Goal: Complete application form: Complete application form

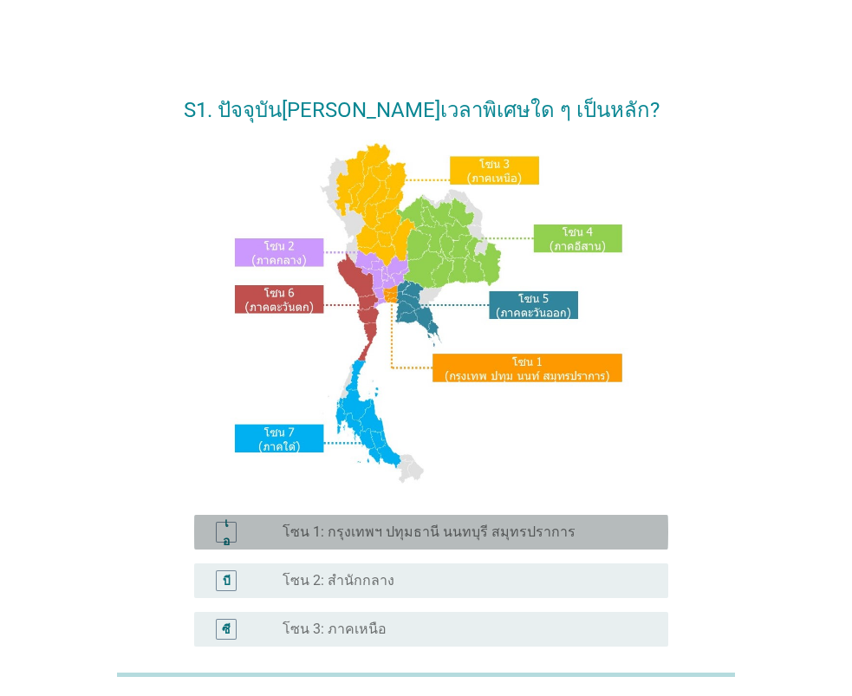
click at [489, 535] on font "โซน 1: กรุงเทพฯ ปทุมธานี นนทบุรี สมุทรปราการ" at bounding box center [428, 531] width 293 height 16
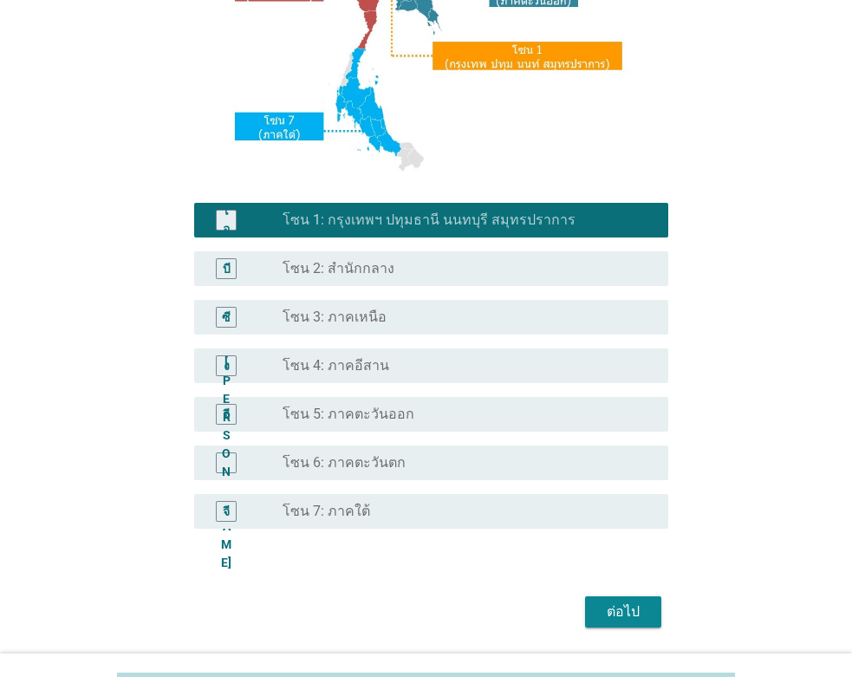
scroll to position [367, 0]
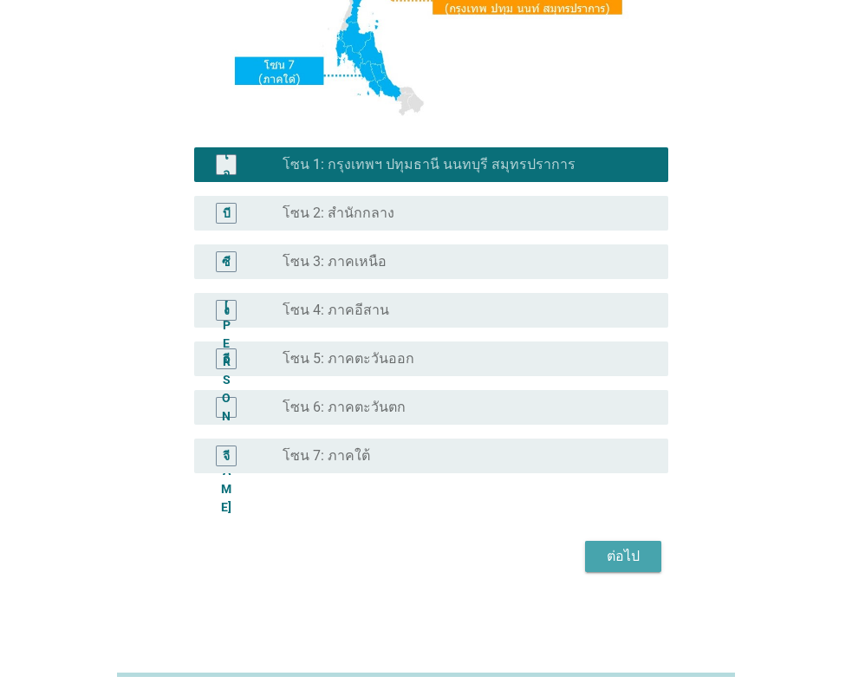
click at [609, 547] on font "ต่อไป" at bounding box center [622, 555] width 33 height 16
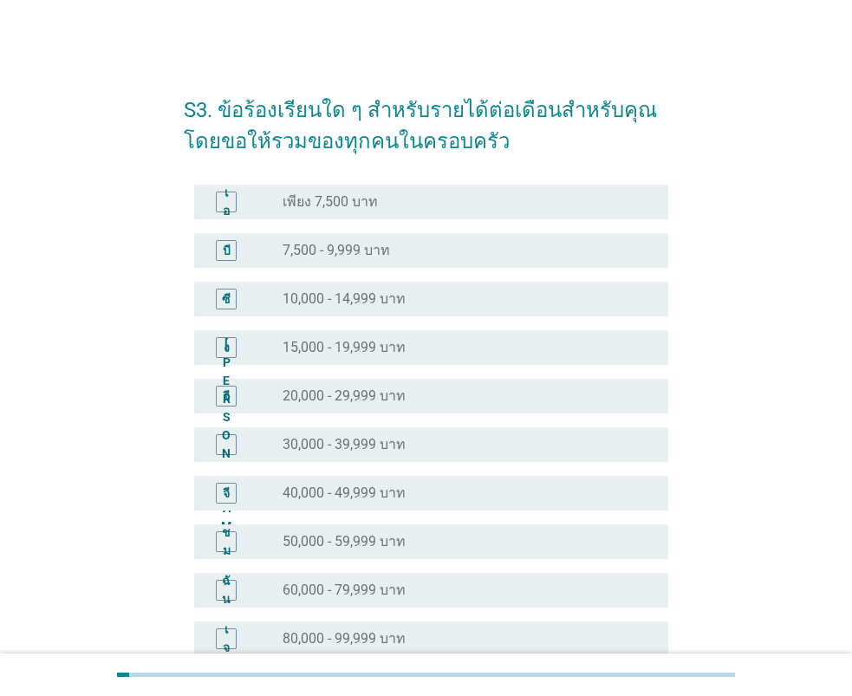
click at [389, 492] on font "40,000 - 49,999 บาท" at bounding box center [343, 492] width 123 height 16
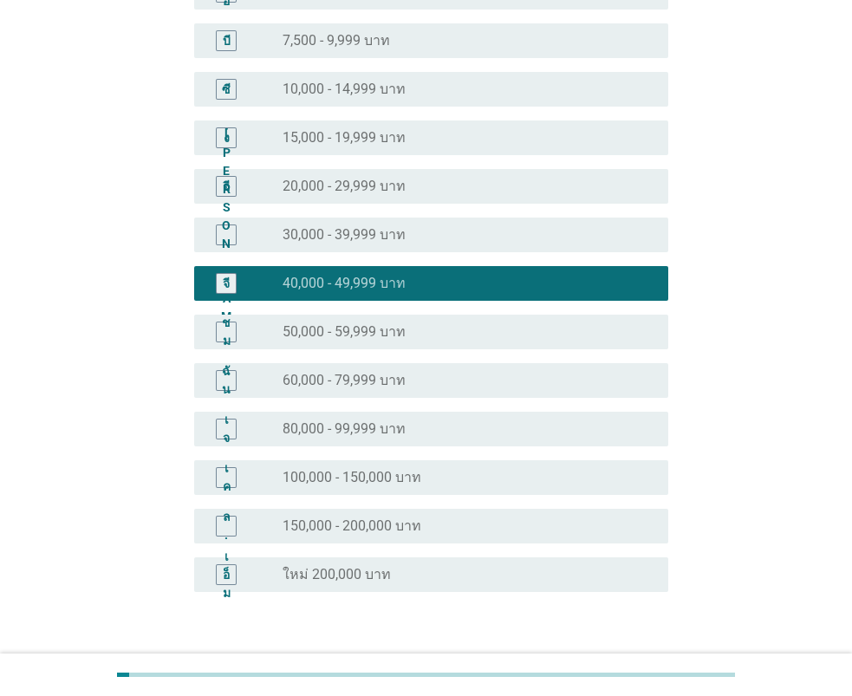
scroll to position [260, 0]
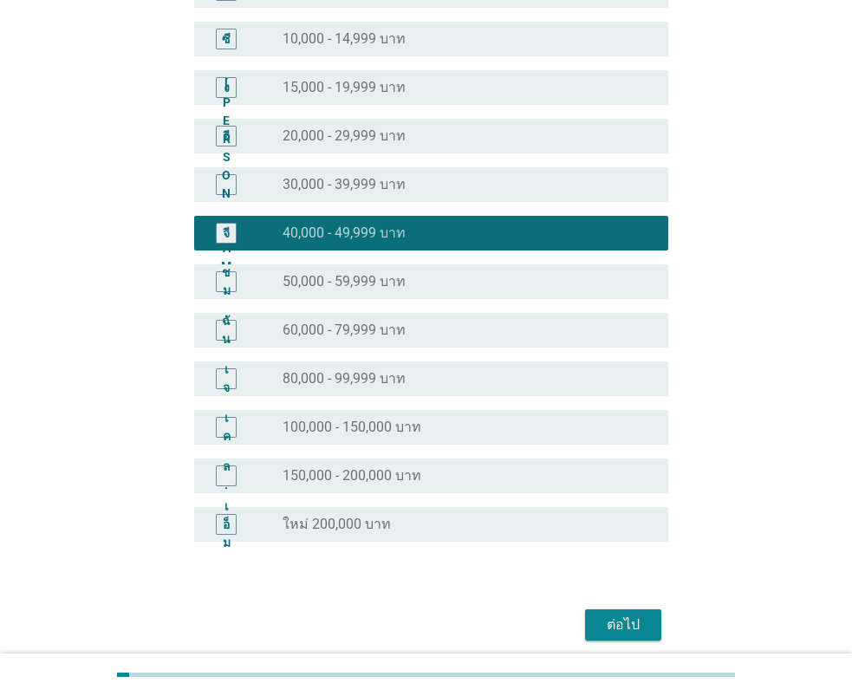
click at [627, 607] on div "ต่อไป" at bounding box center [426, 625] width 484 height 42
click at [623, 624] on font "ต่อไป" at bounding box center [622, 624] width 33 height 16
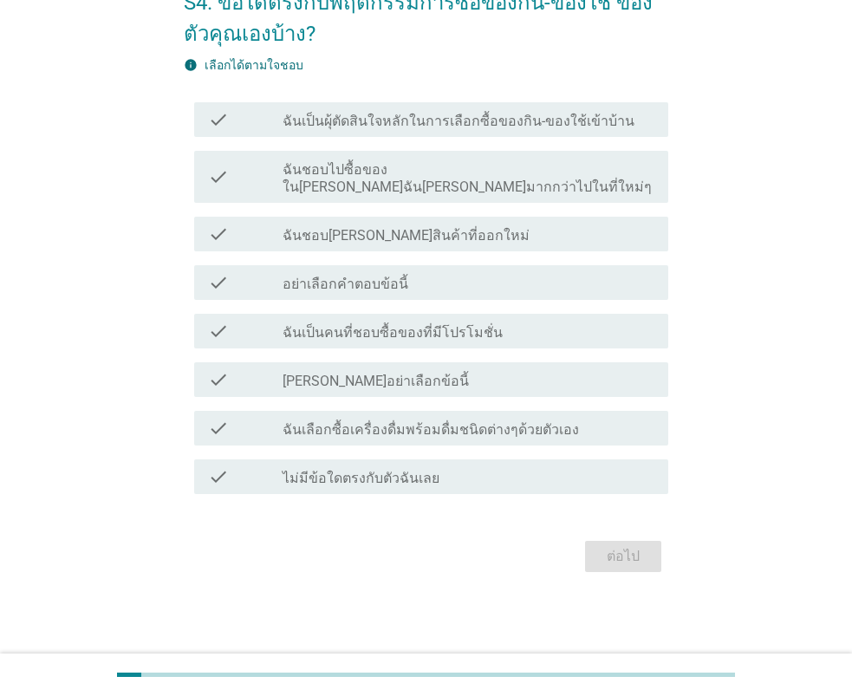
scroll to position [0, 0]
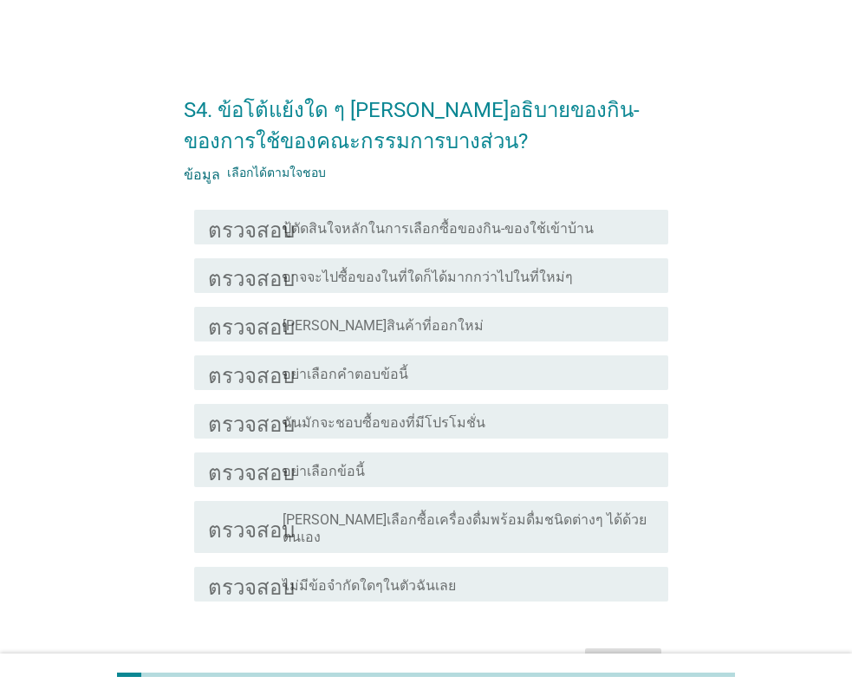
click at [411, 322] on div "โครงร่างกล่องกาเครื่องหมายว่าง [PERSON_NAME]สินค้าที่ออกใหม่" at bounding box center [468, 324] width 372 height 21
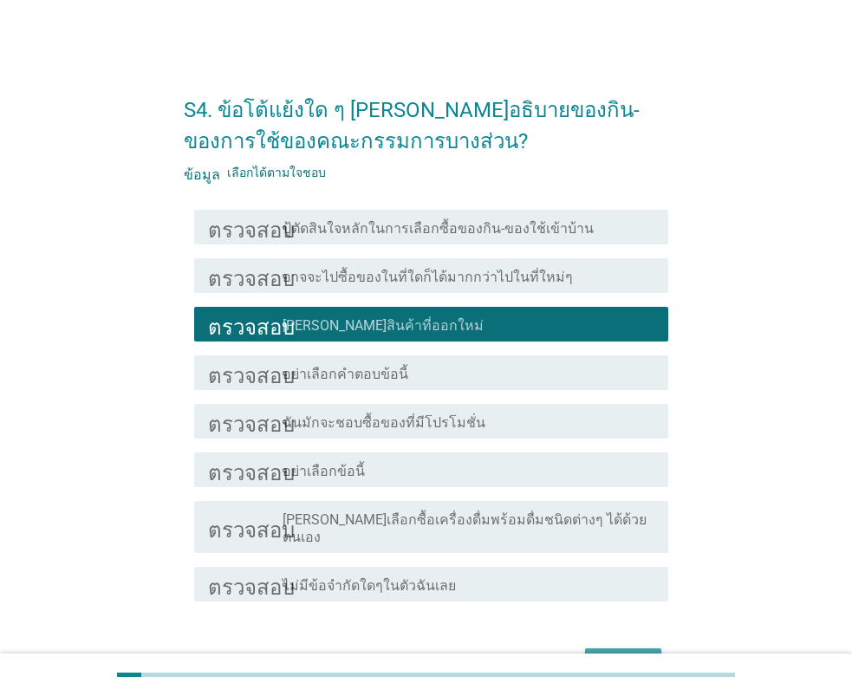
click at [621, 653] on font "ต่อไป" at bounding box center [622, 663] width 33 height 21
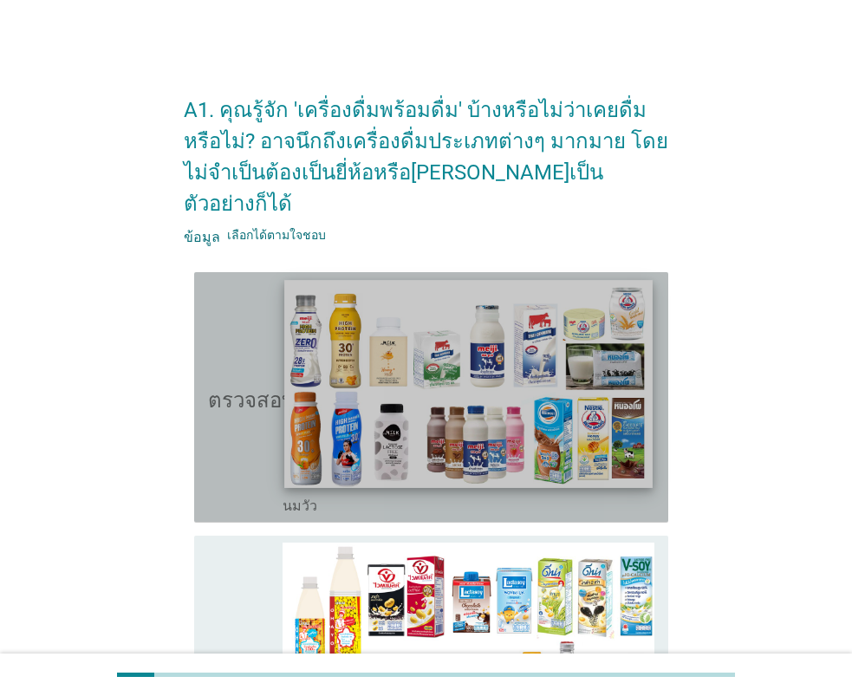
click at [444, 424] on img at bounding box center [468, 383] width 368 height 207
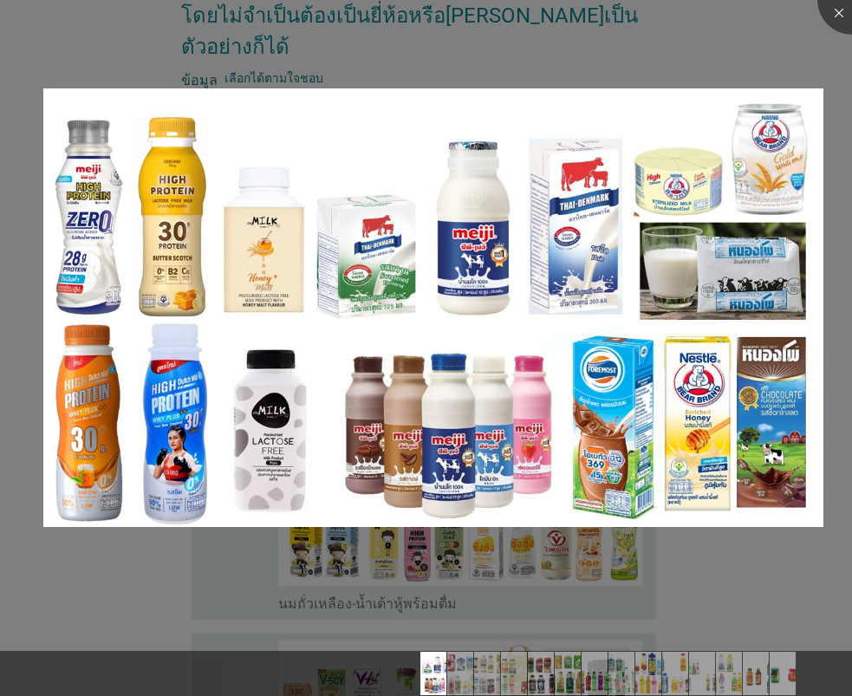
scroll to position [173, 0]
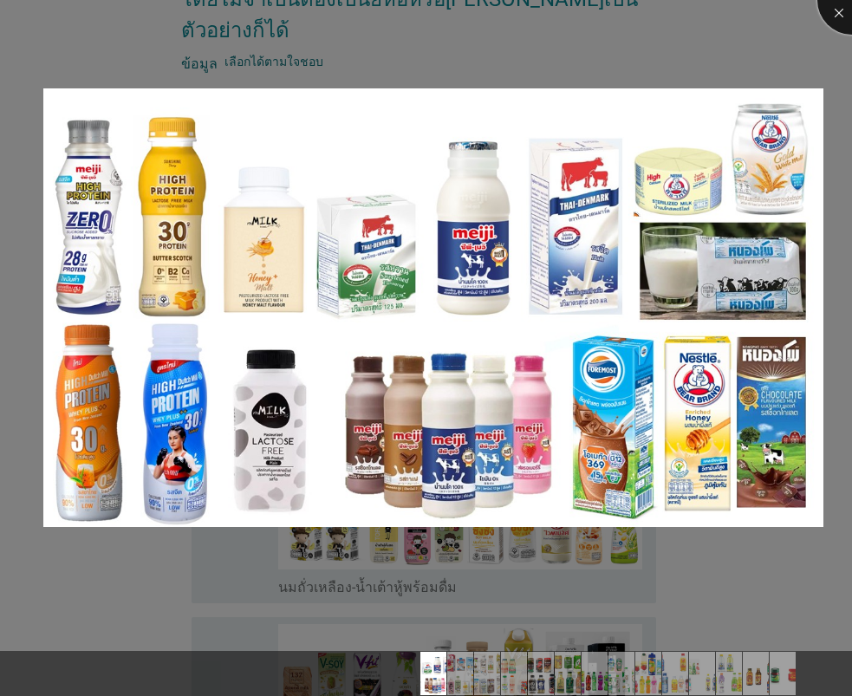
click at [836, 13] on div at bounding box center [851, -1] width 69 height 69
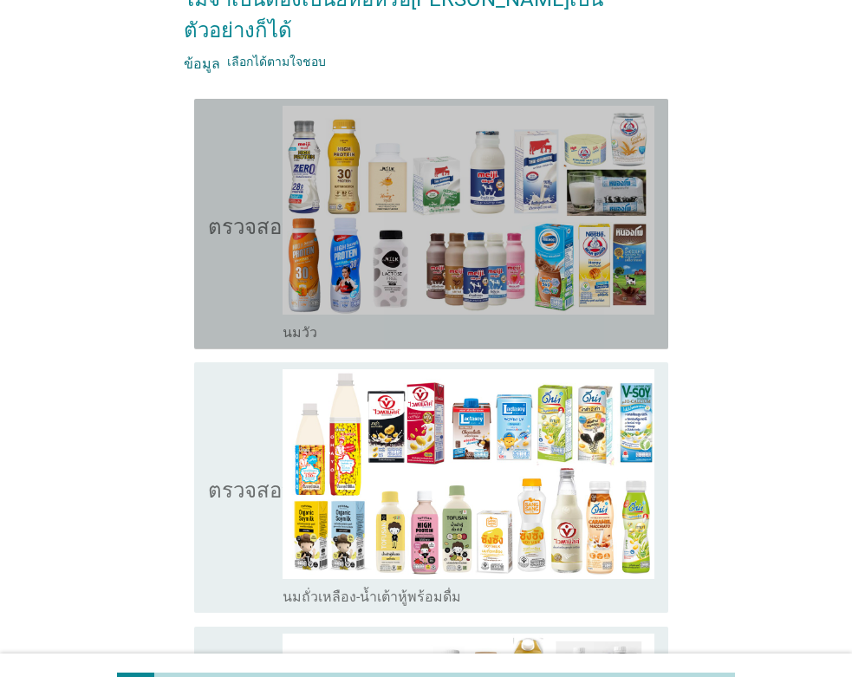
click at [236, 236] on icon "ตรวจสอบ" at bounding box center [251, 224] width 87 height 236
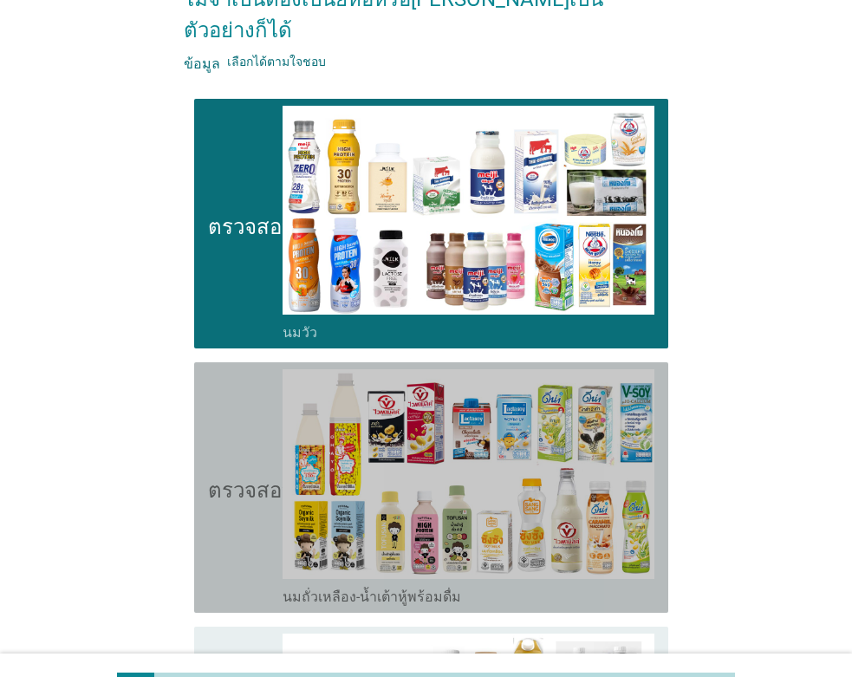
click at [220, 439] on icon "ตรวจสอบ" at bounding box center [251, 487] width 87 height 236
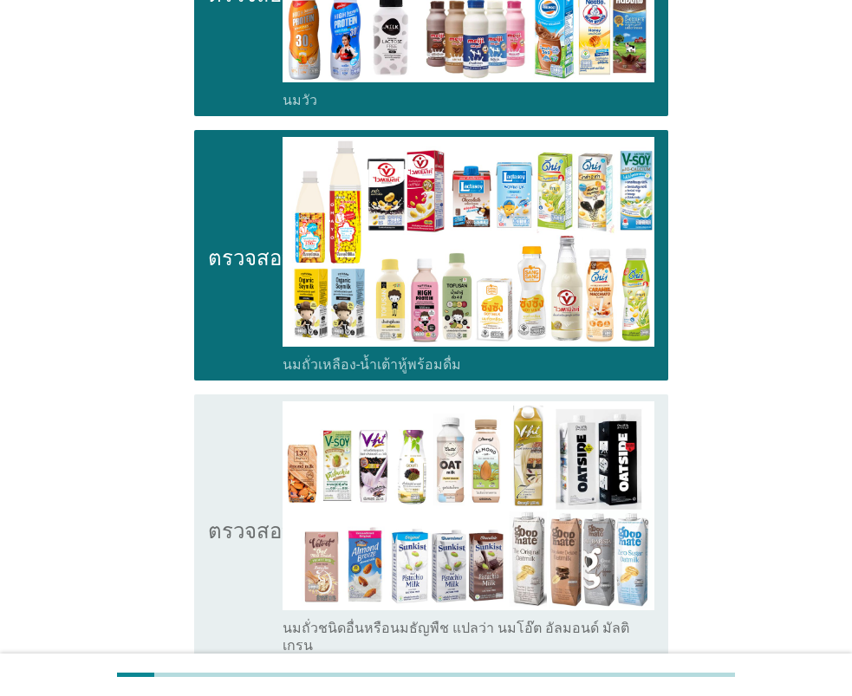
scroll to position [520, 0]
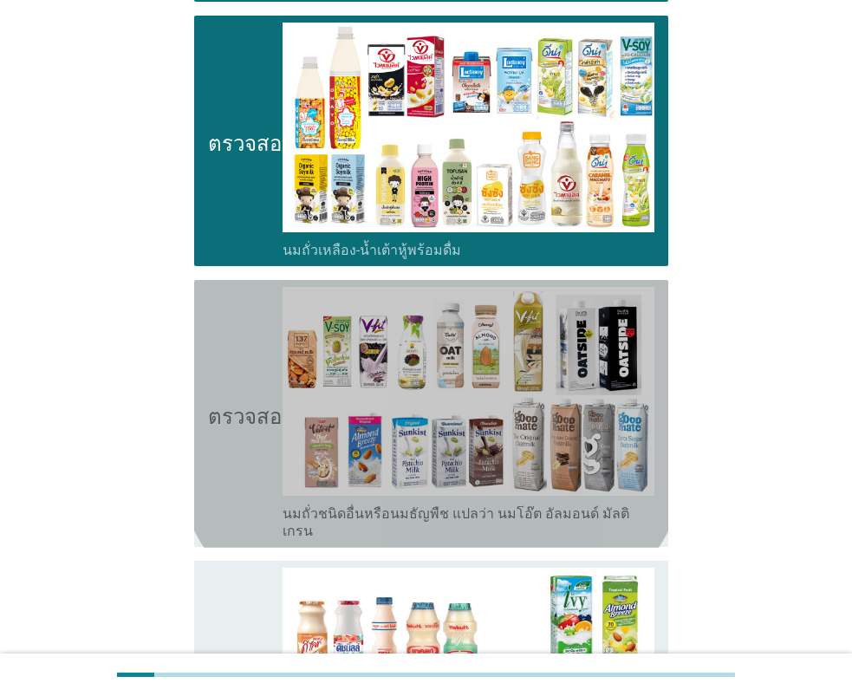
click at [215, 398] on icon "ตรวจสอบ" at bounding box center [251, 414] width 87 height 254
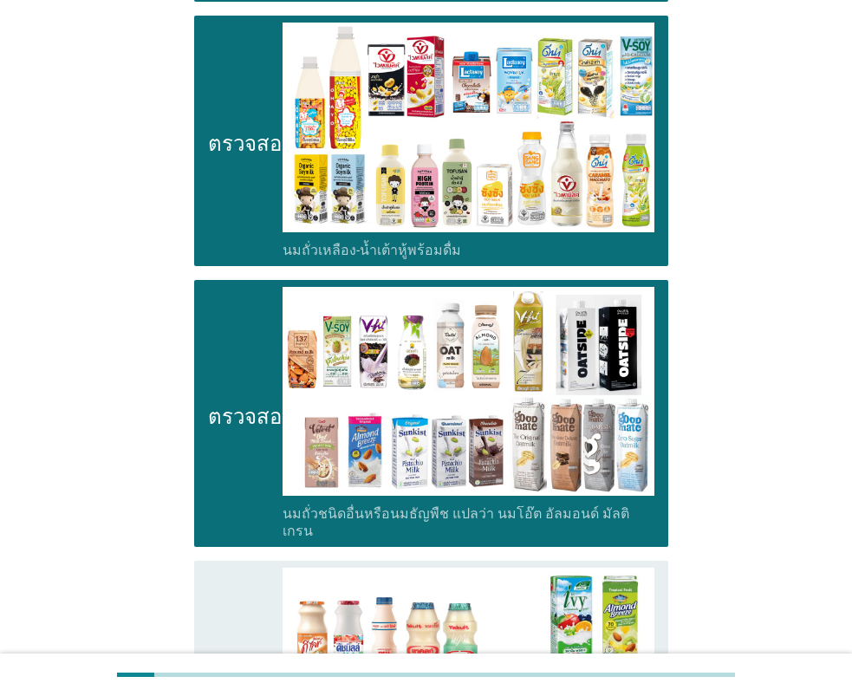
click at [228, 567] on icon "ตรวจสอบ" at bounding box center [251, 685] width 87 height 236
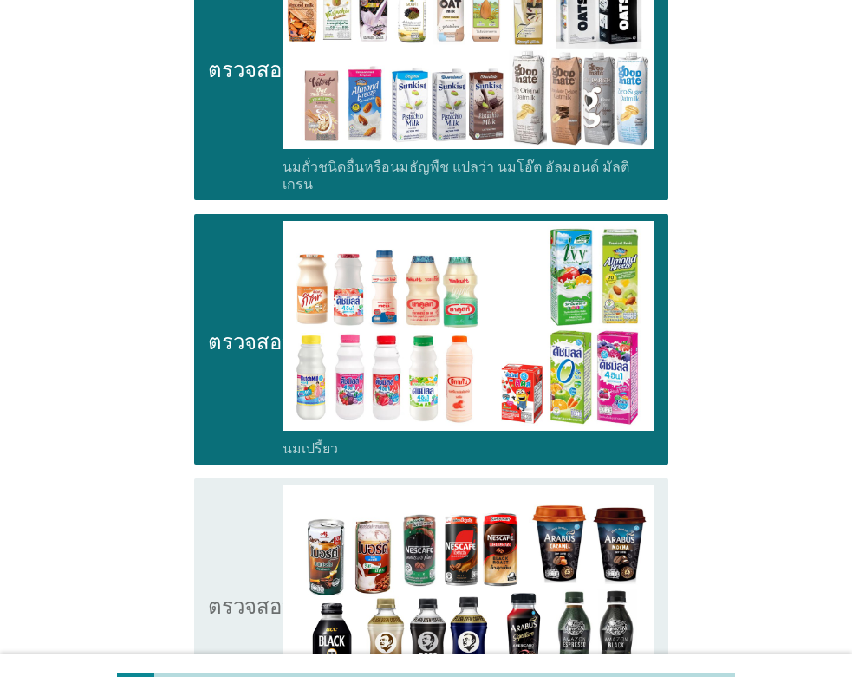
click at [230, 532] on icon "ตรวจสอบ" at bounding box center [251, 603] width 87 height 236
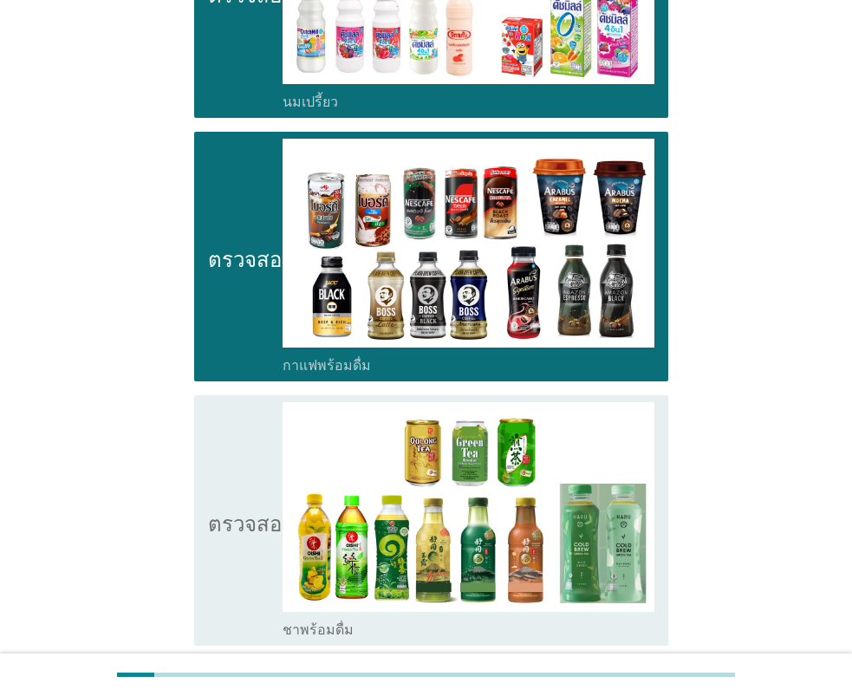
click at [213, 502] on icon "ตรวจสอบ" at bounding box center [251, 520] width 87 height 236
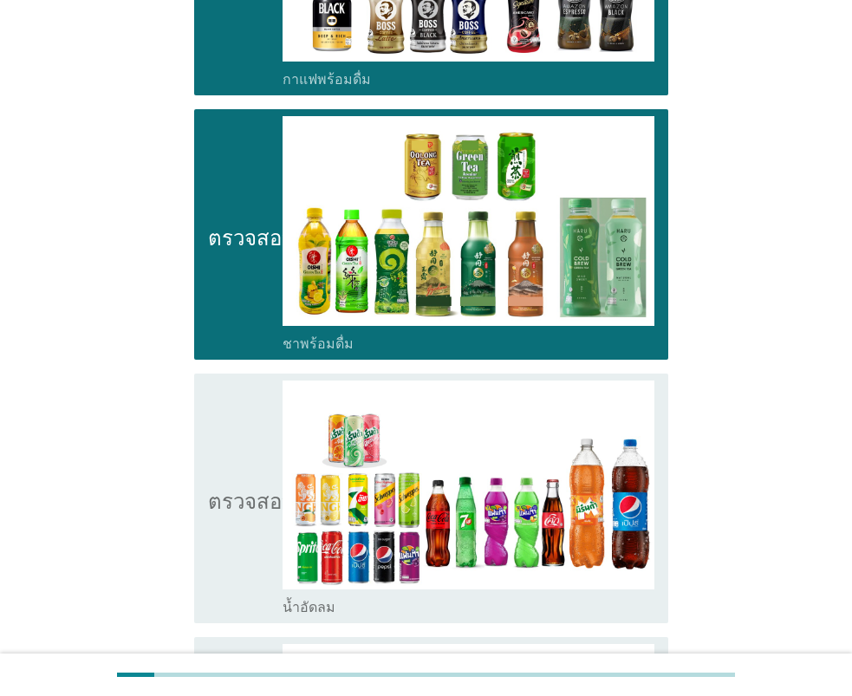
scroll to position [1559, 0]
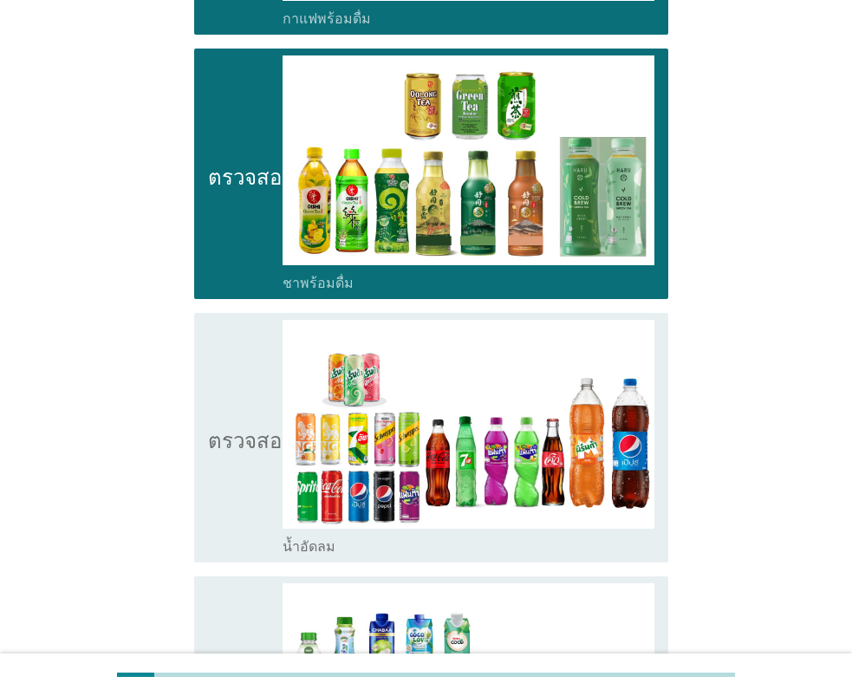
click at [198, 450] on div "ตรวจสอบ โครงร่างกล่องกาเครื่องหมายว่าง น้ำอัดลม" at bounding box center [431, 438] width 474 height 250
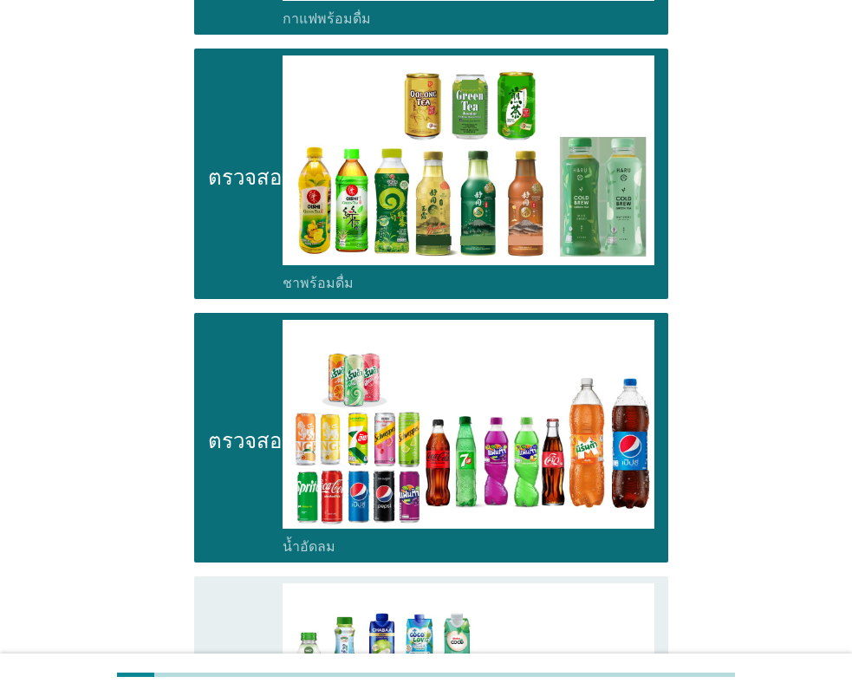
click at [225, 583] on icon "ตรวจสอบ" at bounding box center [251, 701] width 87 height 236
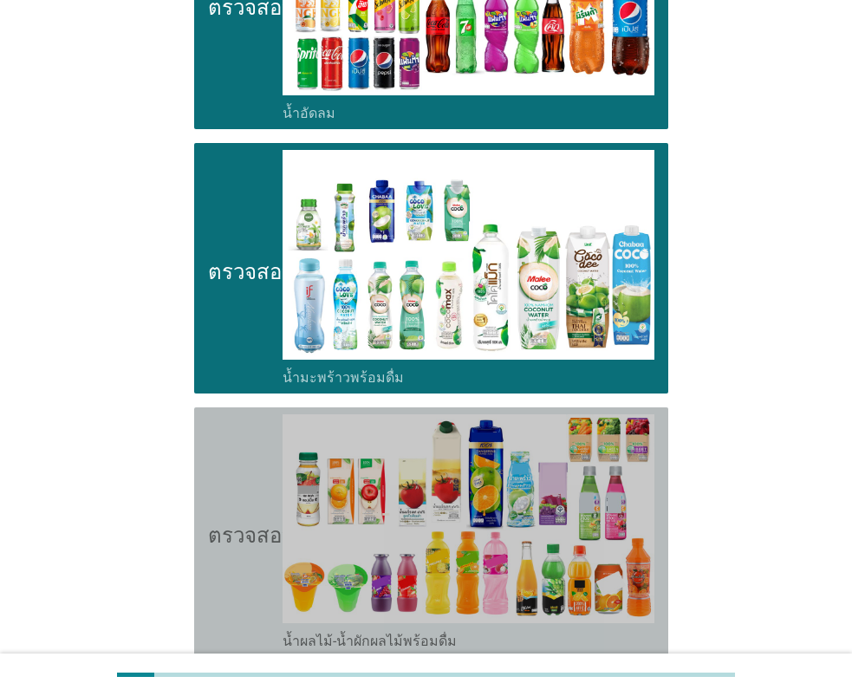
click at [214, 509] on icon "ตรวจสอบ" at bounding box center [251, 532] width 87 height 236
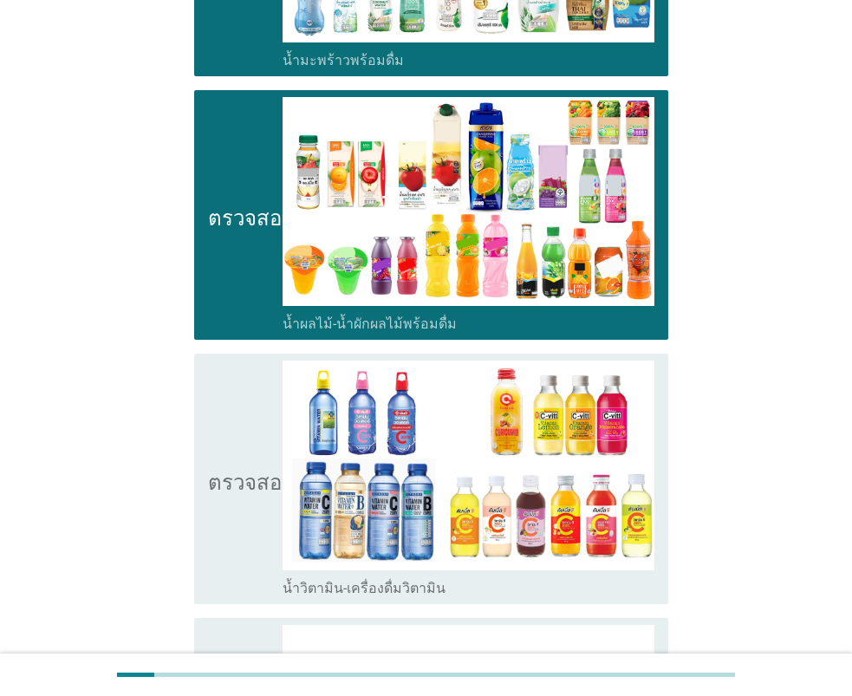
scroll to position [2339, 0]
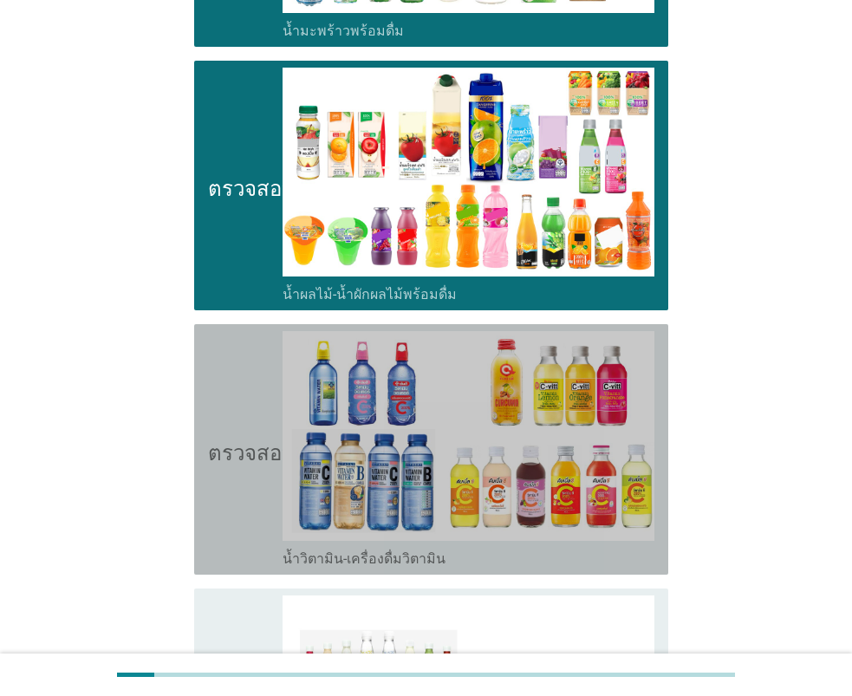
click at [230, 445] on icon "ตรวจสอบ" at bounding box center [251, 449] width 87 height 236
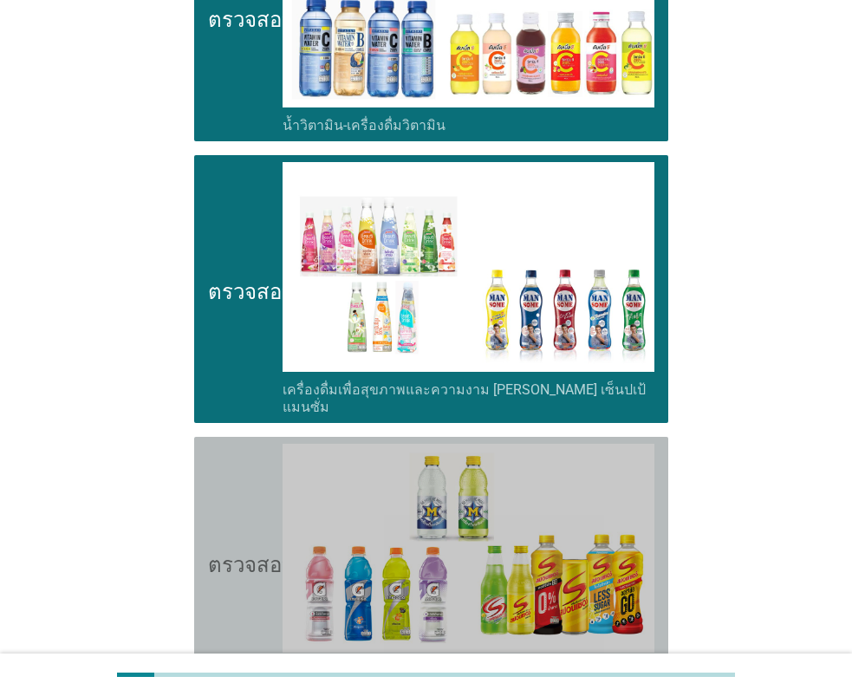
drag, startPoint x: 211, startPoint y: 514, endPoint x: 218, endPoint y: 522, distance: 11.1
click at [211, 515] on icon "ตรวจสอบ" at bounding box center [251, 562] width 87 height 236
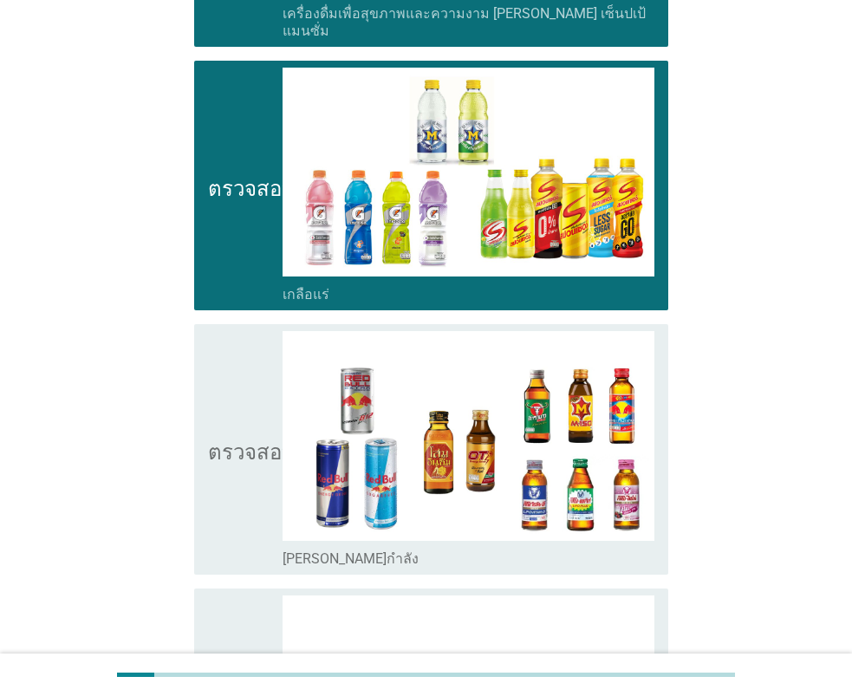
scroll to position [3205, 0]
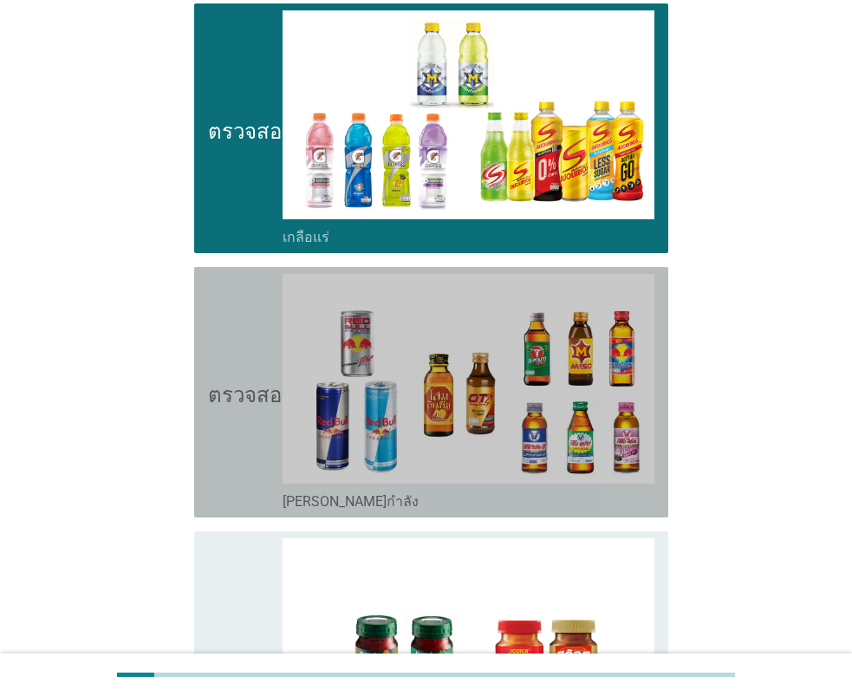
click at [244, 408] on icon "ตรวจสอบ" at bounding box center [251, 392] width 87 height 236
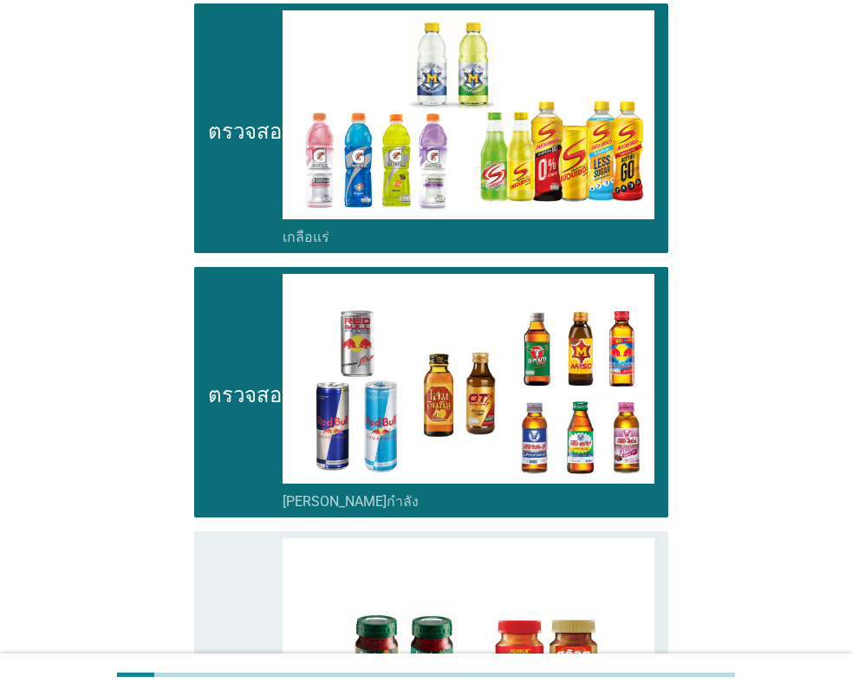
click at [222, 554] on icon "ตรวจสอบ" at bounding box center [251, 656] width 87 height 236
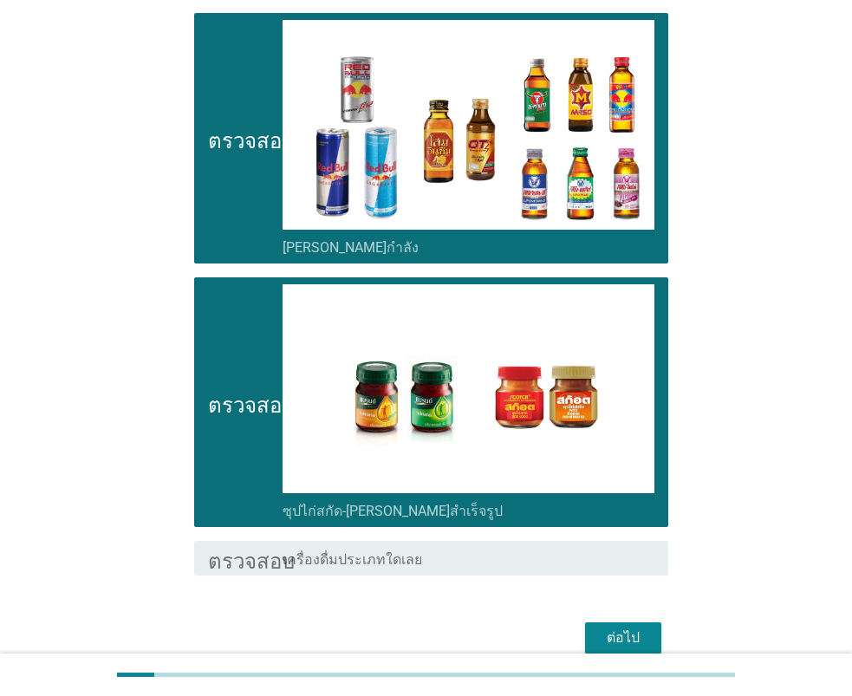
scroll to position [3476, 0]
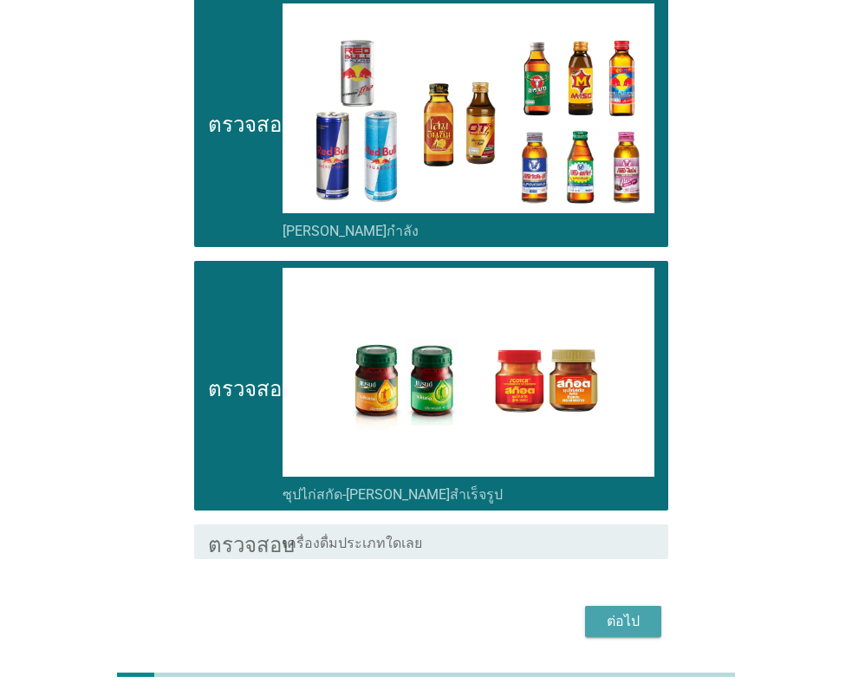
click at [631, 611] on font "ต่อไป" at bounding box center [622, 621] width 33 height 21
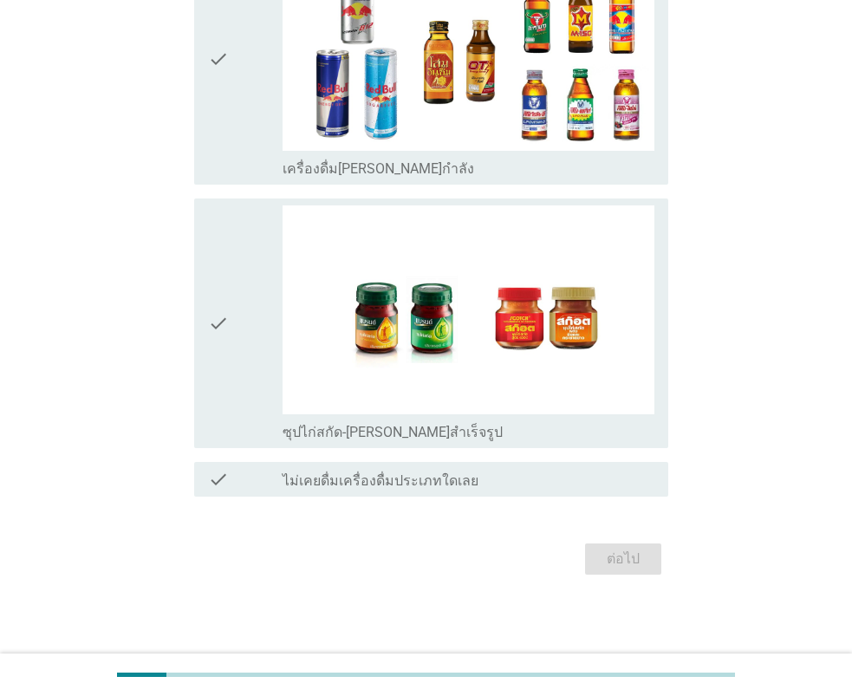
scroll to position [0, 0]
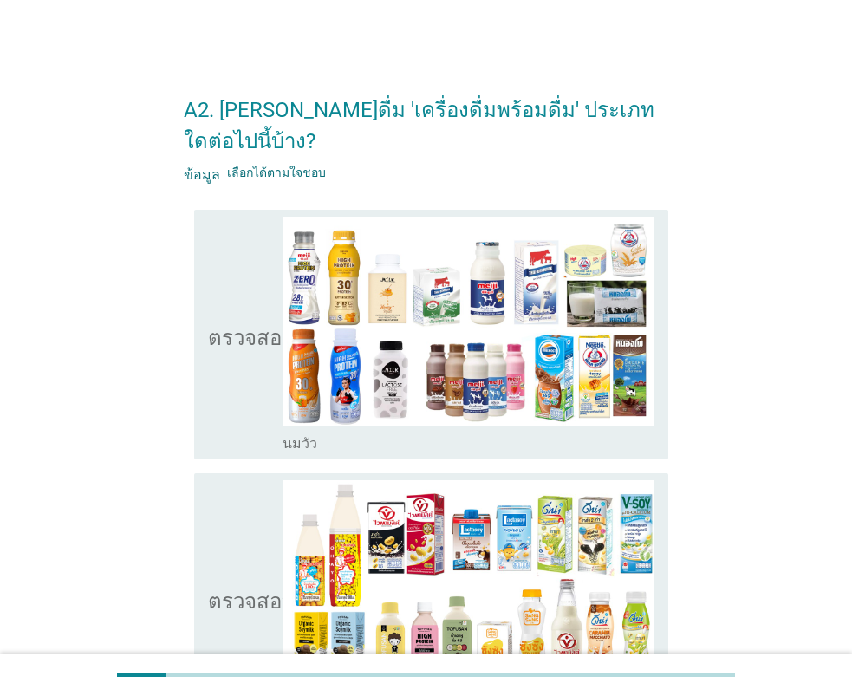
click at [227, 351] on icon "ตรวจสอบ" at bounding box center [251, 335] width 87 height 236
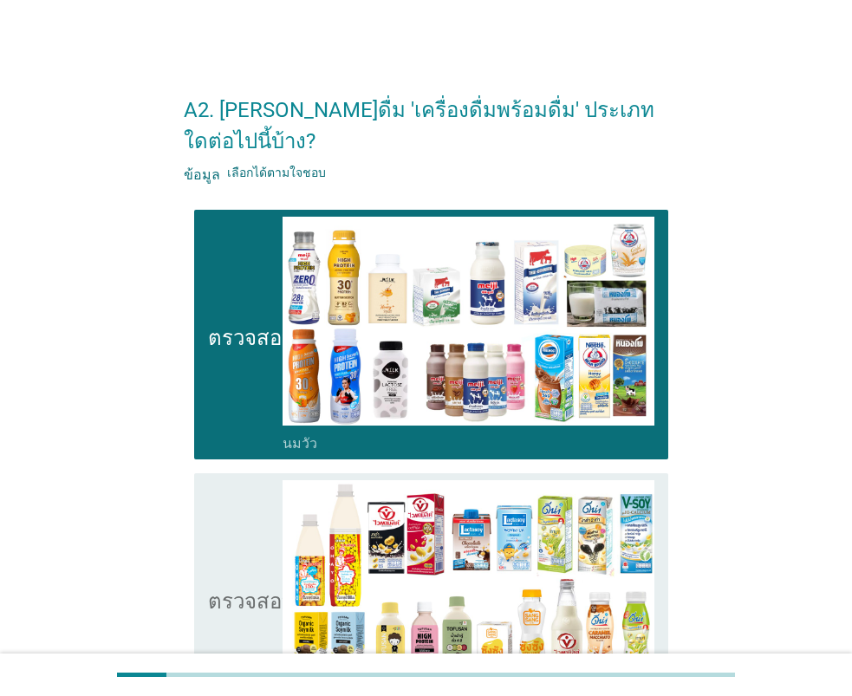
click at [243, 519] on icon "ตรวจสอบ" at bounding box center [251, 598] width 87 height 236
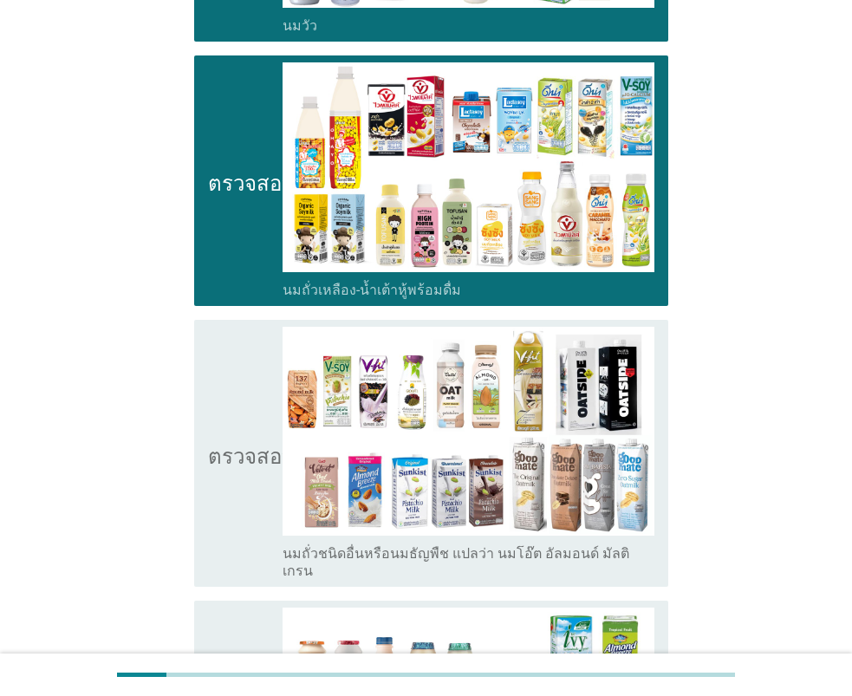
scroll to position [433, 0]
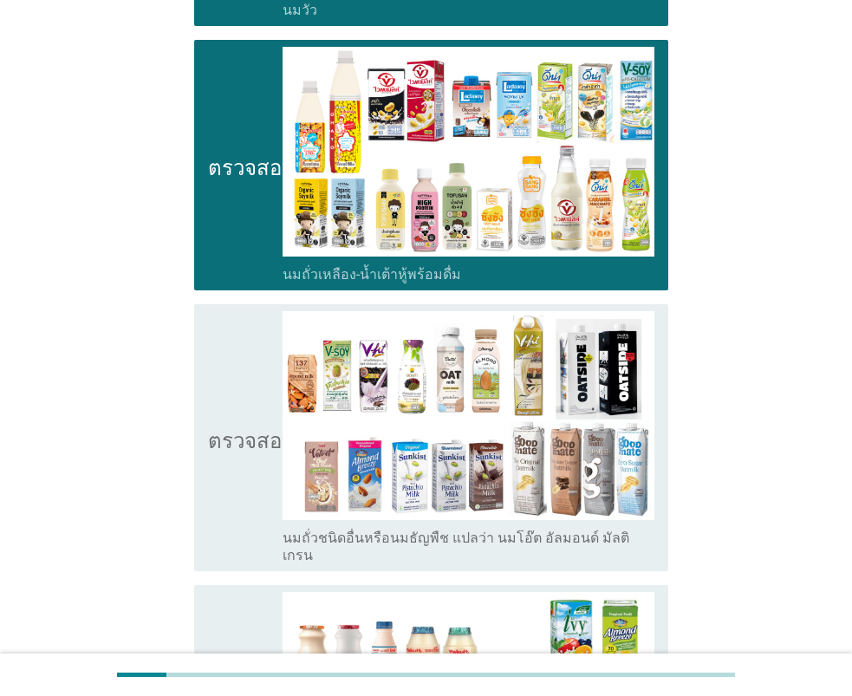
click at [199, 423] on div "ตรวจสอบ โครงร่างกล่องกาเครื่องหมายว่าง นมถั่วชนิดอื่นหรือนมธัญพืช แปลว่า นมโอ๊ต…" at bounding box center [431, 438] width 474 height 268
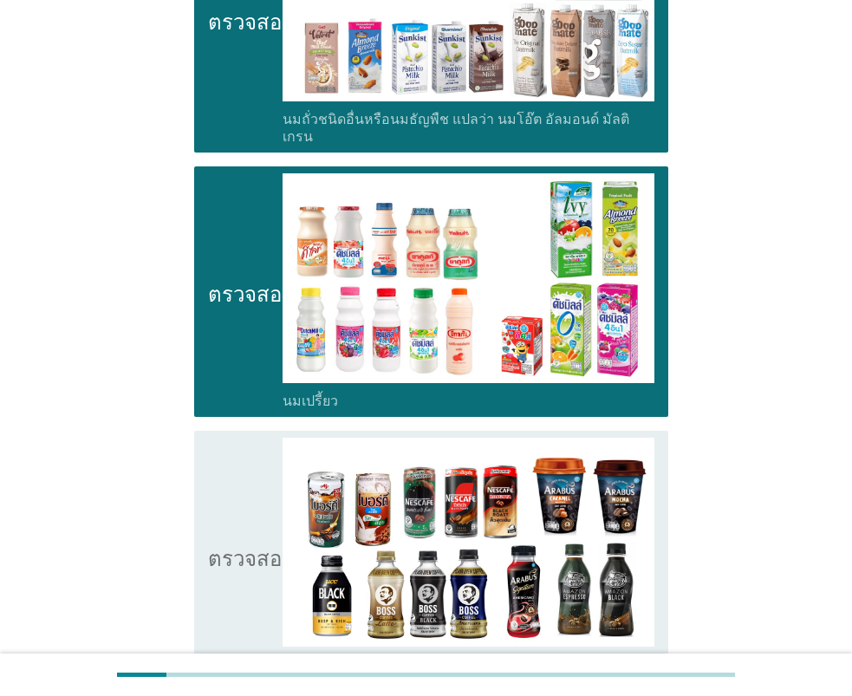
scroll to position [866, 0]
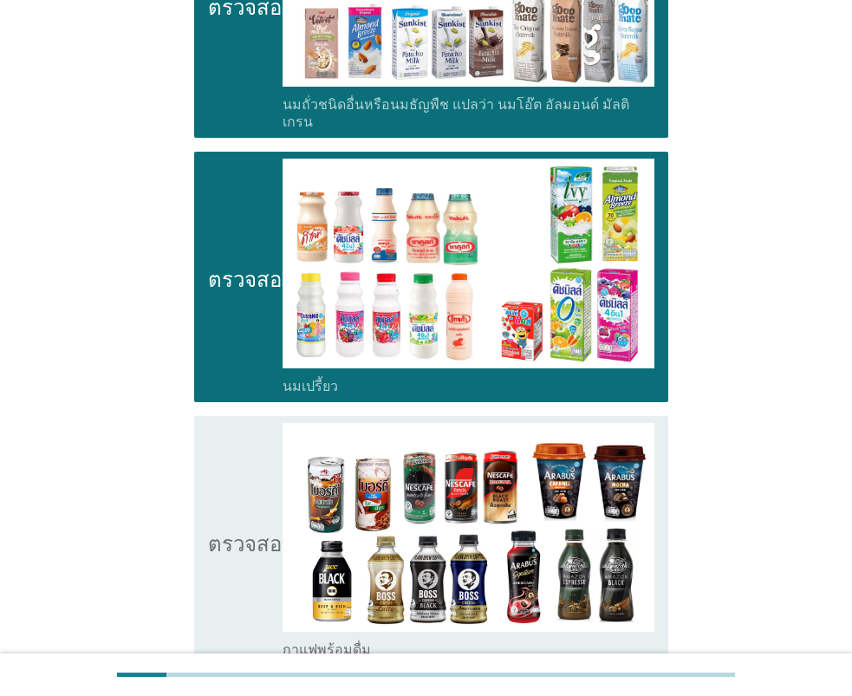
click at [205, 490] on div "ตรวจสอบ โครงร่างกล่องกาเครื่องหมายว่าง กาแฟพร้อมดื่ม" at bounding box center [431, 541] width 474 height 250
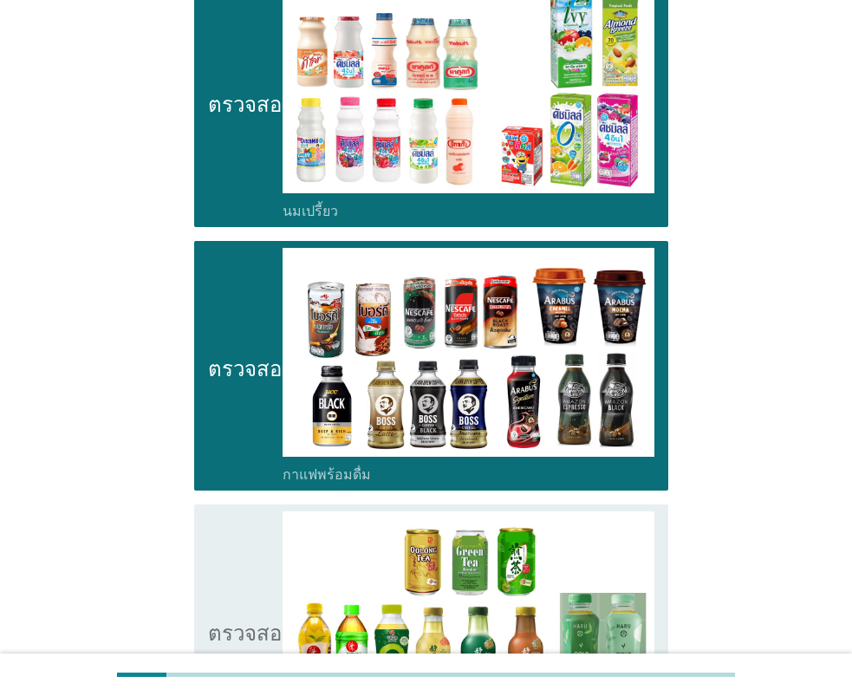
scroll to position [1299, 0]
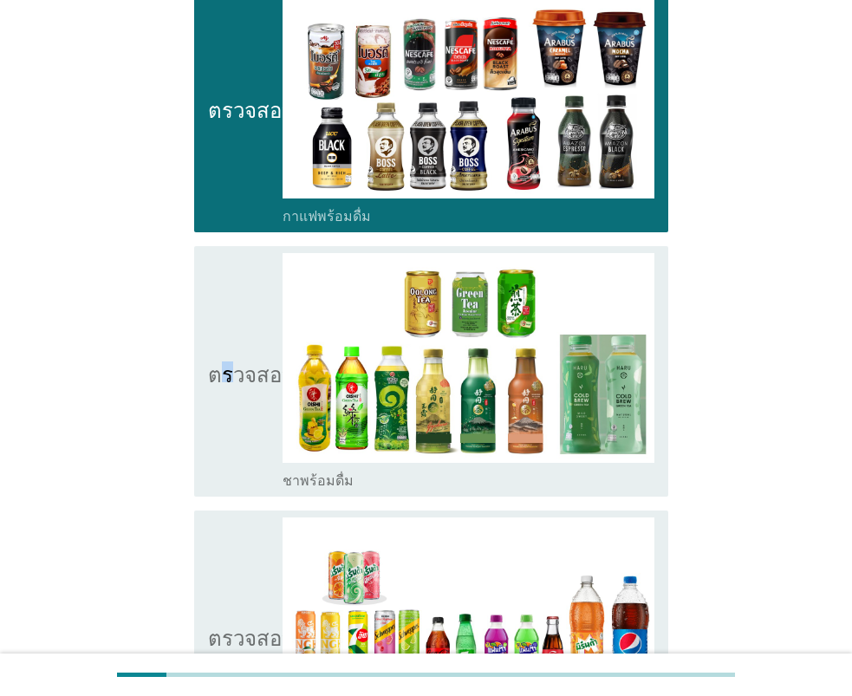
click at [225, 380] on icon "ตรวจสอบ" at bounding box center [251, 371] width 87 height 236
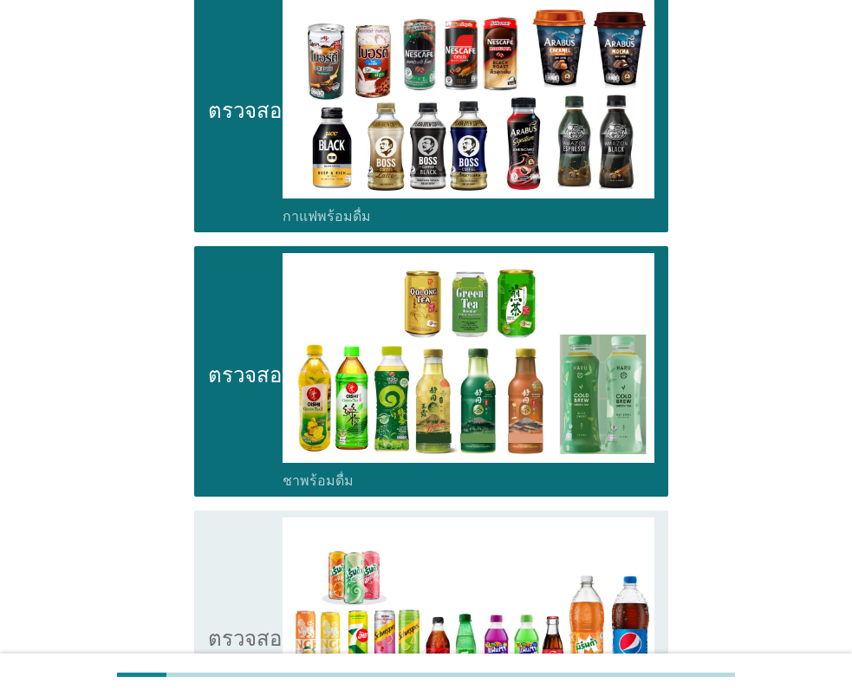
click at [202, 581] on div "ตรวจสอบ โครงร่างกล่องกาเครื่องหมายว่าง น้ำอัดลม" at bounding box center [431, 635] width 474 height 250
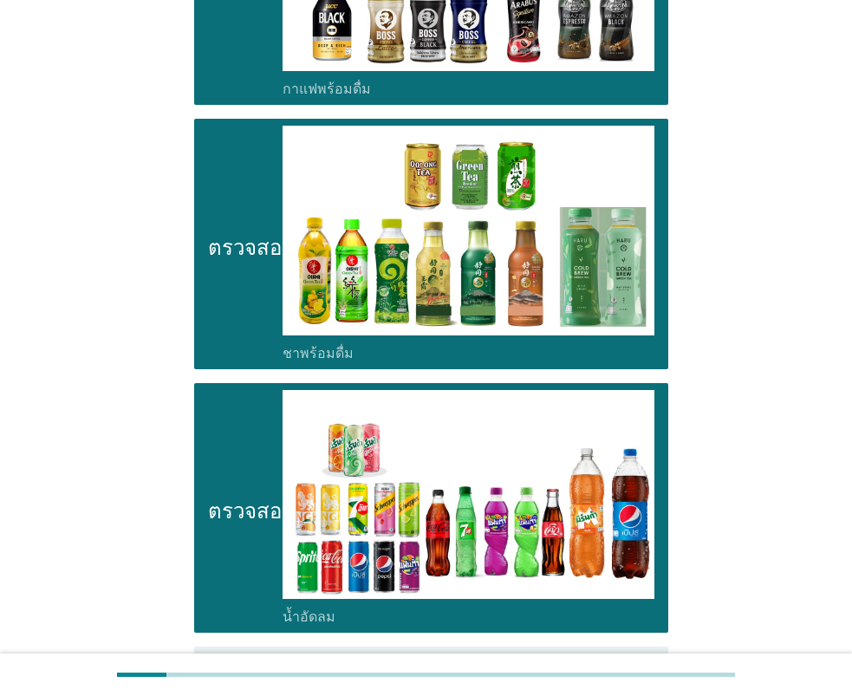
scroll to position [1733, 0]
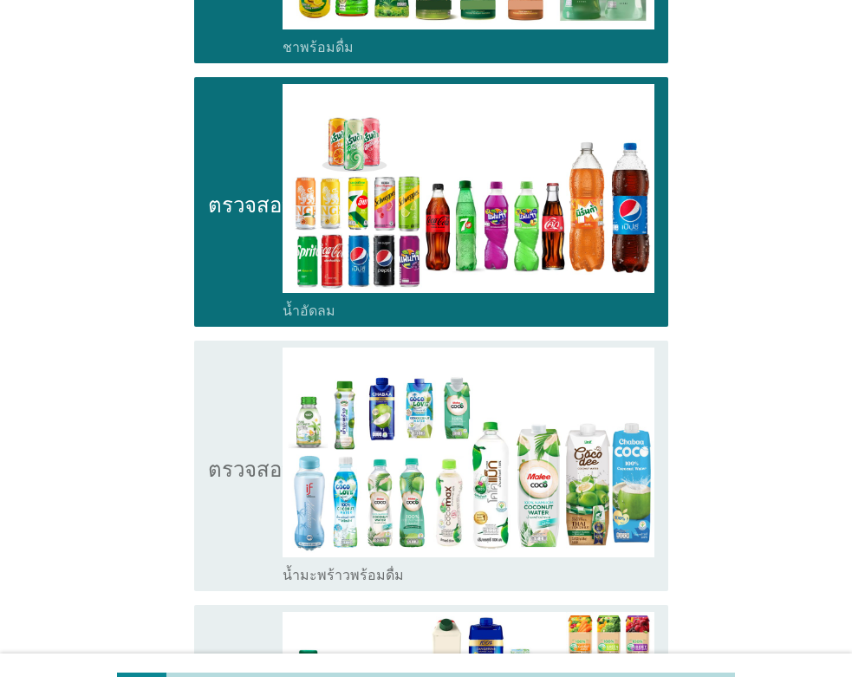
click at [222, 456] on icon "ตรวจสอบ" at bounding box center [251, 465] width 87 height 236
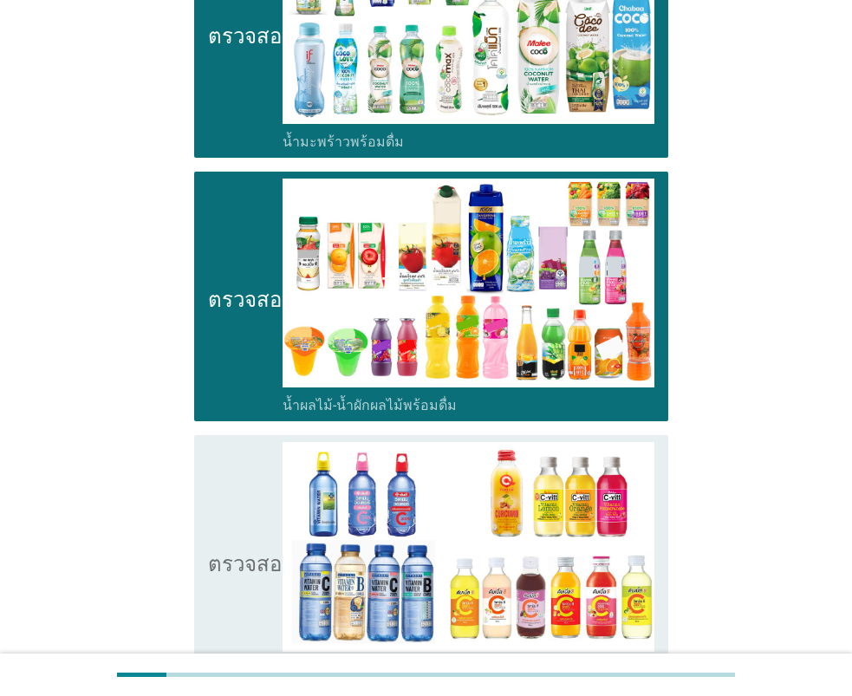
click at [223, 499] on icon "ตรวจสอบ" at bounding box center [251, 560] width 87 height 236
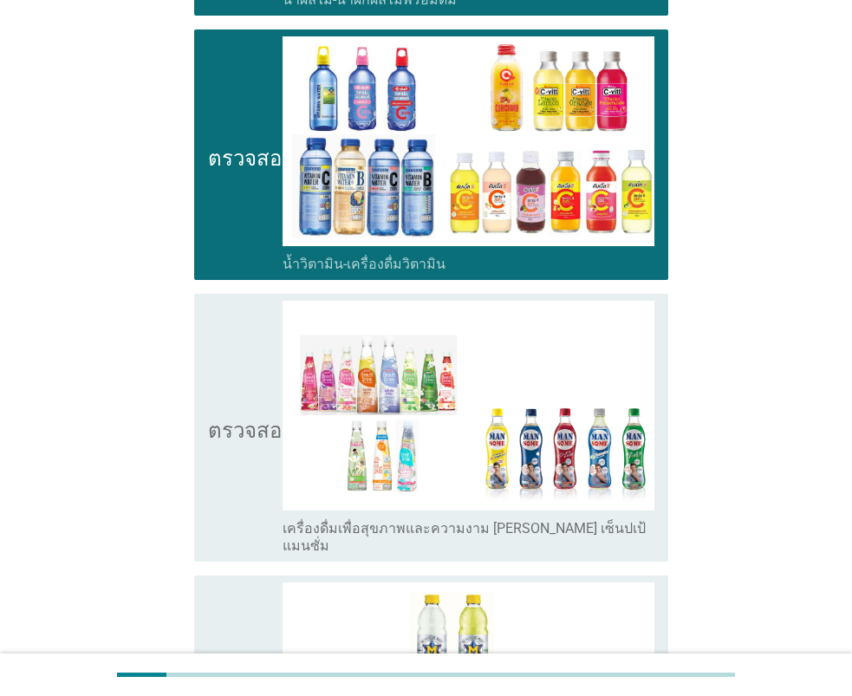
scroll to position [2599, 0]
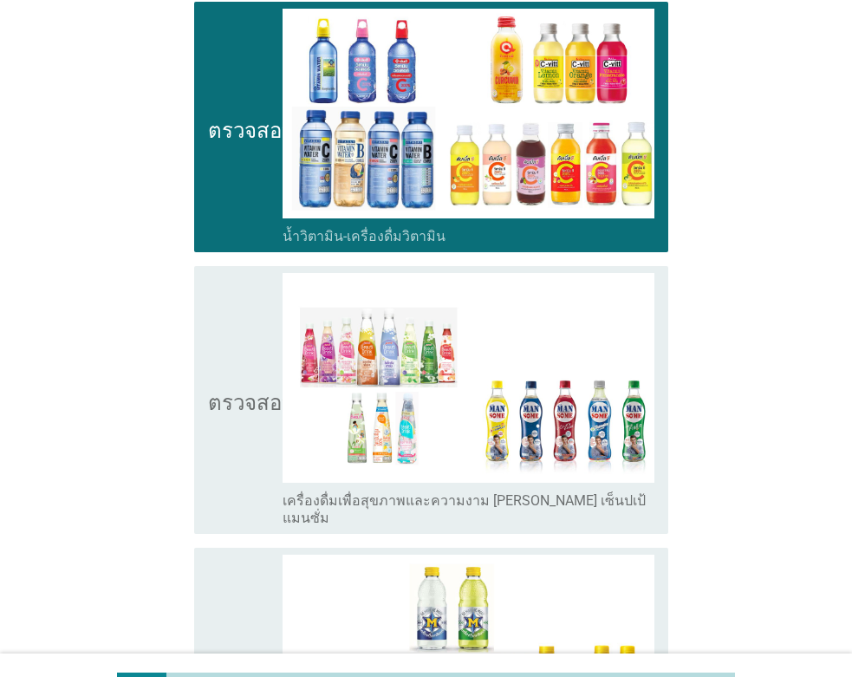
click at [230, 373] on icon "ตรวจสอบ" at bounding box center [251, 400] width 87 height 254
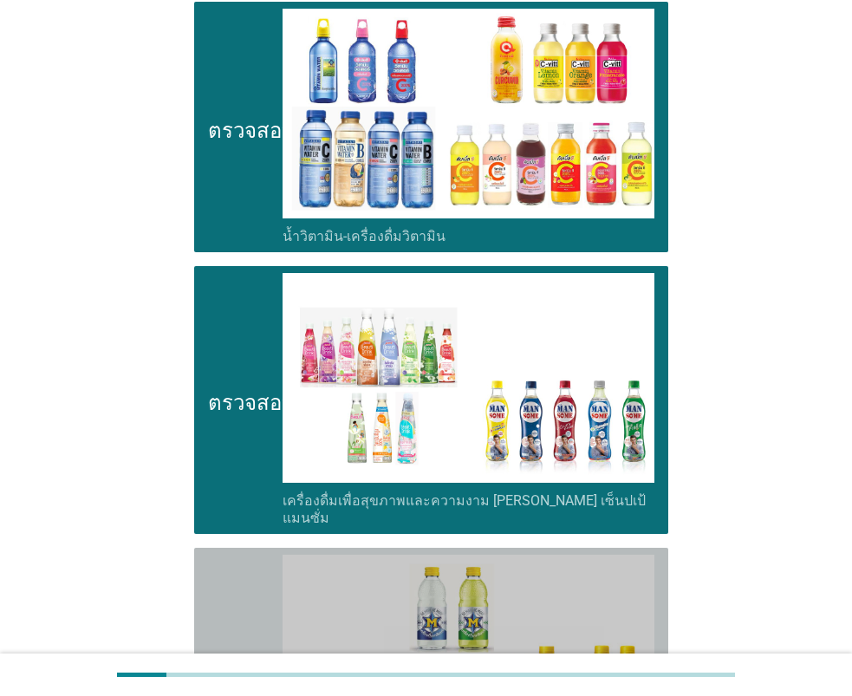
click at [213, 554] on icon "ตรวจสอบ" at bounding box center [251, 672] width 87 height 236
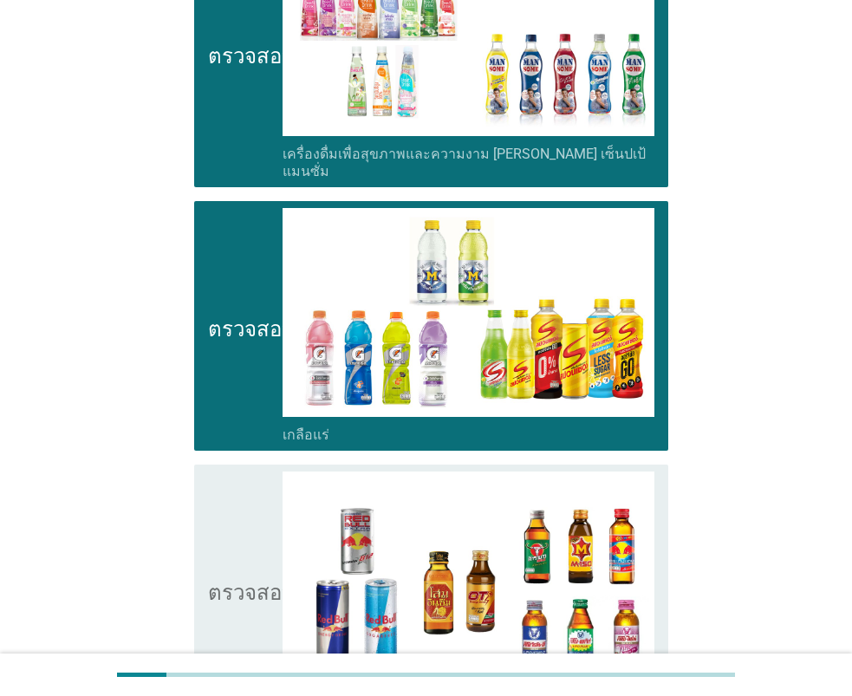
click at [222, 579] on font "ตรวจสอบ" at bounding box center [251, 589] width 87 height 21
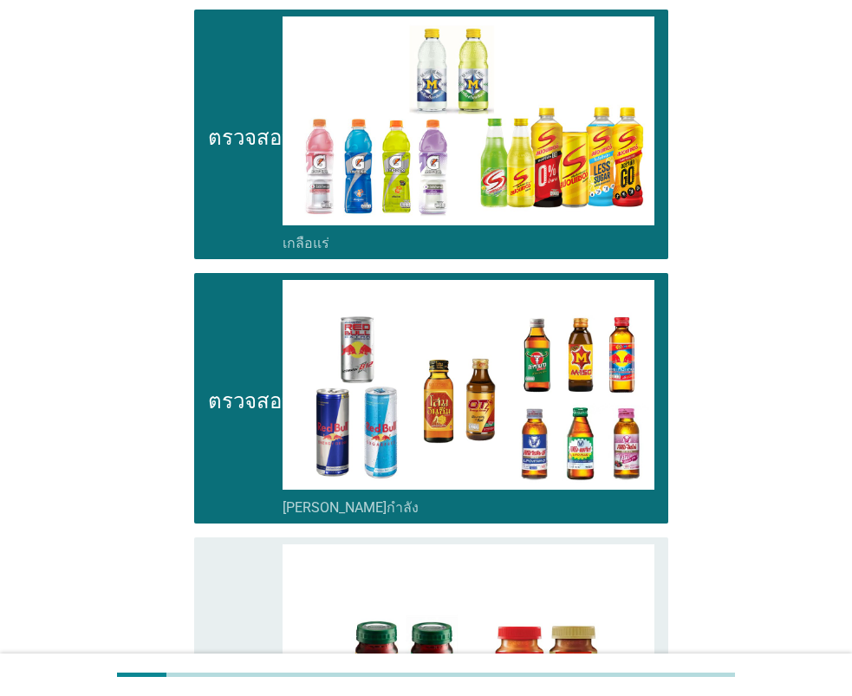
scroll to position [3379, 0]
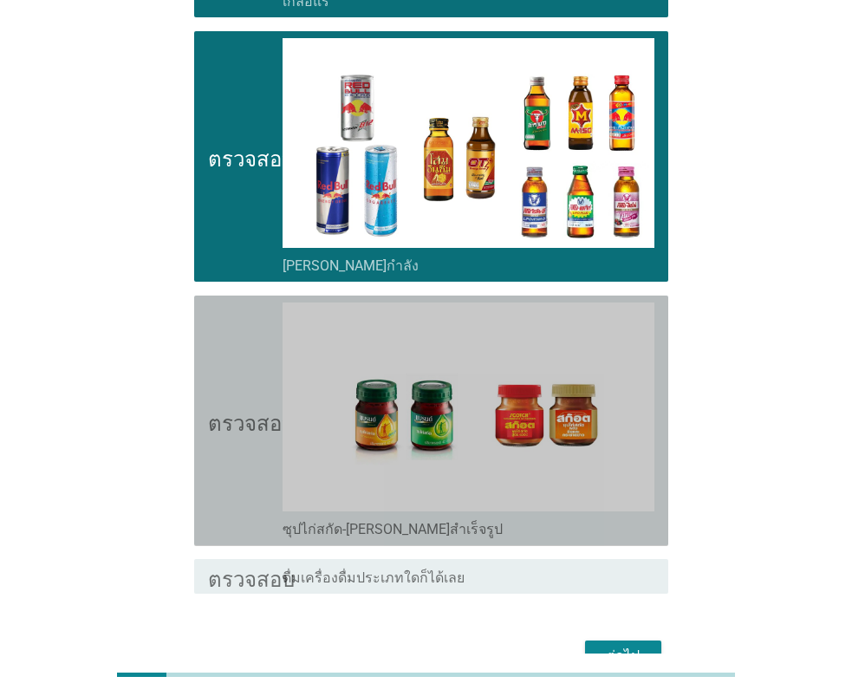
click at [234, 370] on icon "ตรวจสอบ" at bounding box center [251, 420] width 87 height 236
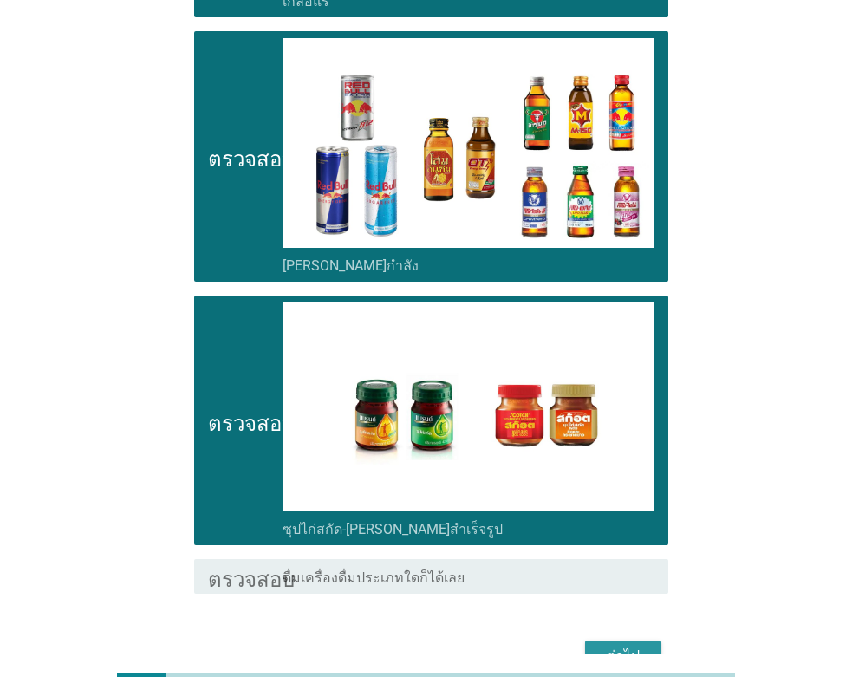
click at [599, 640] on button "ต่อไป" at bounding box center [623, 655] width 76 height 31
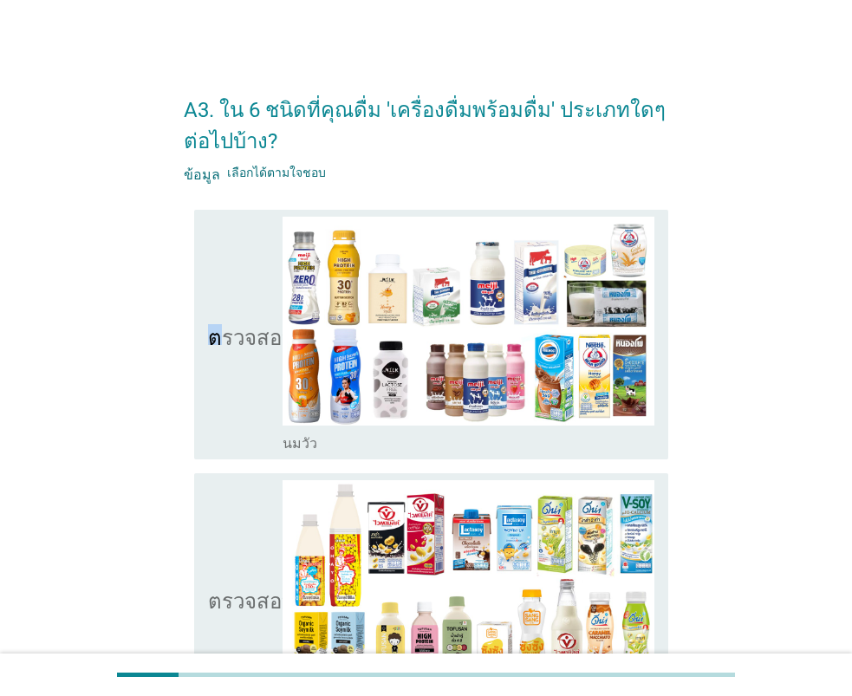
drag, startPoint x: 213, startPoint y: 359, endPoint x: 218, endPoint y: 376, distance: 18.1
click at [217, 367] on icon "ตรวจสอบ" at bounding box center [251, 335] width 87 height 236
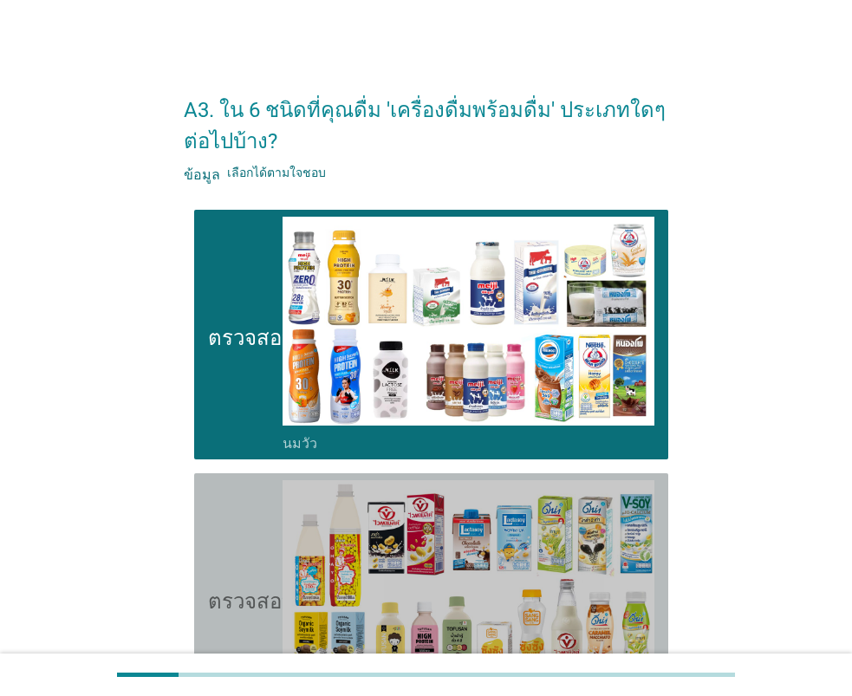
click at [213, 583] on icon "ตรวจสอบ" at bounding box center [251, 598] width 87 height 236
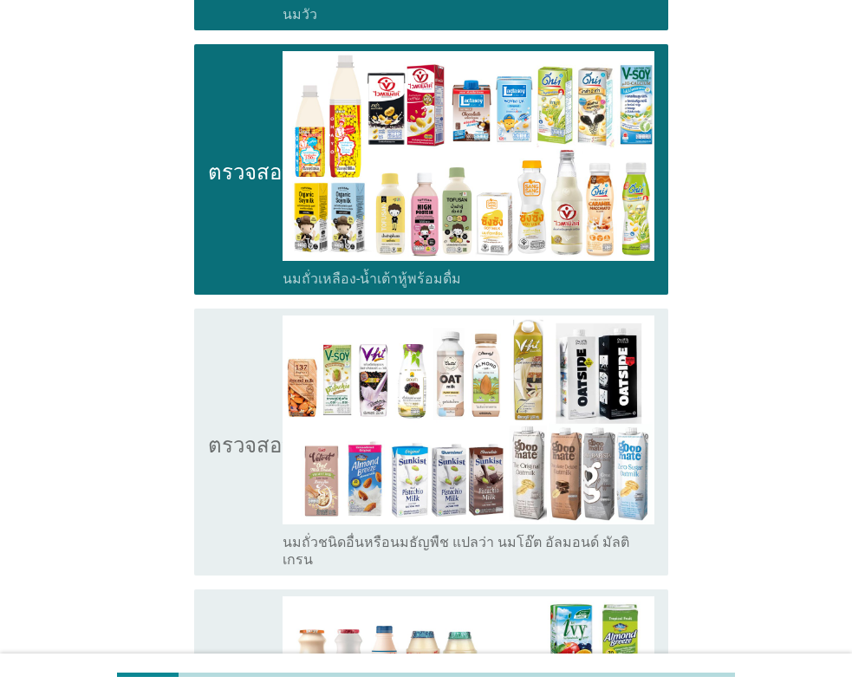
scroll to position [433, 0]
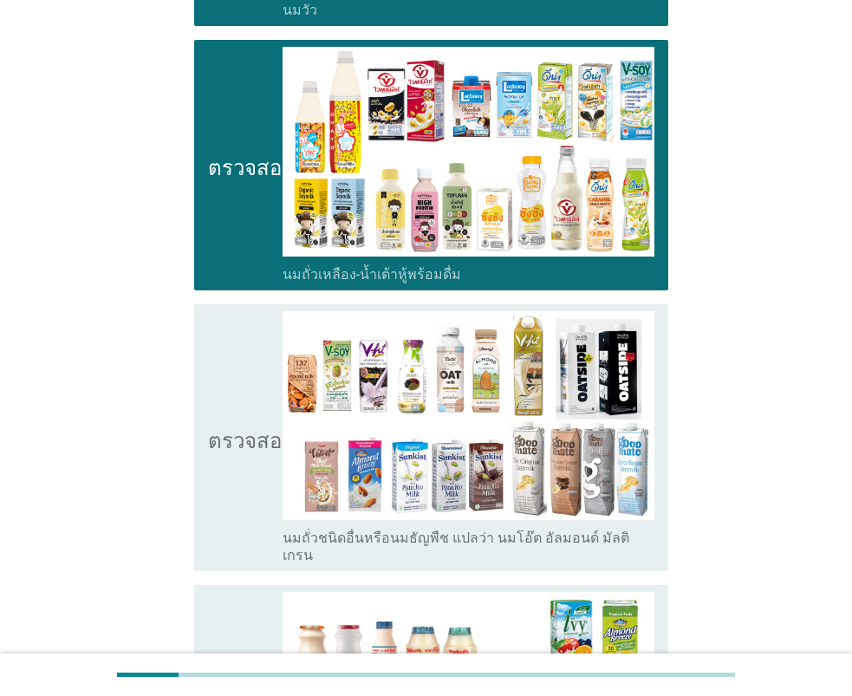
click at [237, 402] on icon "ตรวจสอบ" at bounding box center [251, 438] width 87 height 254
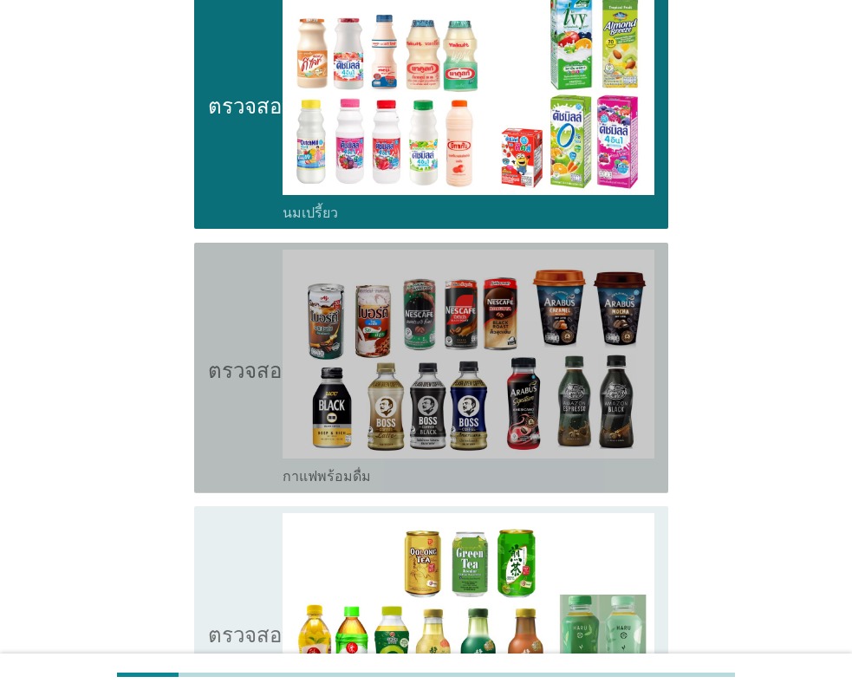
drag, startPoint x: 241, startPoint y: 391, endPoint x: 234, endPoint y: 461, distance: 70.5
click at [242, 393] on icon "ตรวจสอบ" at bounding box center [251, 367] width 87 height 236
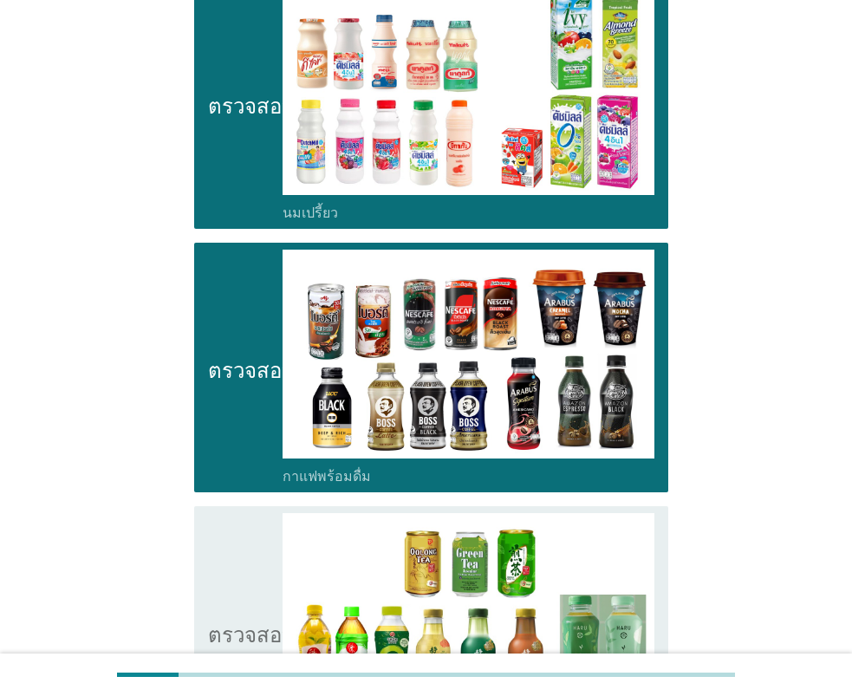
click at [232, 585] on icon "ตรวจสอบ" at bounding box center [251, 631] width 87 height 236
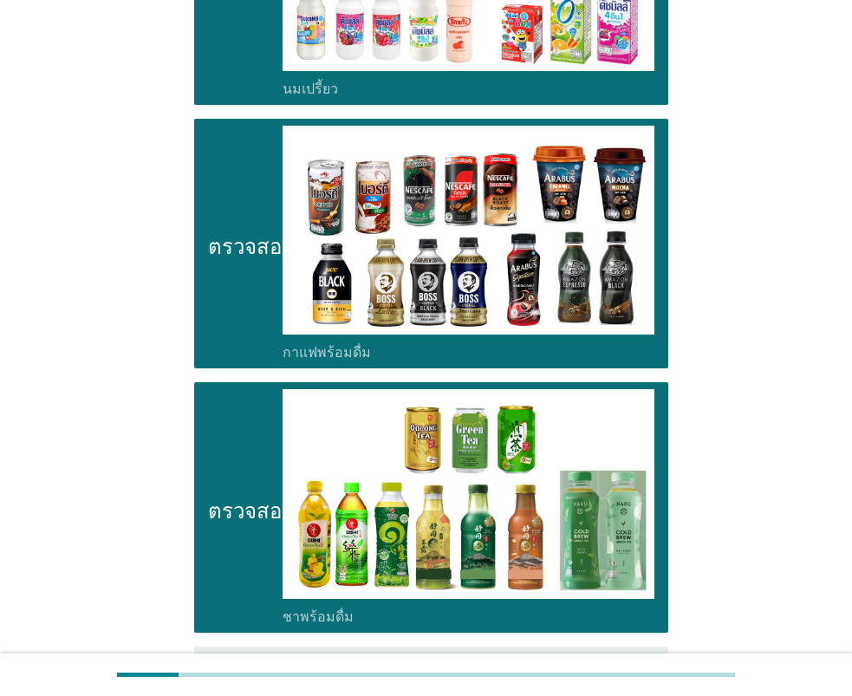
scroll to position [1473, 0]
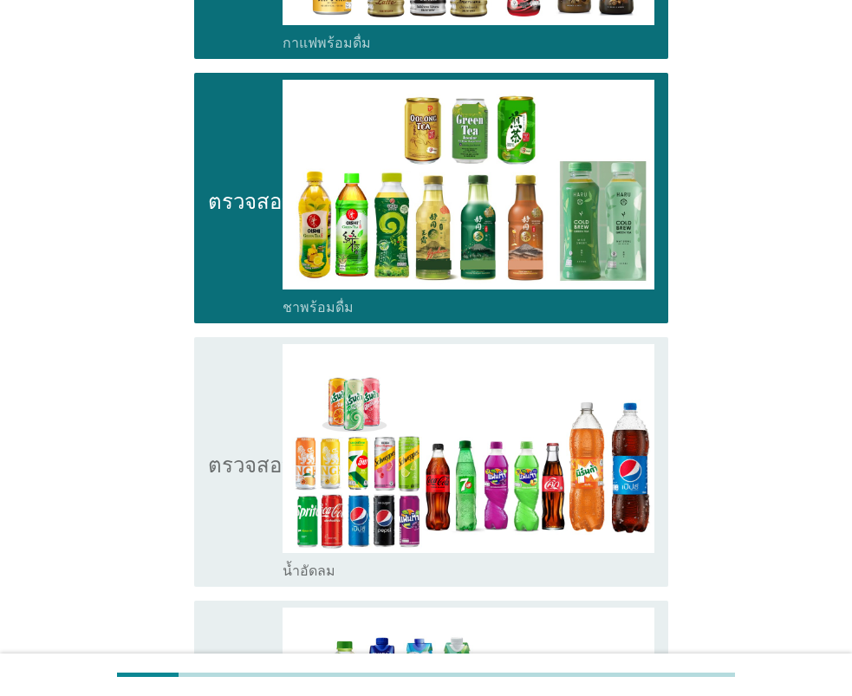
click at [235, 468] on icon "ตรวจสอบ" at bounding box center [251, 462] width 87 height 236
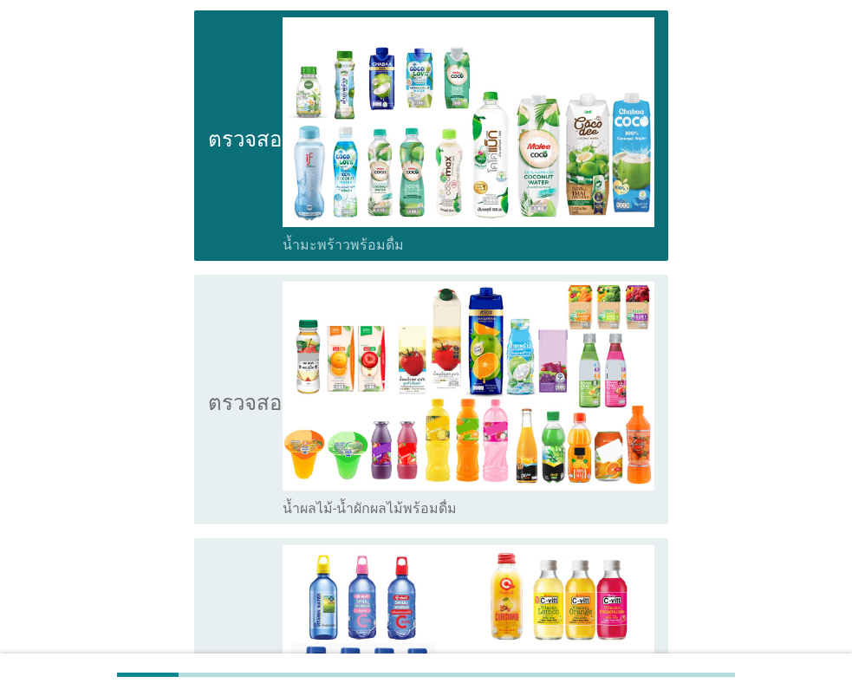
scroll to position [2166, 0]
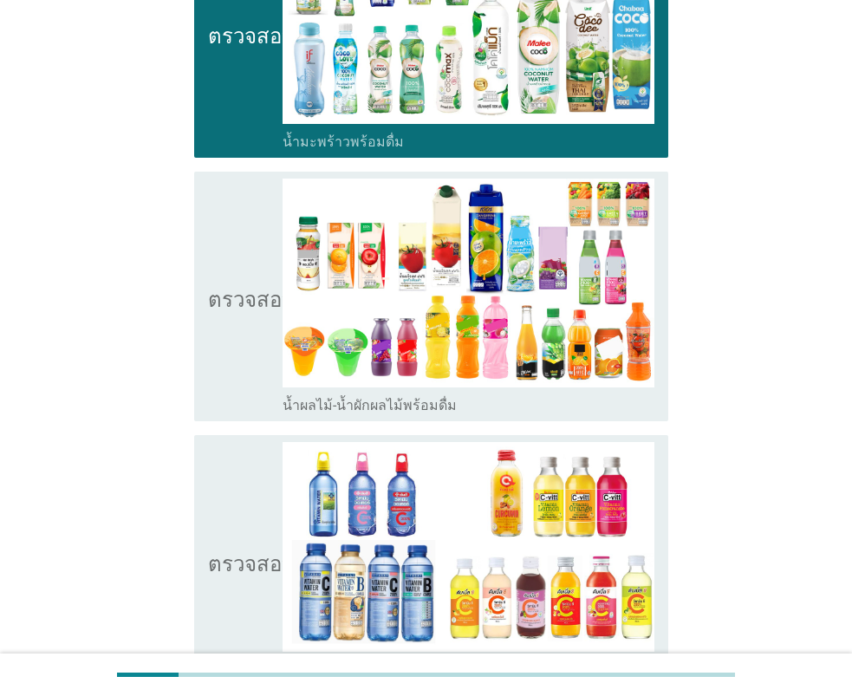
click at [257, 334] on icon "ตรวจสอบ" at bounding box center [251, 296] width 87 height 236
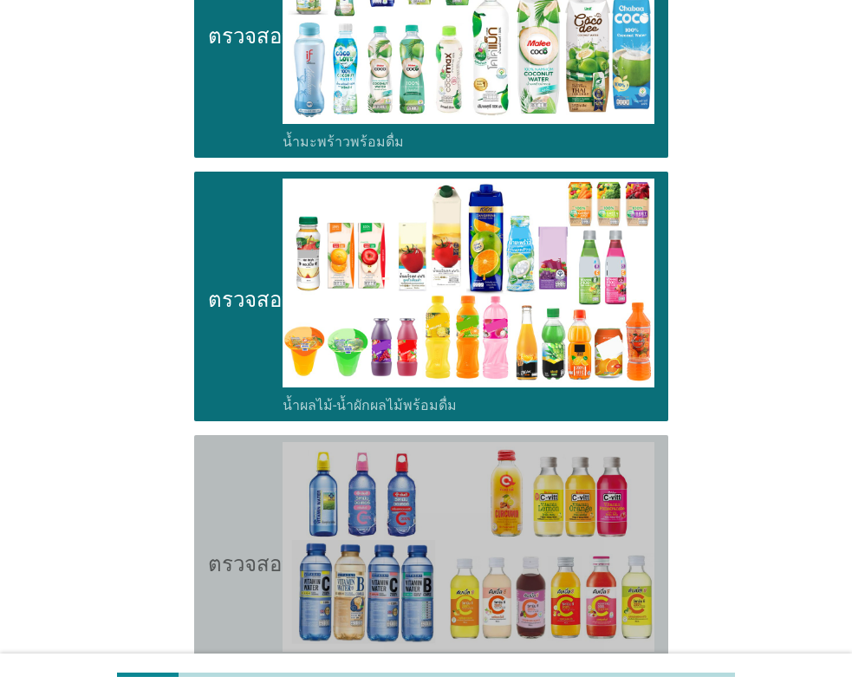
click at [224, 511] on icon "ตรวจสอบ" at bounding box center [251, 560] width 87 height 236
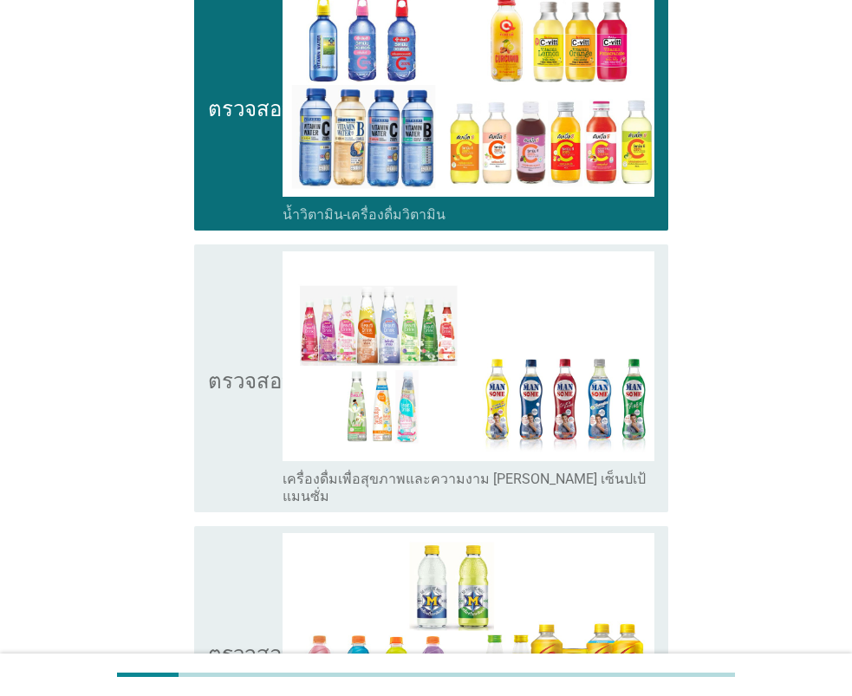
scroll to position [2686, 0]
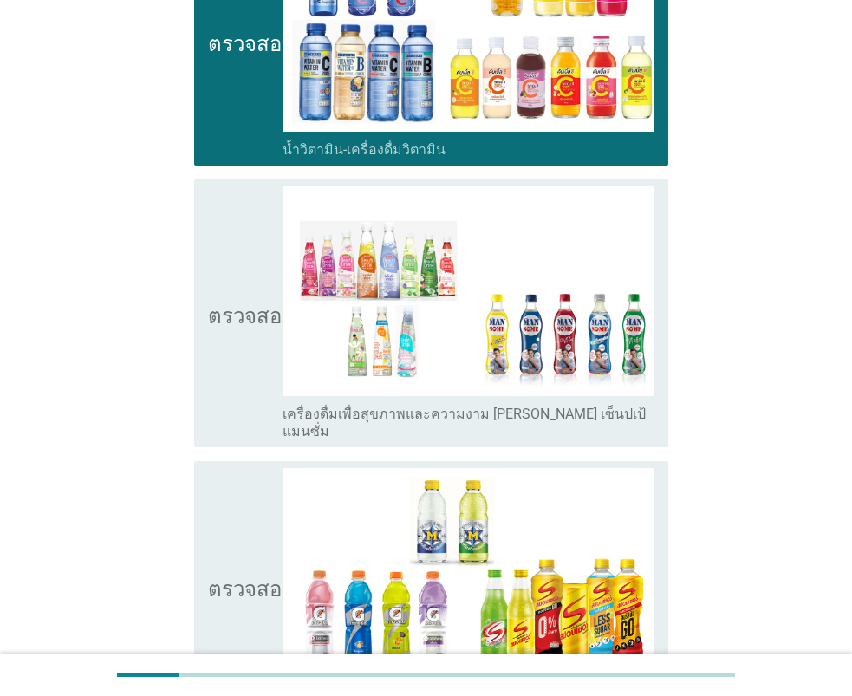
drag, startPoint x: 236, startPoint y: 335, endPoint x: 241, endPoint y: 355, distance: 20.4
click at [241, 345] on icon "ตรวจสอบ" at bounding box center [251, 313] width 87 height 254
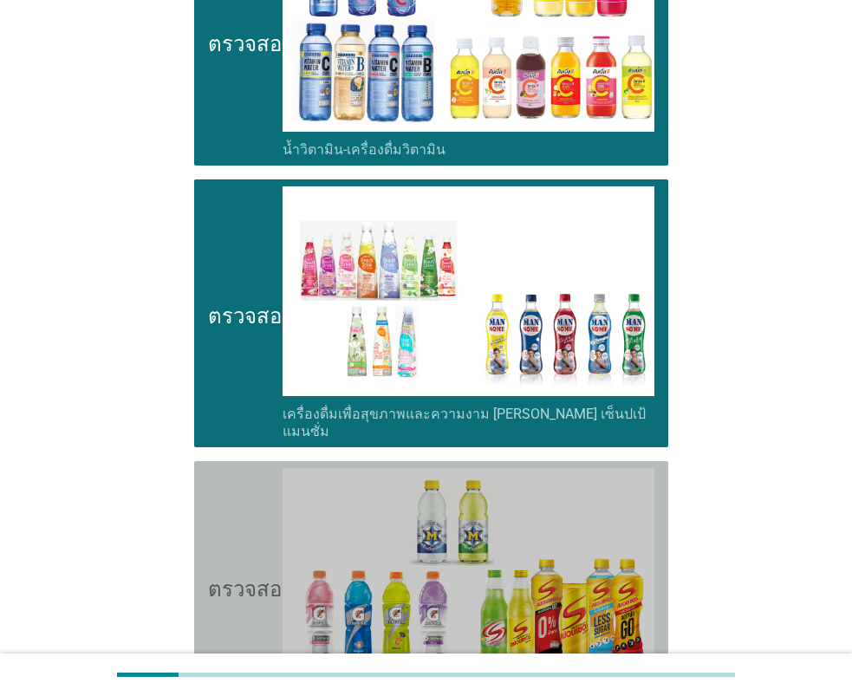
click at [225, 501] on icon "ตรวจสอบ" at bounding box center [251, 586] width 87 height 236
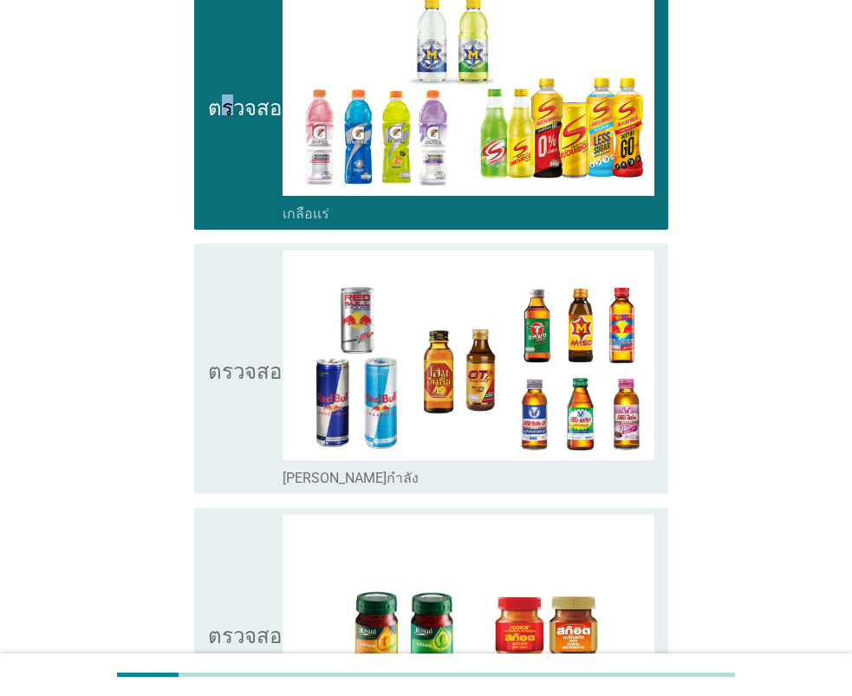
scroll to position [3205, 0]
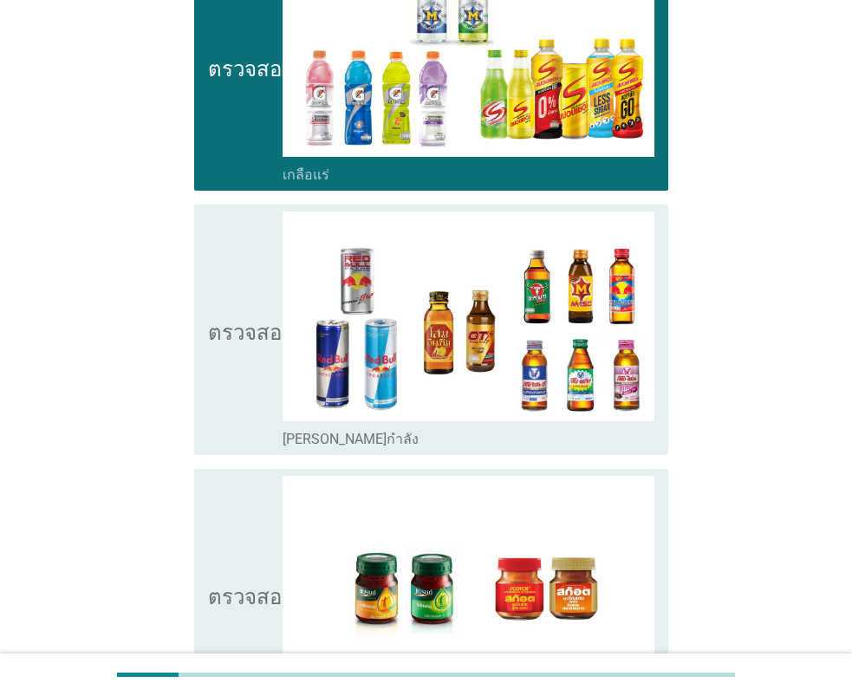
drag, startPoint x: 232, startPoint y: 349, endPoint x: 231, endPoint y: 375, distance: 26.0
click at [232, 351] on icon "ตรวจสอบ" at bounding box center [251, 329] width 87 height 236
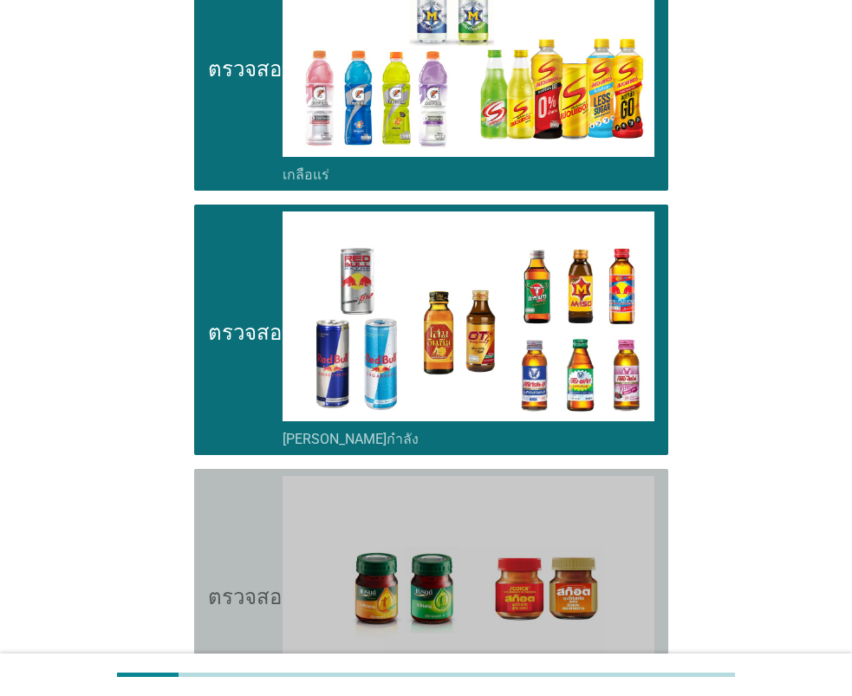
click at [225, 509] on icon "ตรวจสอบ" at bounding box center [251, 594] width 87 height 236
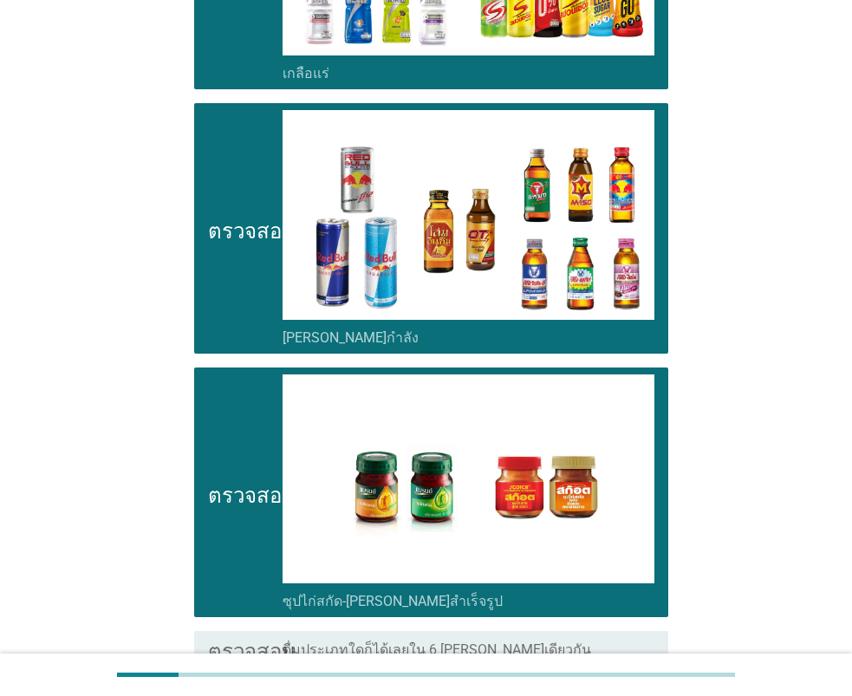
scroll to position [3444, 0]
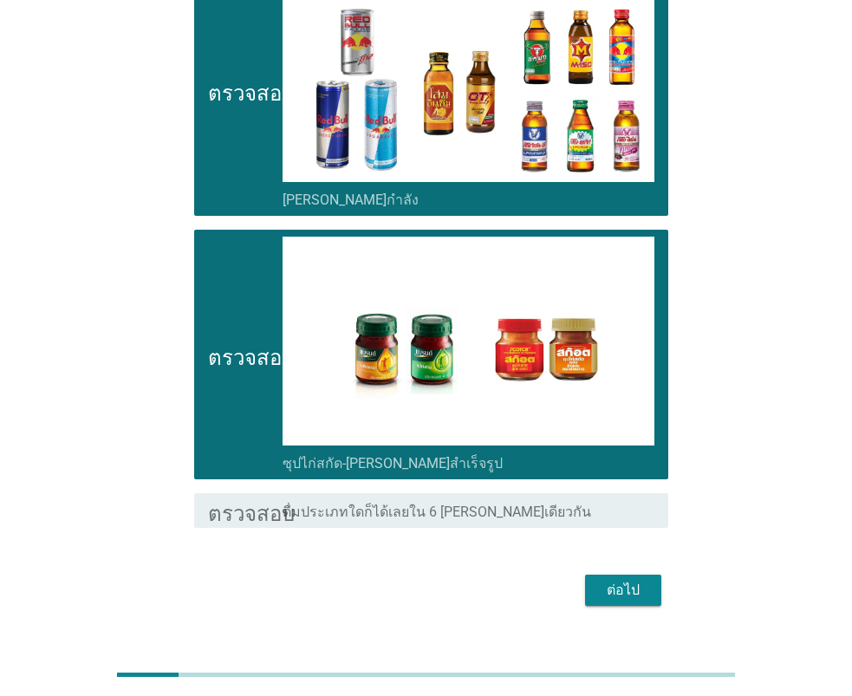
click at [614, 581] on font "ต่อไป" at bounding box center [622, 589] width 33 height 16
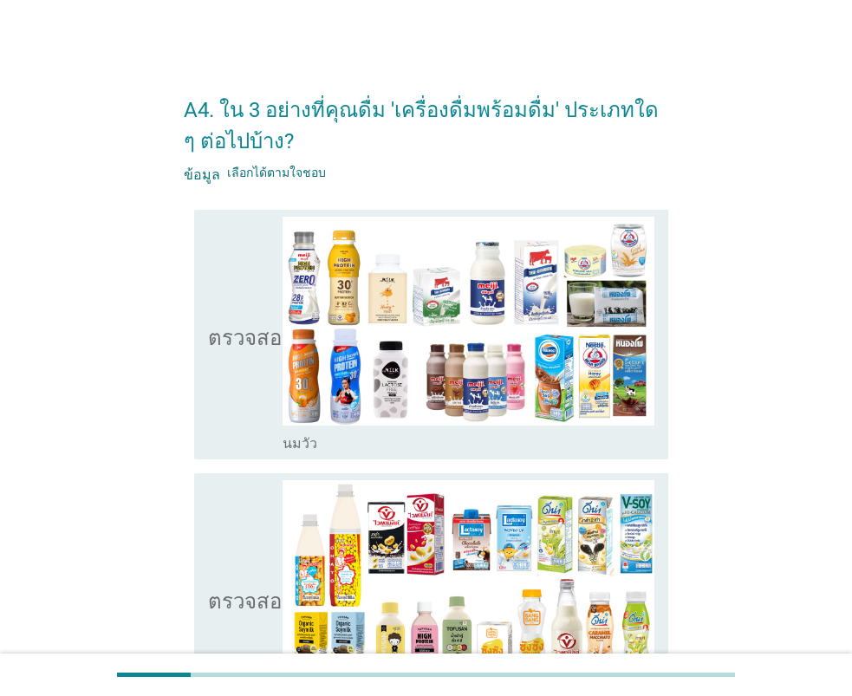
click at [223, 373] on icon "ตรวจสอบ" at bounding box center [251, 335] width 87 height 236
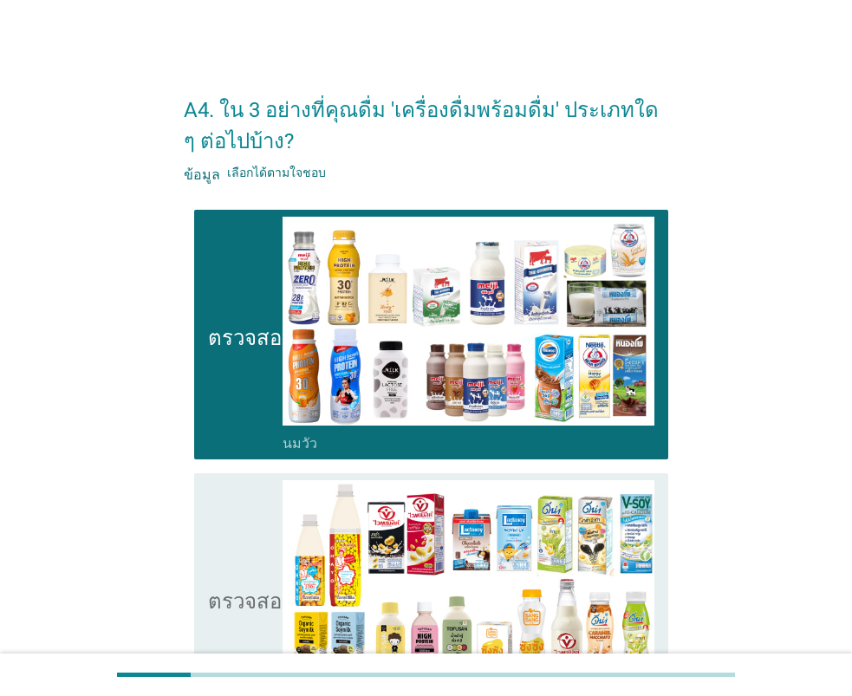
click at [236, 549] on icon "ตรวจสอบ" at bounding box center [251, 598] width 87 height 236
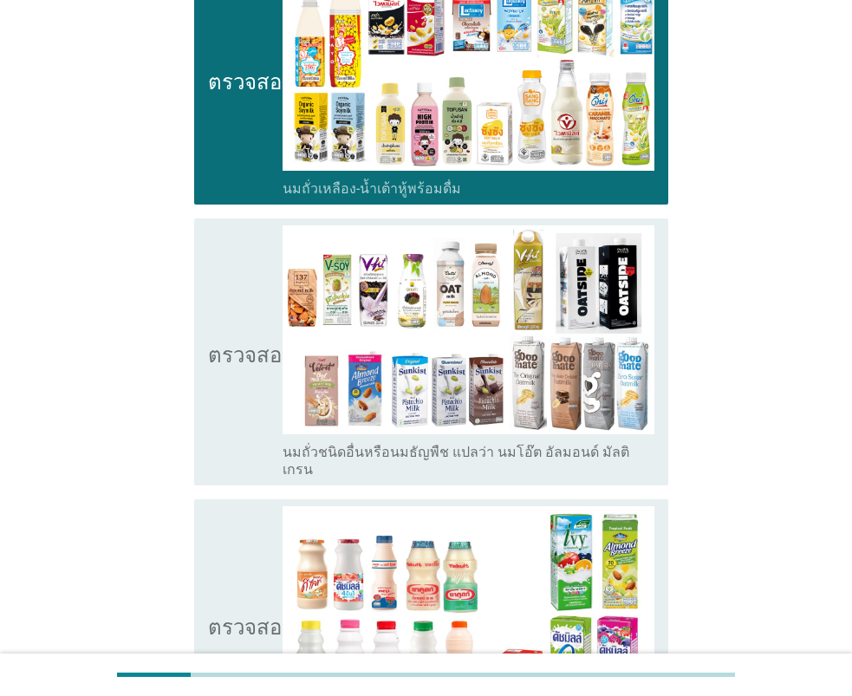
scroll to position [520, 0]
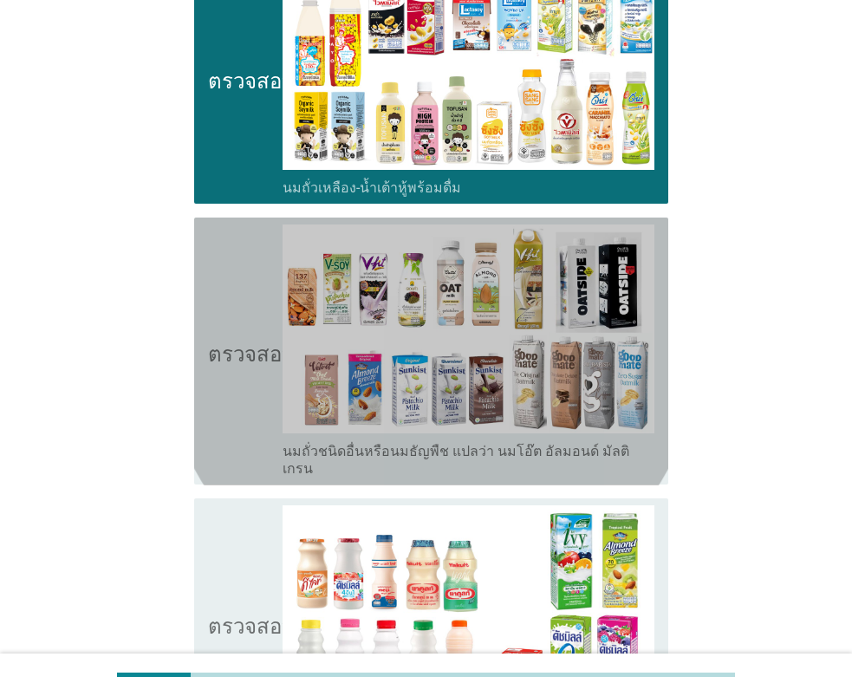
drag, startPoint x: 215, startPoint y: 380, endPoint x: 217, endPoint y: 420, distance: 39.9
click at [218, 386] on icon "ตรวจสอบ" at bounding box center [251, 351] width 87 height 254
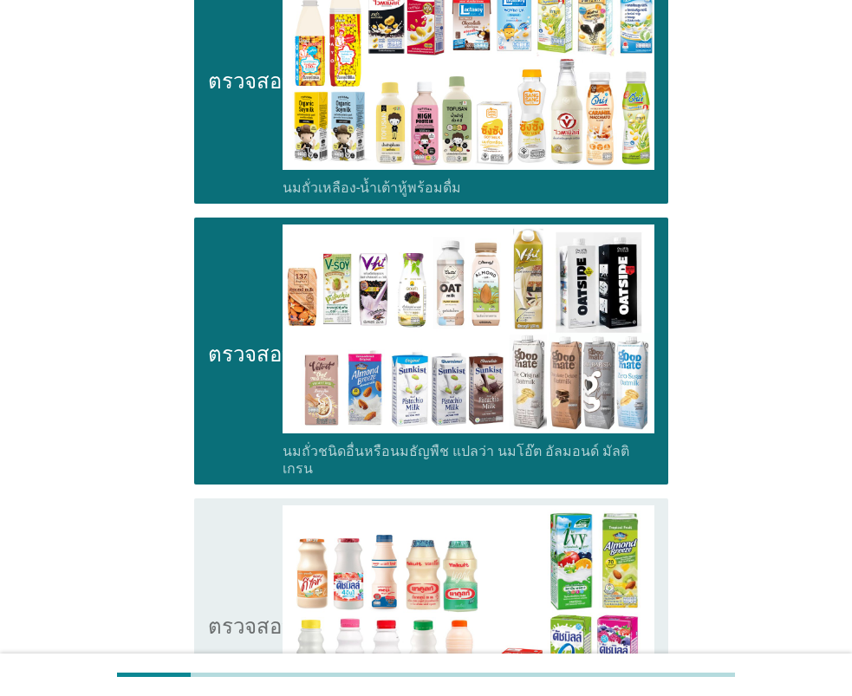
click at [211, 567] on icon "ตรวจสอบ" at bounding box center [251, 623] width 87 height 236
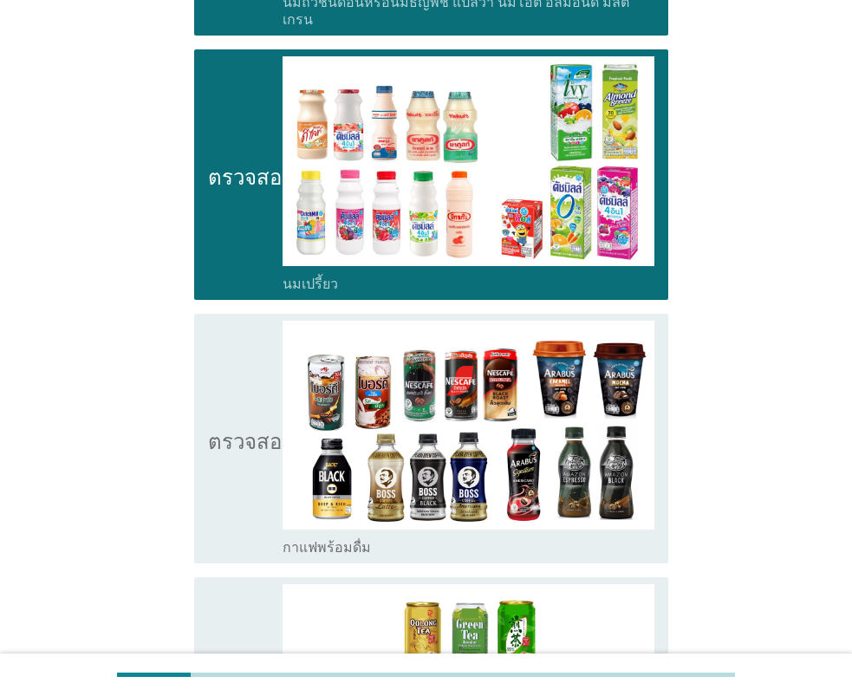
scroll to position [1040, 0]
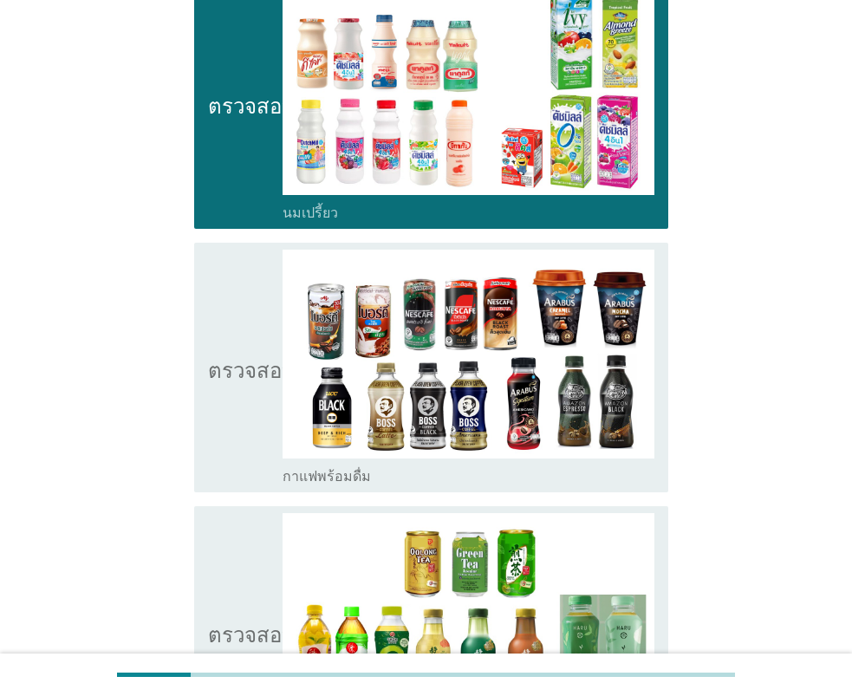
click at [248, 383] on icon "ตรวจสอบ" at bounding box center [251, 367] width 87 height 236
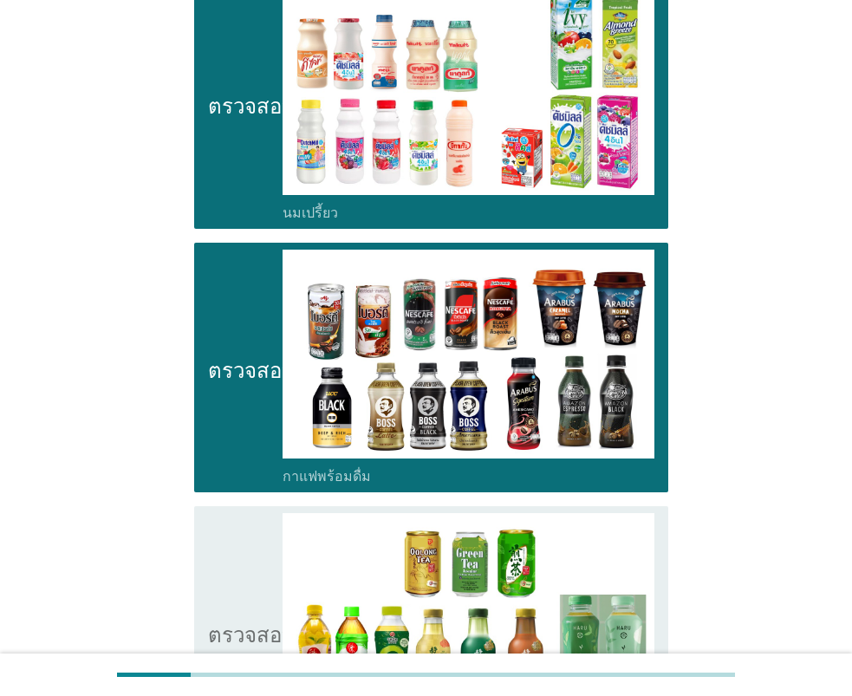
click at [230, 557] on icon "ตรวจสอบ" at bounding box center [251, 631] width 87 height 236
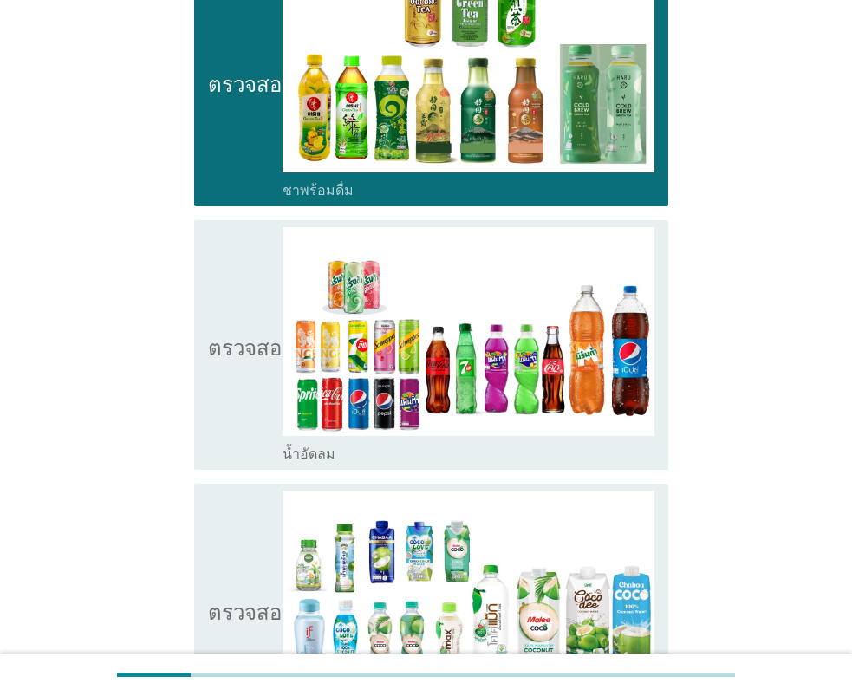
scroll to position [1646, 0]
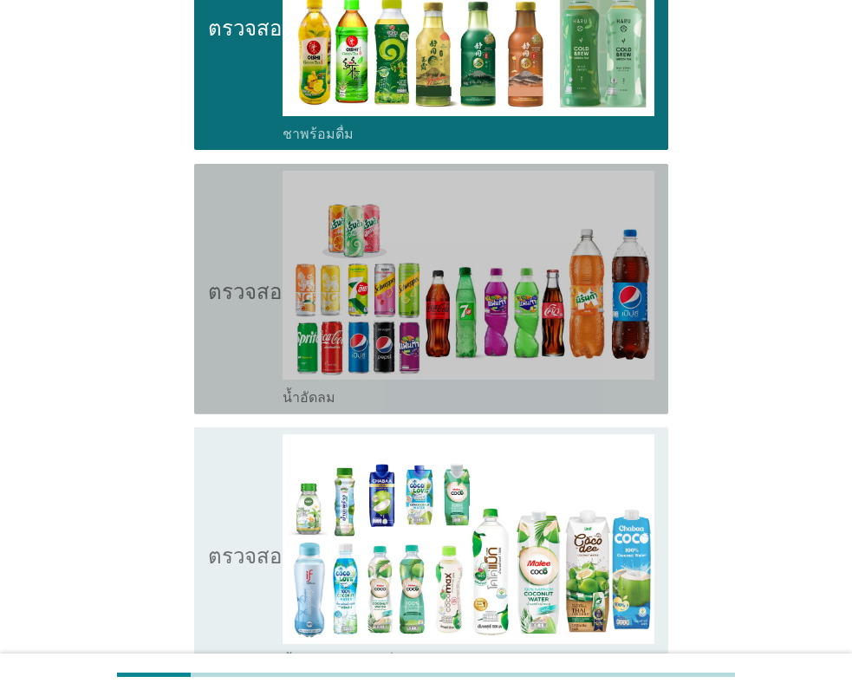
click at [237, 361] on icon "ตรวจสอบ" at bounding box center [251, 289] width 87 height 236
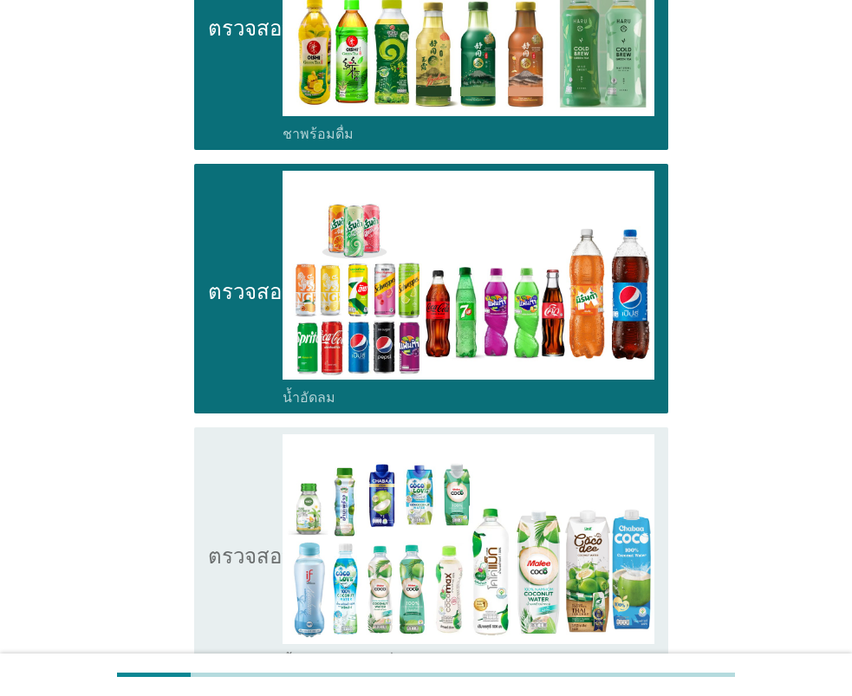
click at [231, 504] on icon "ตรวจสอบ" at bounding box center [251, 552] width 87 height 236
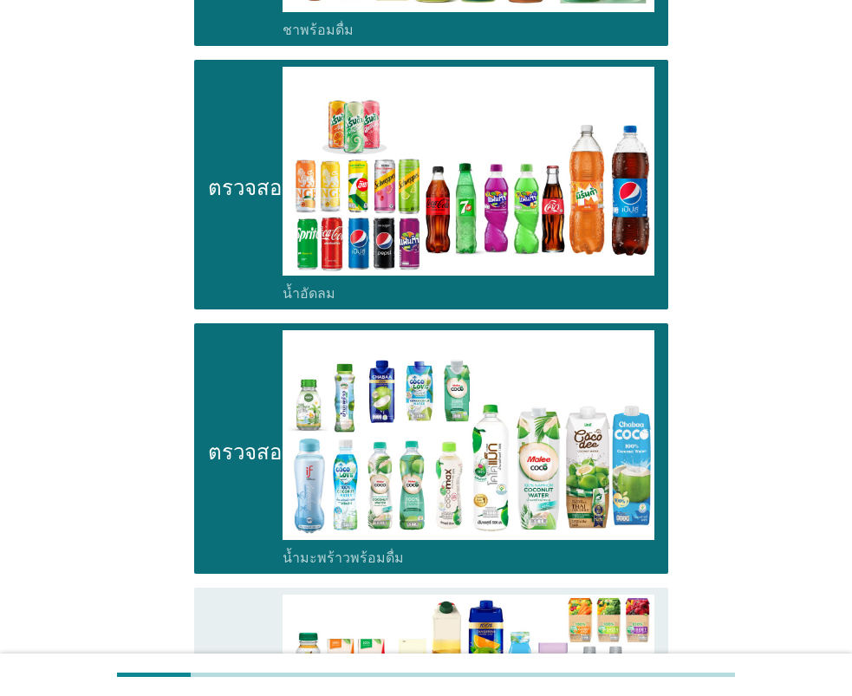
scroll to position [2079, 0]
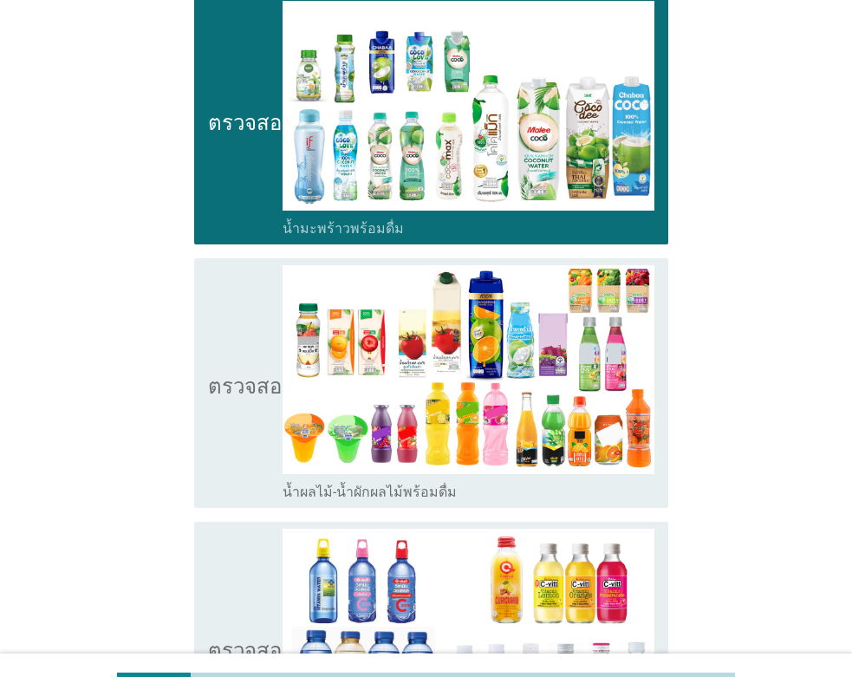
click at [233, 418] on icon "ตรวจสอบ" at bounding box center [251, 383] width 87 height 236
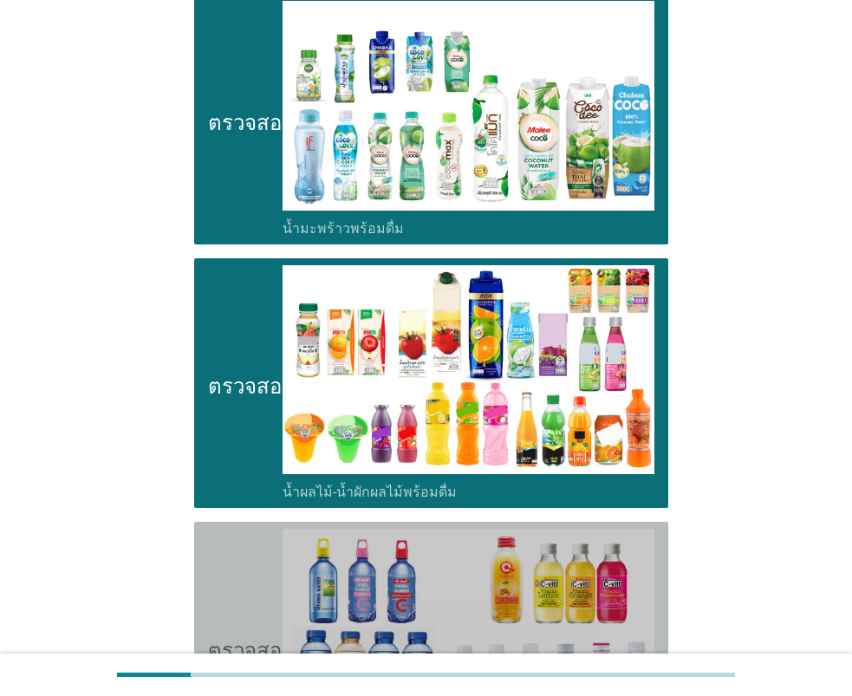
click at [234, 562] on icon "ตรวจสอบ" at bounding box center [251, 646] width 87 height 236
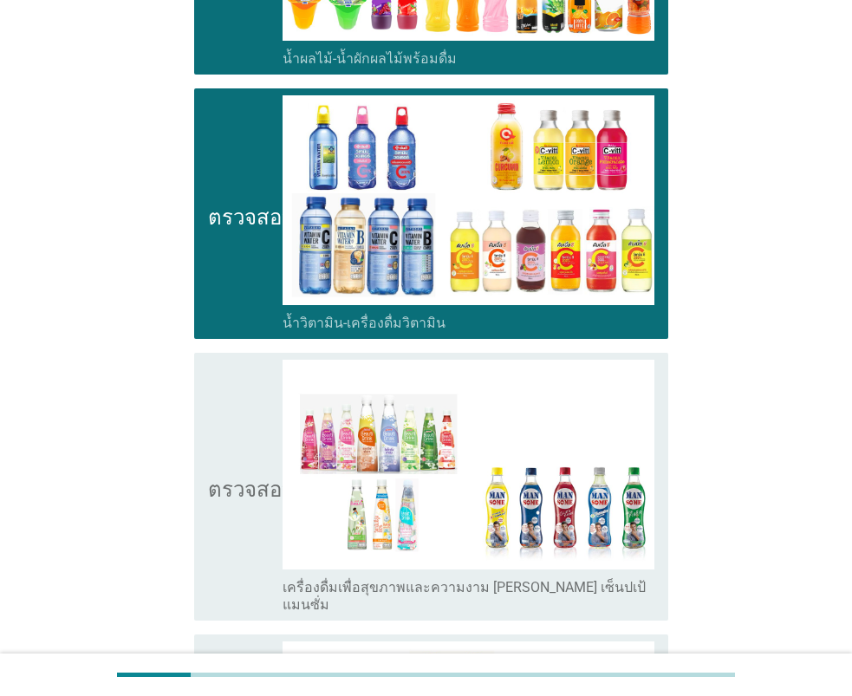
click at [224, 476] on font "ตรวจสอบ" at bounding box center [251, 486] width 87 height 21
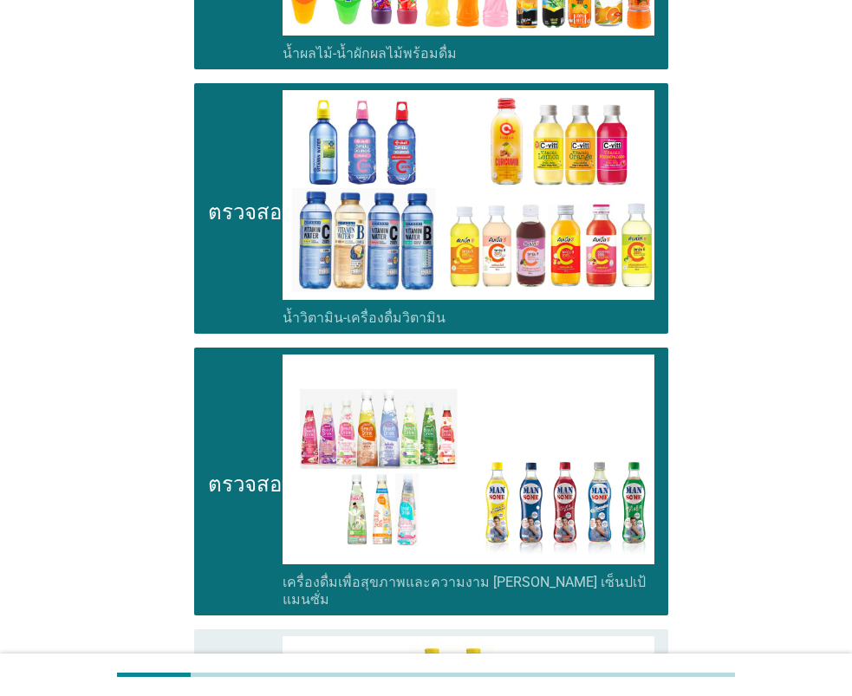
scroll to position [2859, 0]
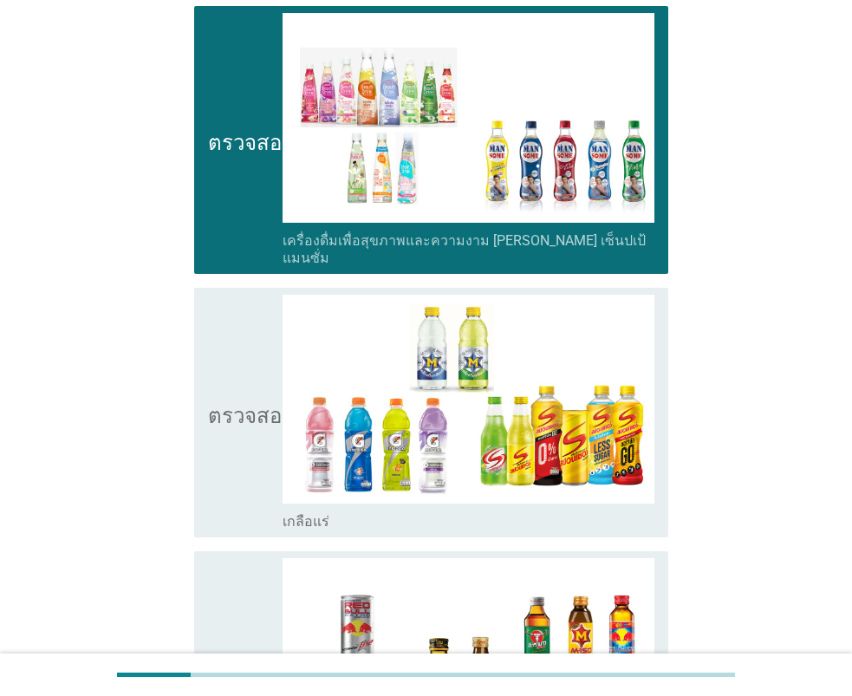
drag, startPoint x: 235, startPoint y: 349, endPoint x: 227, endPoint y: 367, distance: 19.8
click at [235, 350] on icon "ตรวจสอบ" at bounding box center [251, 413] width 87 height 236
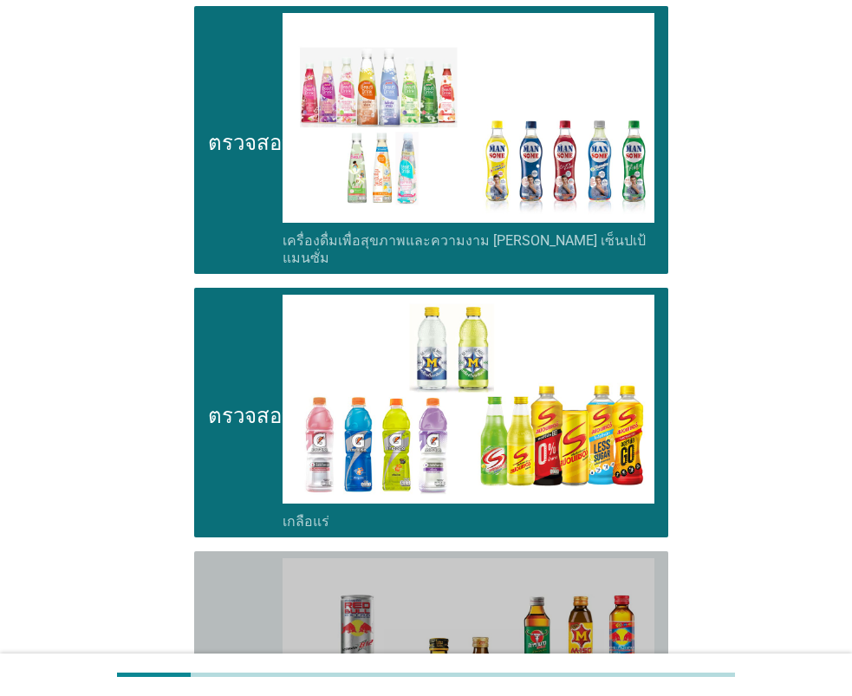
click at [208, 558] on icon "ตรวจสอบ" at bounding box center [251, 676] width 87 height 236
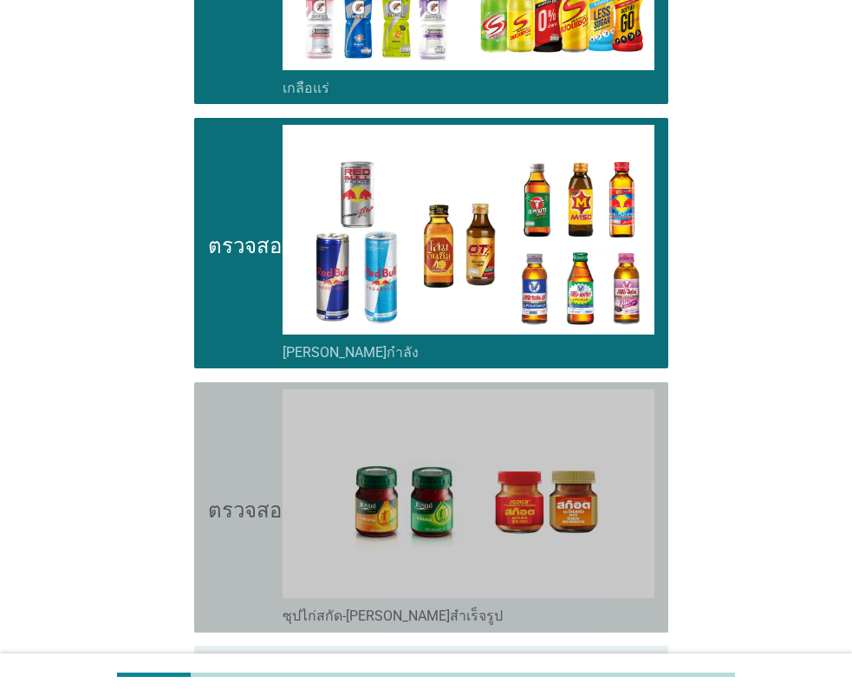
click at [228, 455] on icon "ตรวจสอบ" at bounding box center [251, 507] width 87 height 236
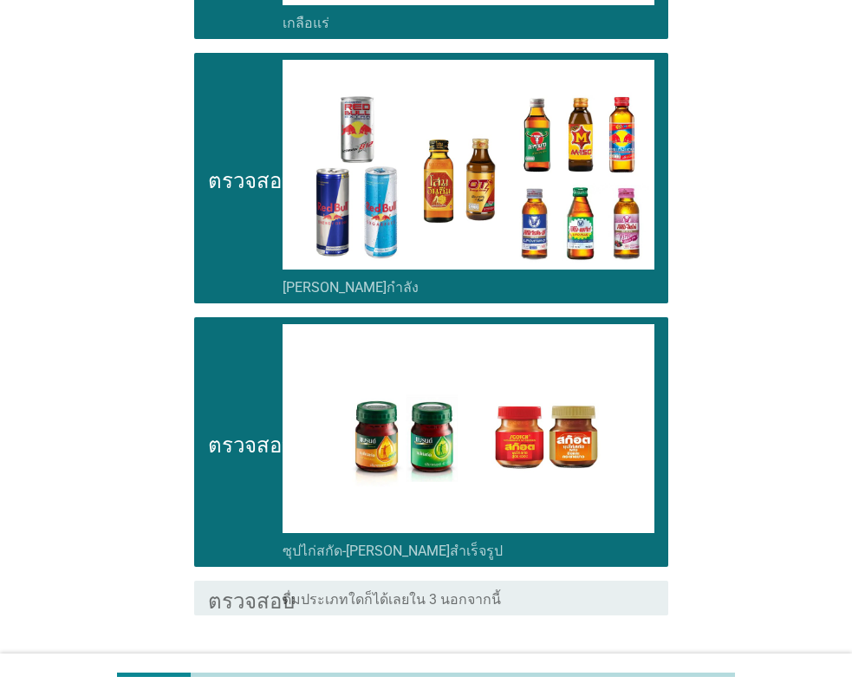
scroll to position [3444, 0]
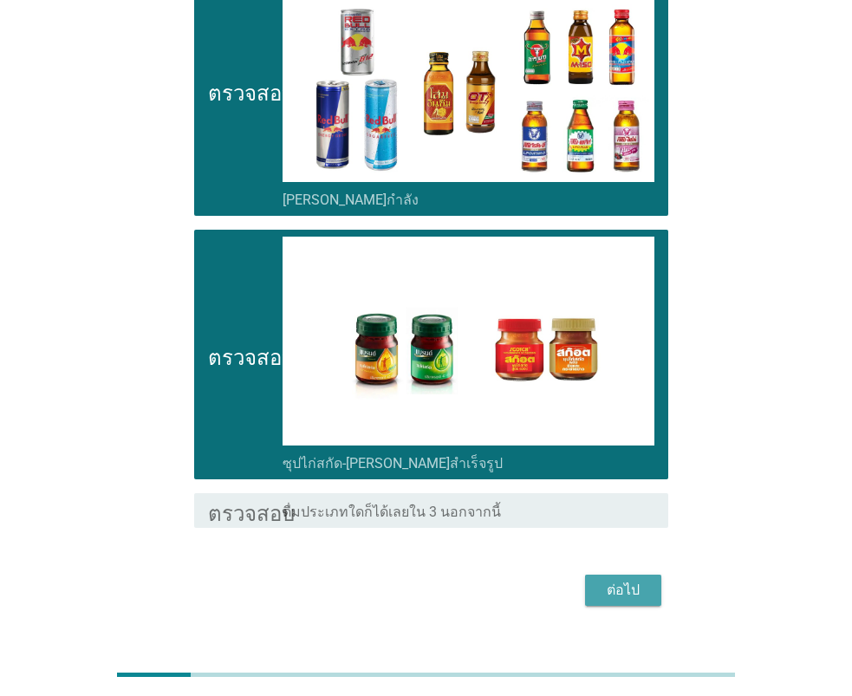
click at [596, 574] on button "ต่อไป" at bounding box center [623, 589] width 76 height 31
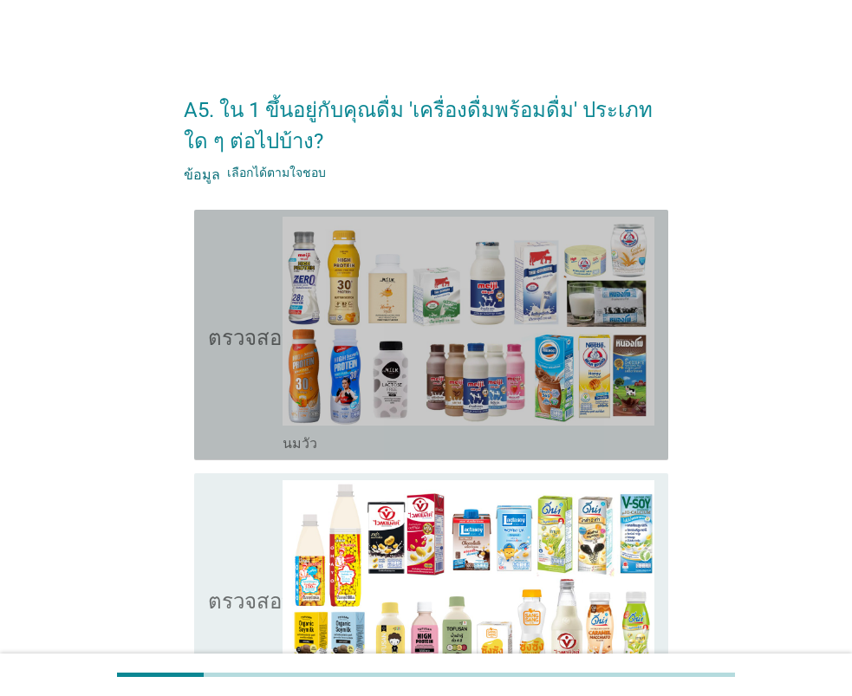
click at [272, 389] on icon "ตรวจสอบ" at bounding box center [251, 335] width 87 height 236
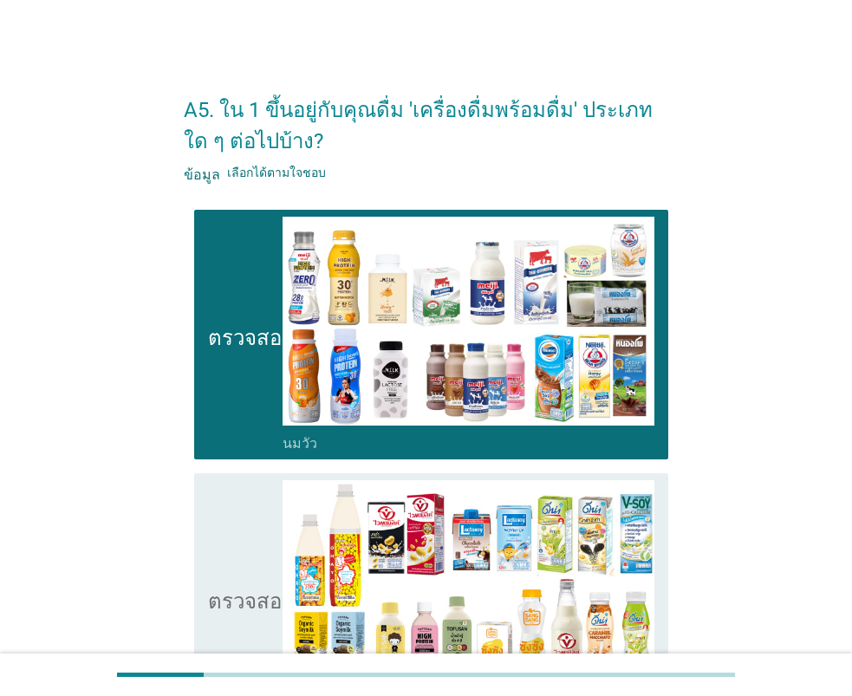
click at [242, 538] on icon "ตรวจสอบ" at bounding box center [251, 598] width 87 height 236
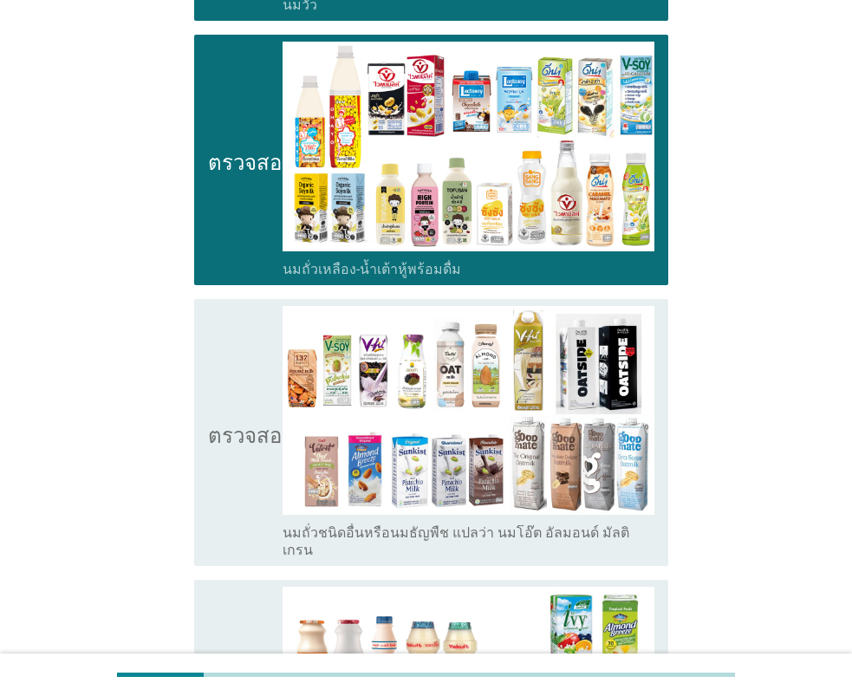
scroll to position [520, 0]
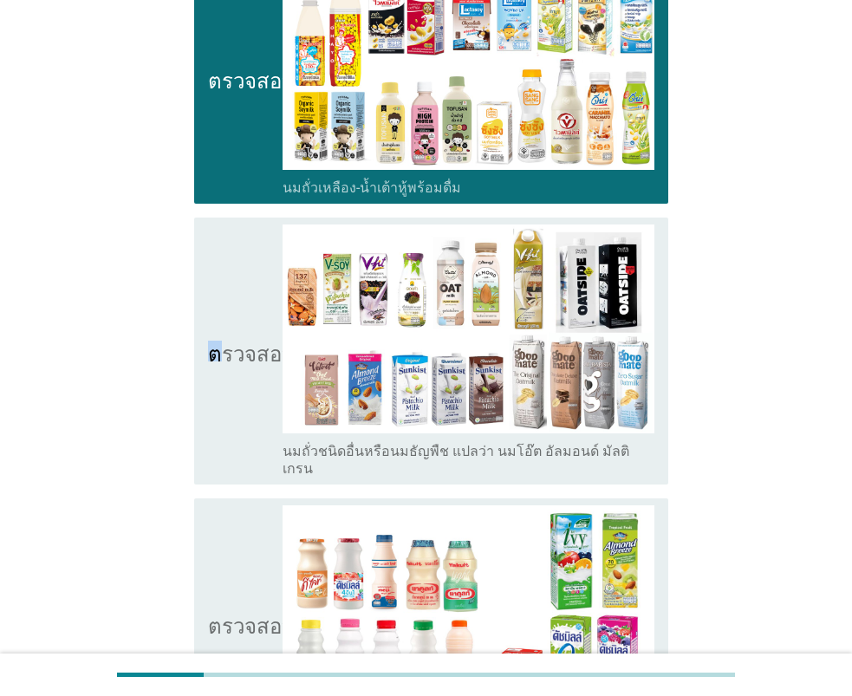
drag, startPoint x: 214, startPoint y: 366, endPoint x: 219, endPoint y: 412, distance: 46.2
click at [217, 371] on icon "ตรวจสอบ" at bounding box center [251, 351] width 87 height 254
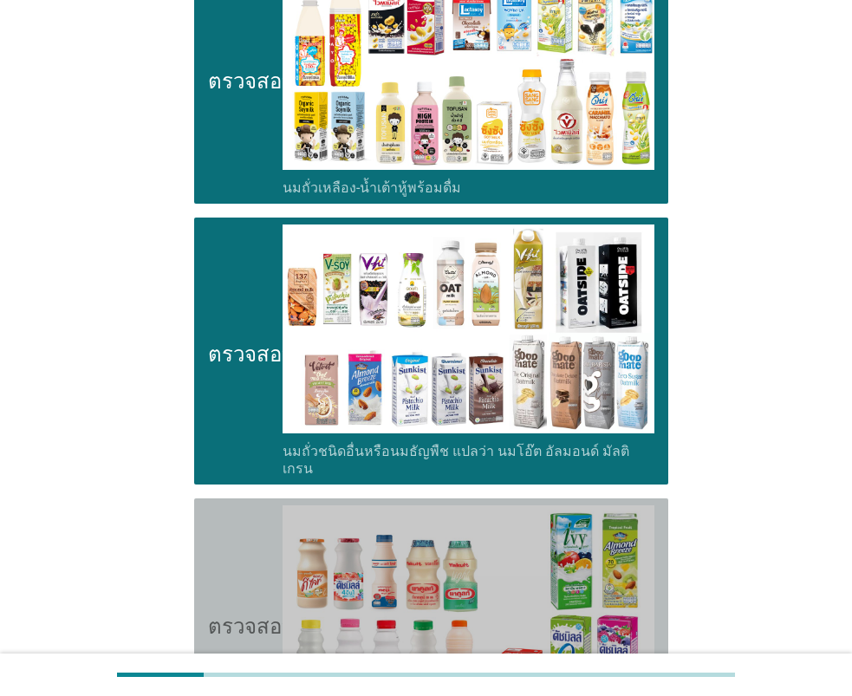
click at [236, 558] on icon "ตรวจสอบ" at bounding box center [251, 623] width 87 height 236
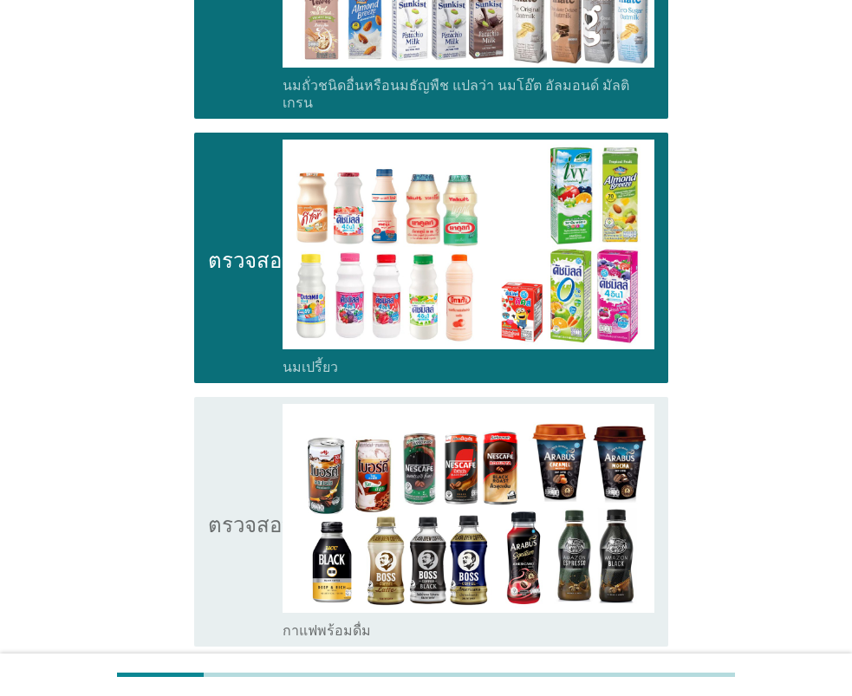
scroll to position [953, 0]
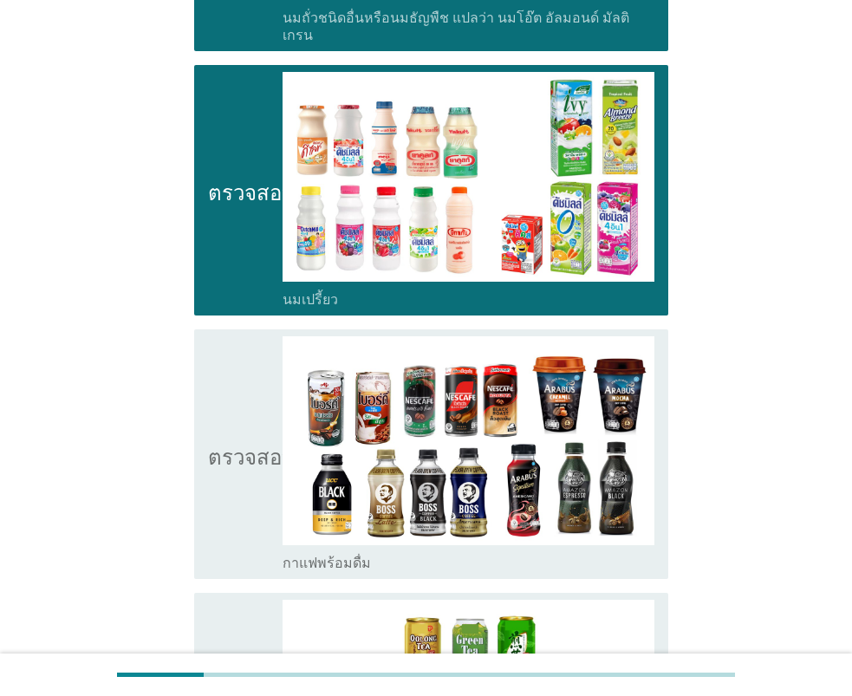
drag, startPoint x: 241, startPoint y: 349, endPoint x: 245, endPoint y: 498, distance: 149.1
click at [241, 351] on icon "ตรวจสอบ" at bounding box center [251, 454] width 87 height 236
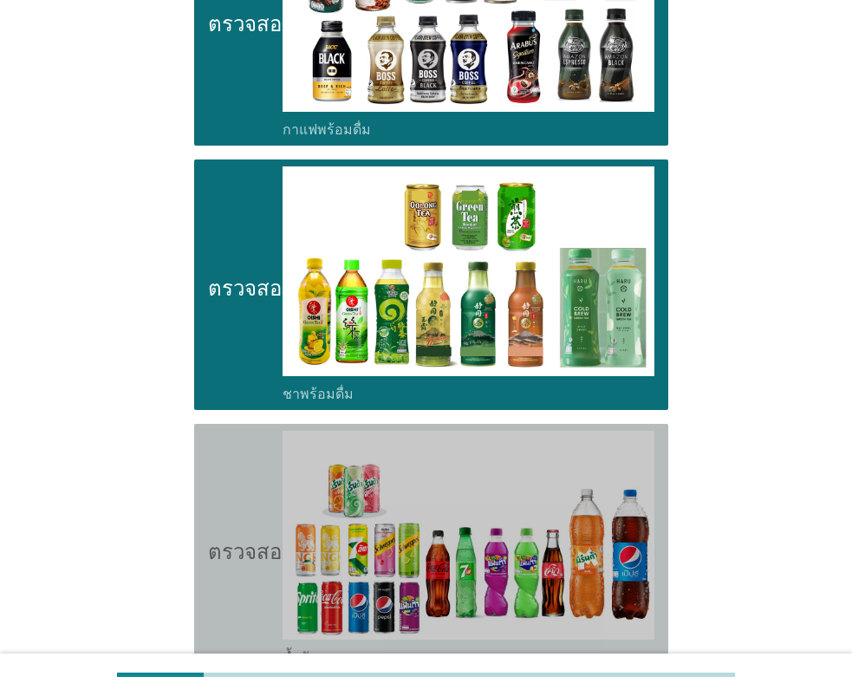
click at [221, 454] on icon "ตรวจสอบ" at bounding box center [251, 549] width 87 height 236
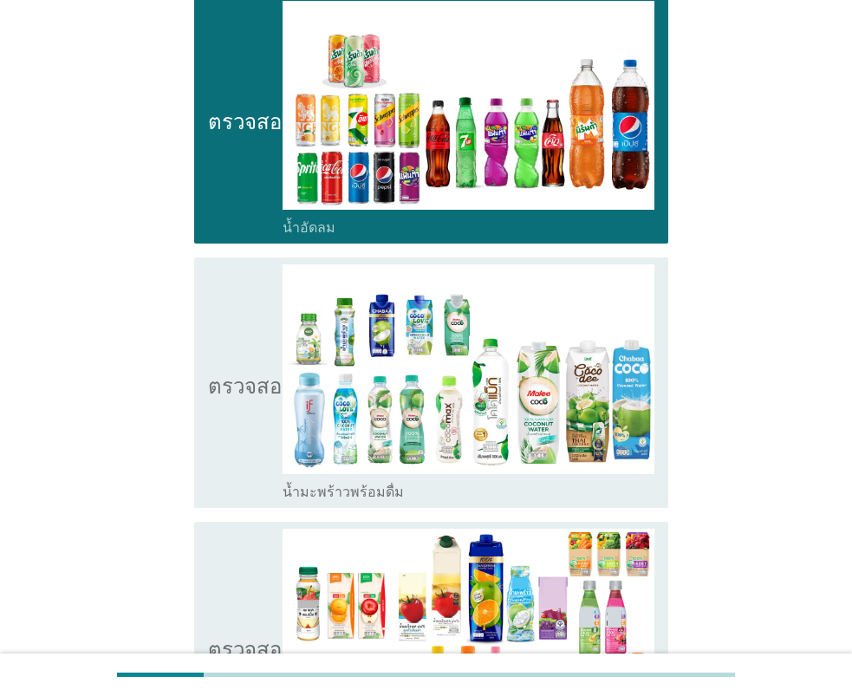
scroll to position [1819, 0]
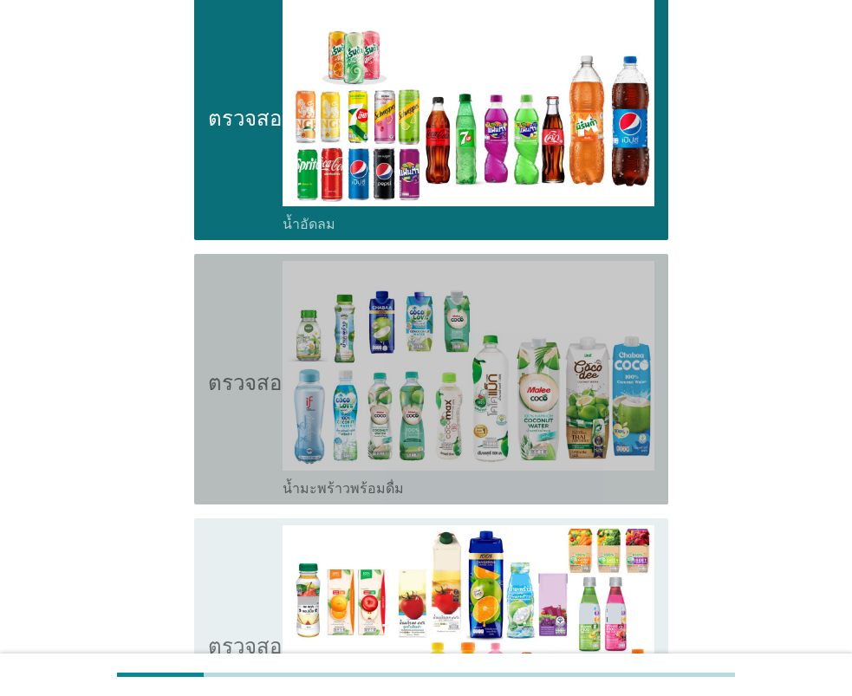
drag, startPoint x: 221, startPoint y: 418, endPoint x: 222, endPoint y: 528, distance: 110.0
click at [223, 421] on icon "ตรวจสอบ" at bounding box center [251, 379] width 87 height 236
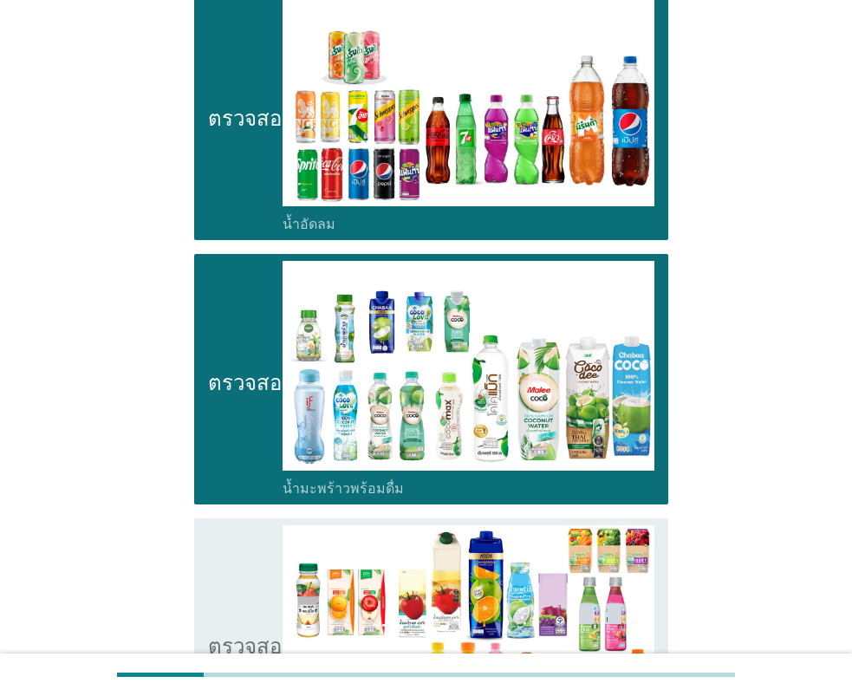
click at [218, 565] on icon "ตรวจสอบ" at bounding box center [251, 643] width 87 height 236
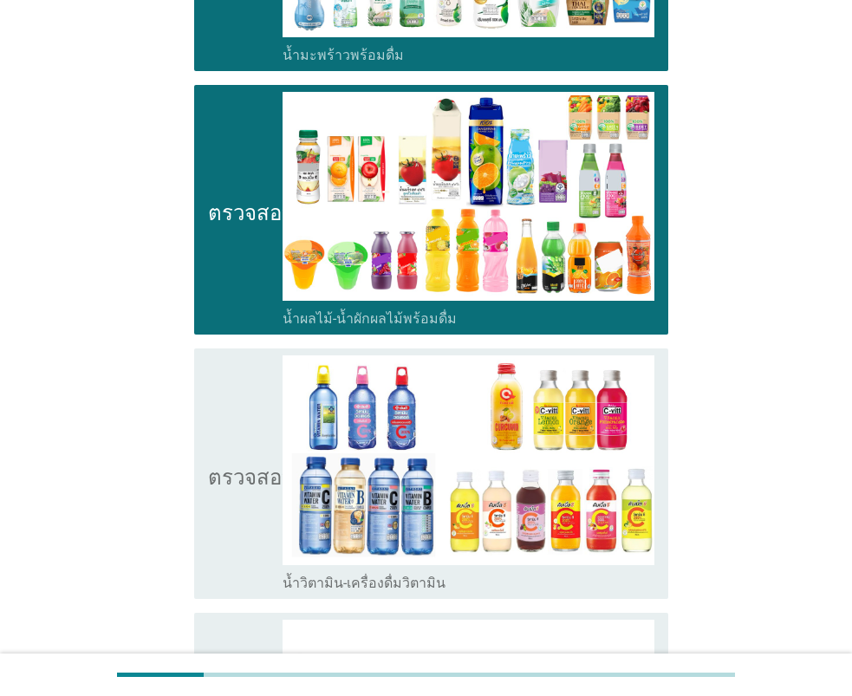
click at [231, 440] on icon "ตรวจสอบ" at bounding box center [251, 473] width 87 height 236
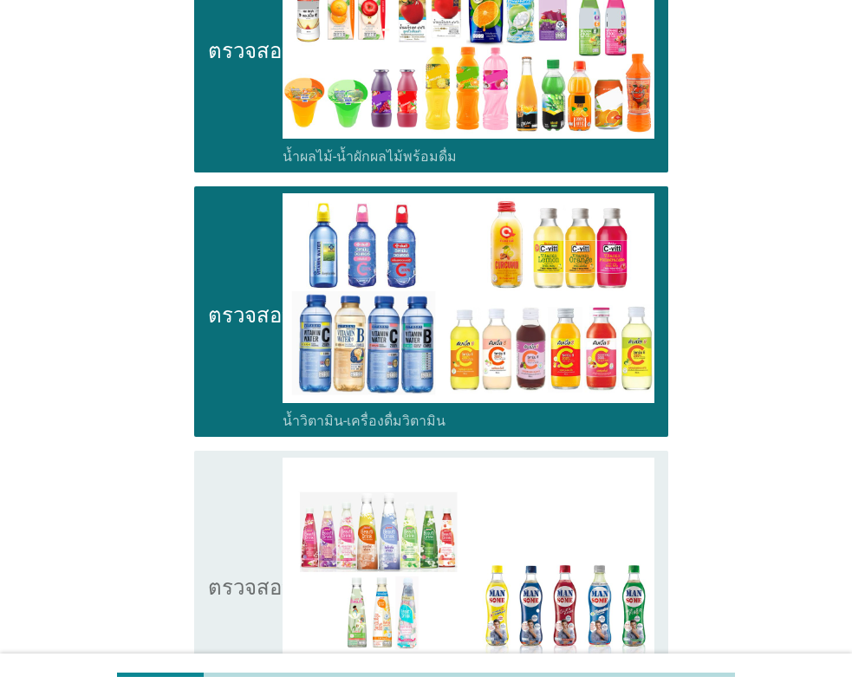
scroll to position [2599, 0]
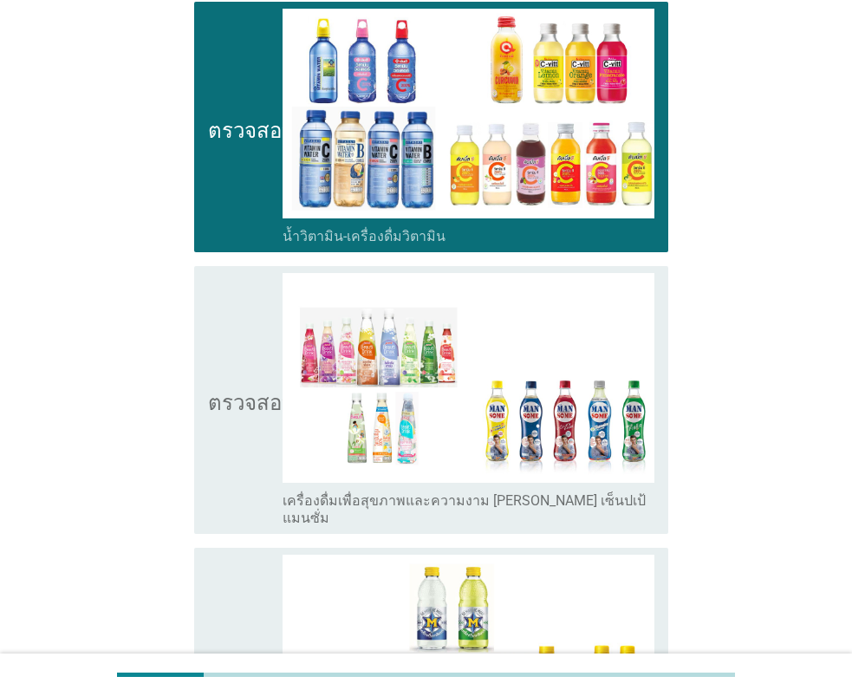
click at [236, 394] on icon "ตรวจสอบ" at bounding box center [251, 400] width 87 height 254
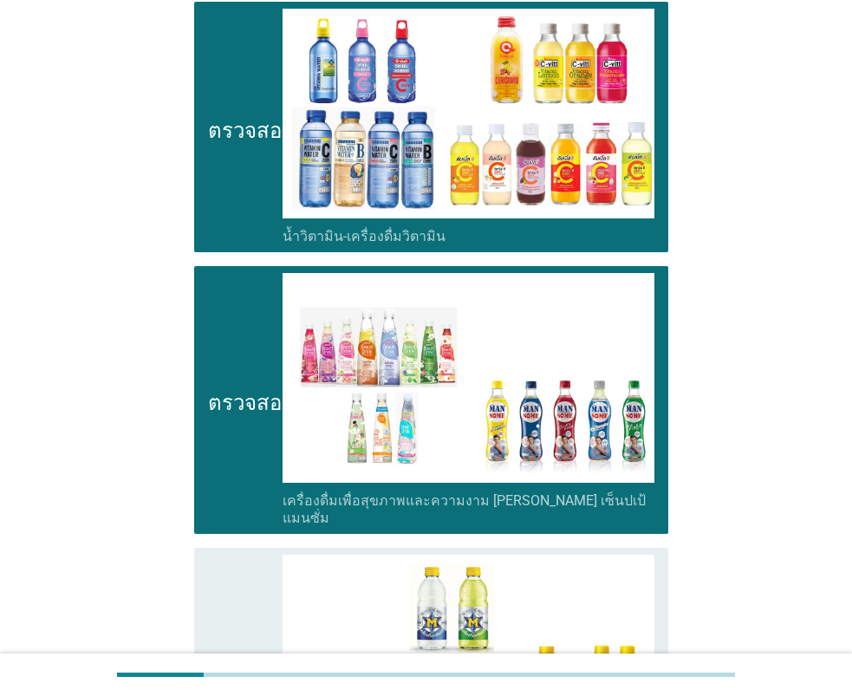
click at [240, 555] on icon "ตรวจสอบ" at bounding box center [251, 672] width 87 height 236
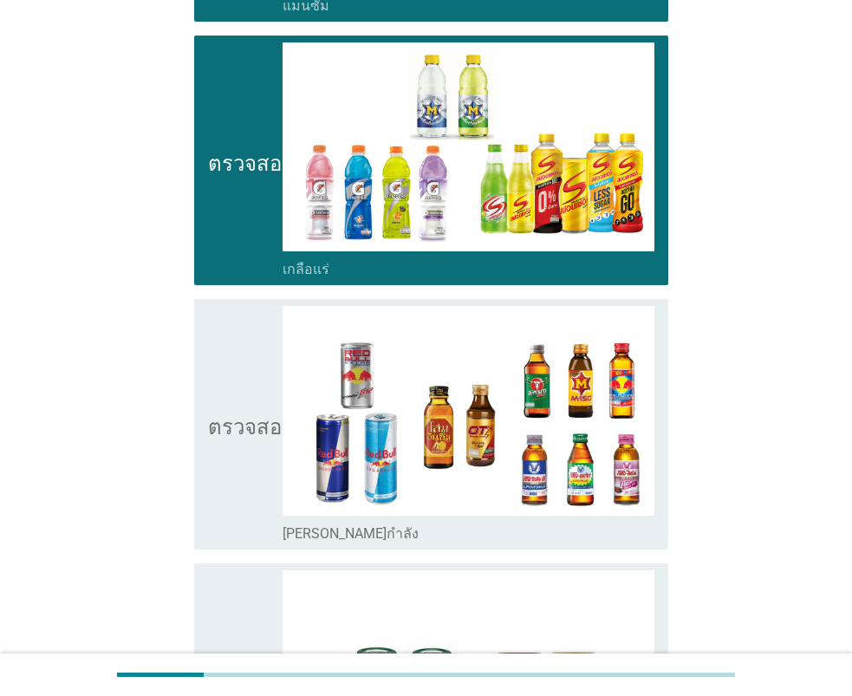
scroll to position [3119, 0]
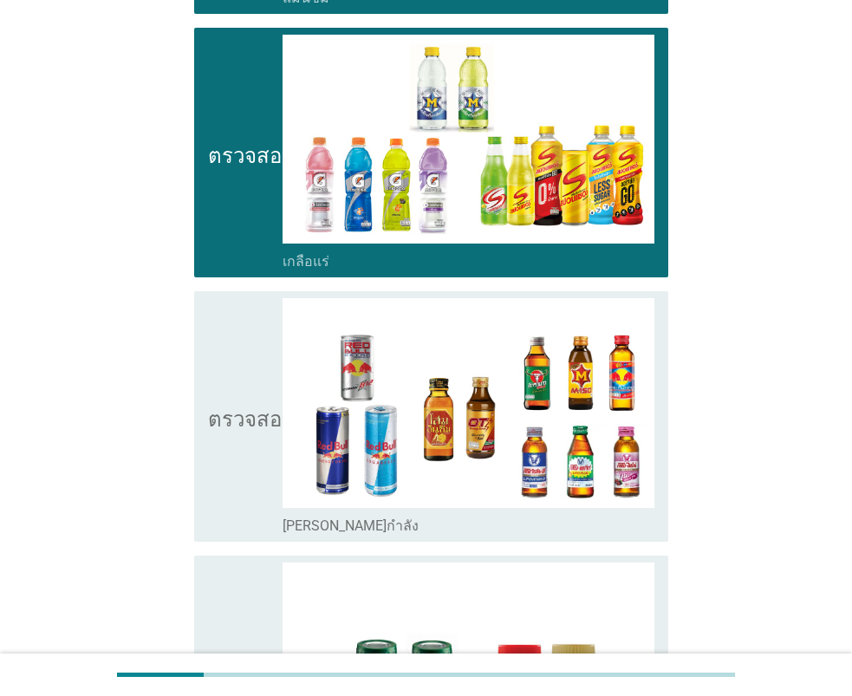
click at [241, 473] on icon "ตรวจสอบ" at bounding box center [251, 416] width 87 height 236
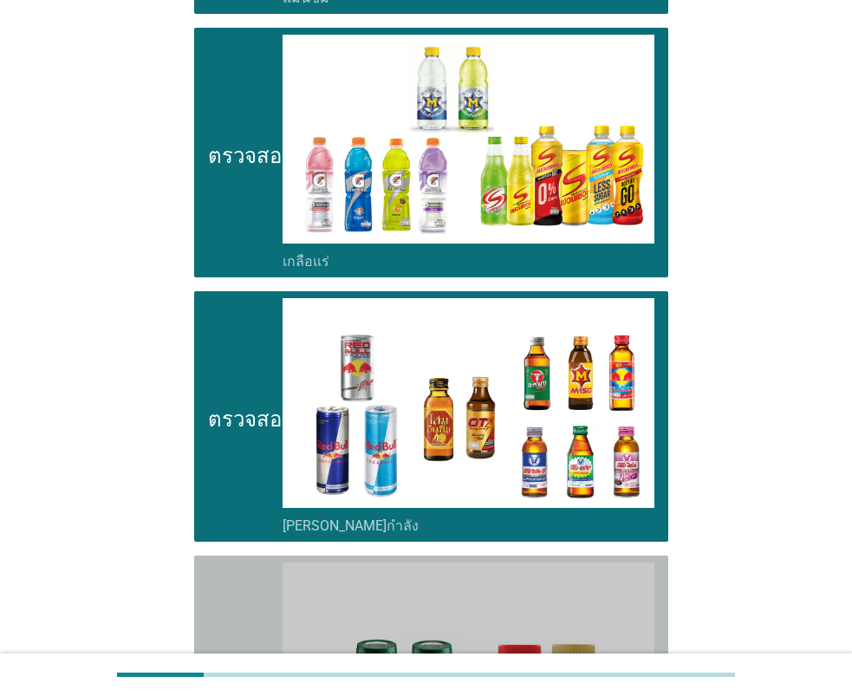
click at [228, 572] on icon "ตรวจสอบ" at bounding box center [251, 680] width 87 height 236
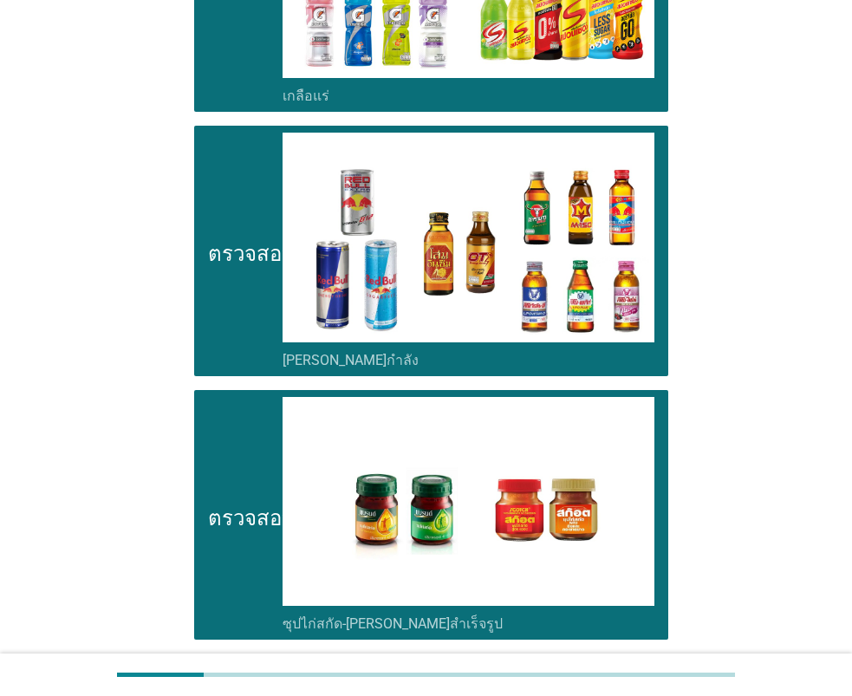
scroll to position [3444, 0]
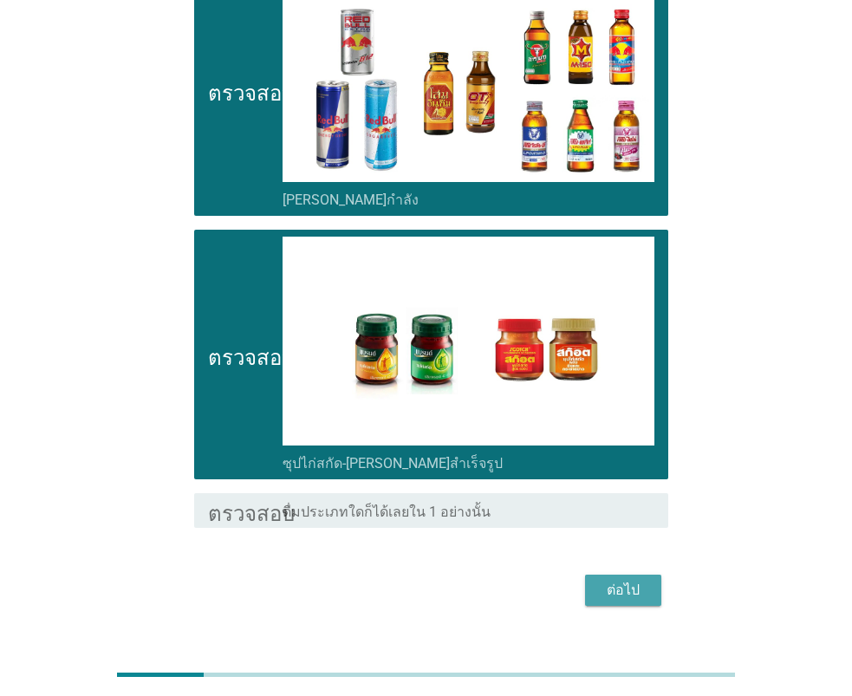
click at [606, 581] on font "ต่อไป" at bounding box center [622, 589] width 33 height 16
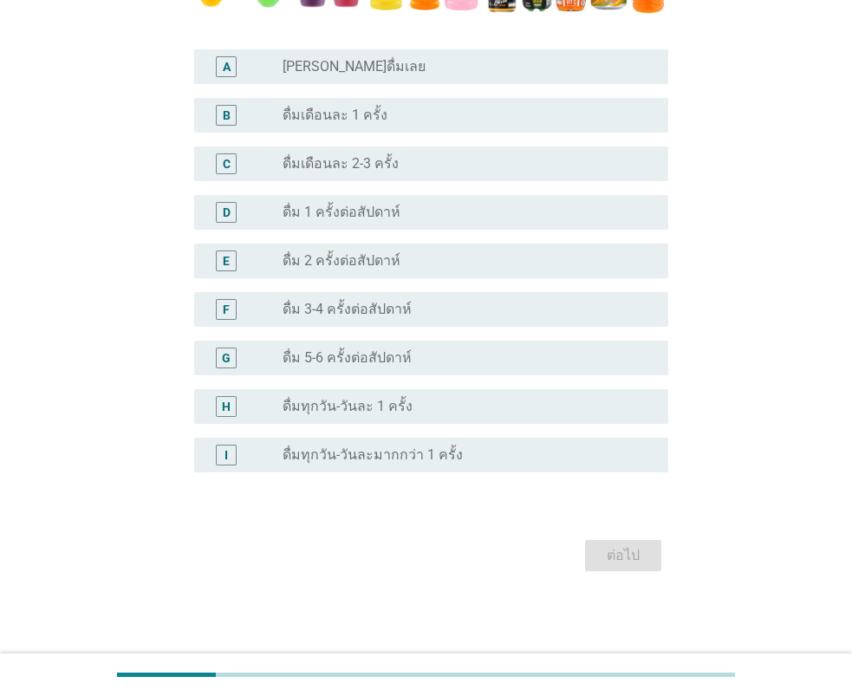
scroll to position [0, 0]
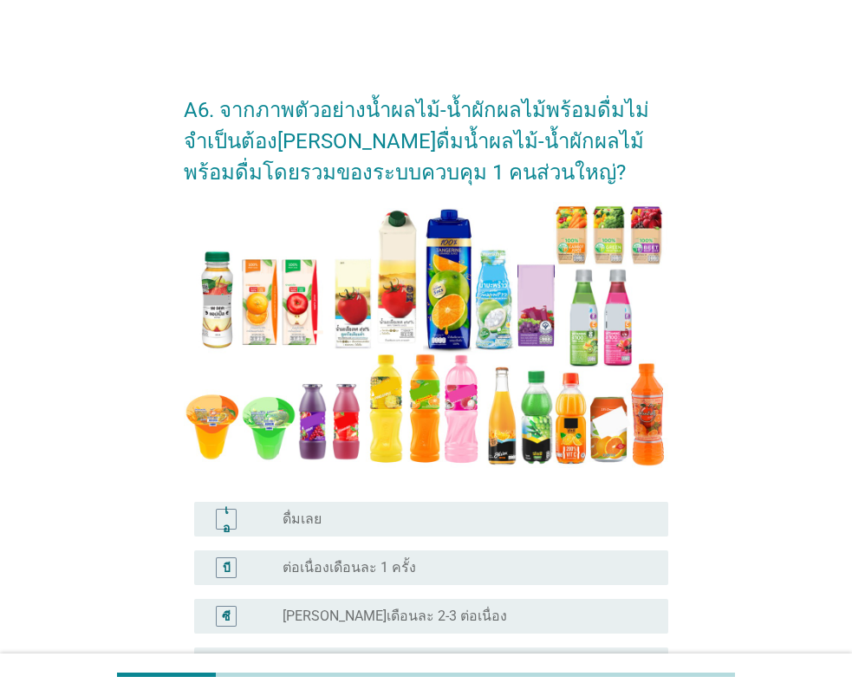
click at [415, 510] on div "ปุ่มวิทยุ[PERSON_NAME]เลือก ดื่มเลย" at bounding box center [461, 518] width 358 height 17
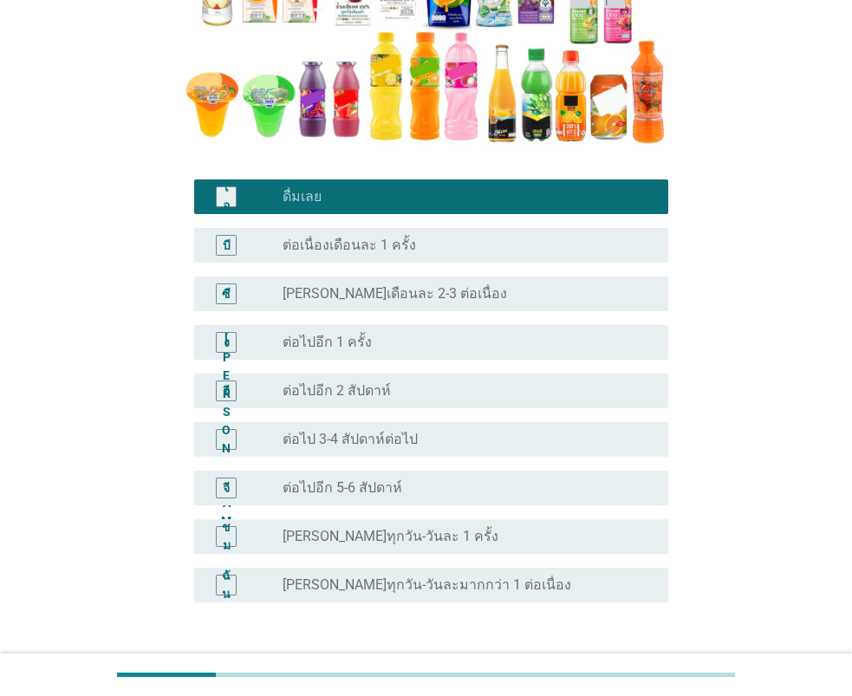
scroll to position [452, 0]
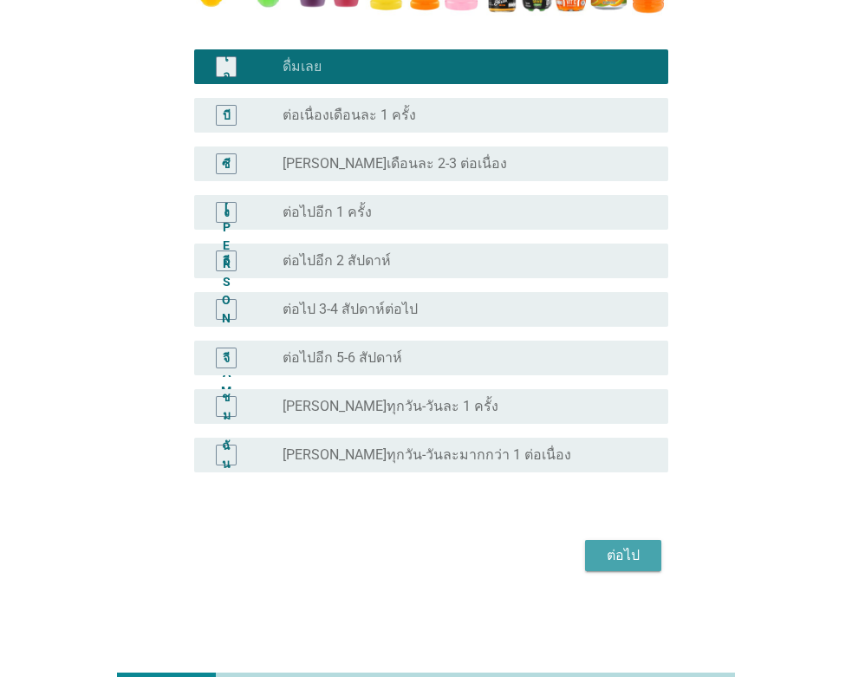
click at [603, 547] on div "ต่อไป" at bounding box center [623, 555] width 49 height 21
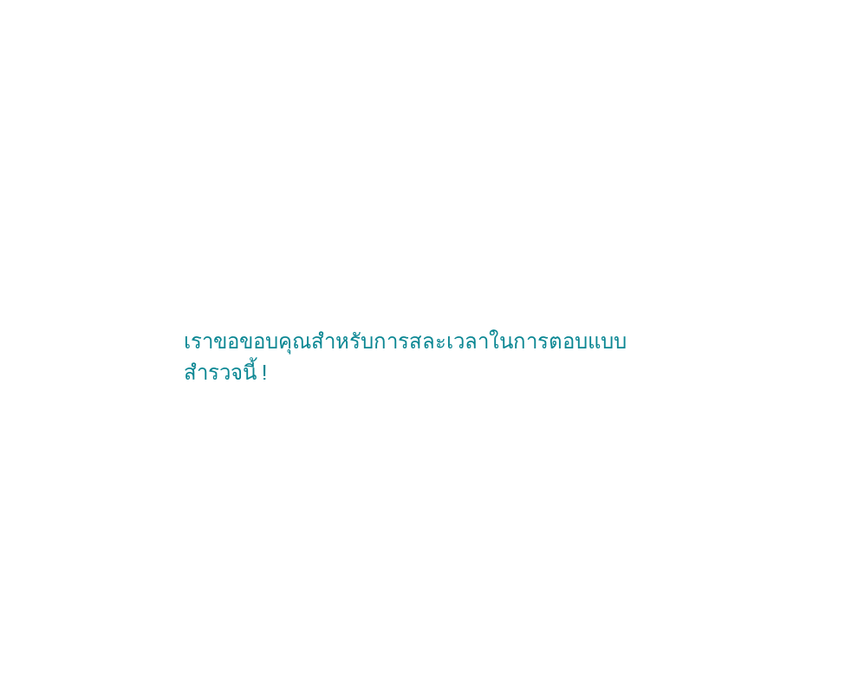
scroll to position [0, 0]
